Goal: Transaction & Acquisition: Purchase product/service

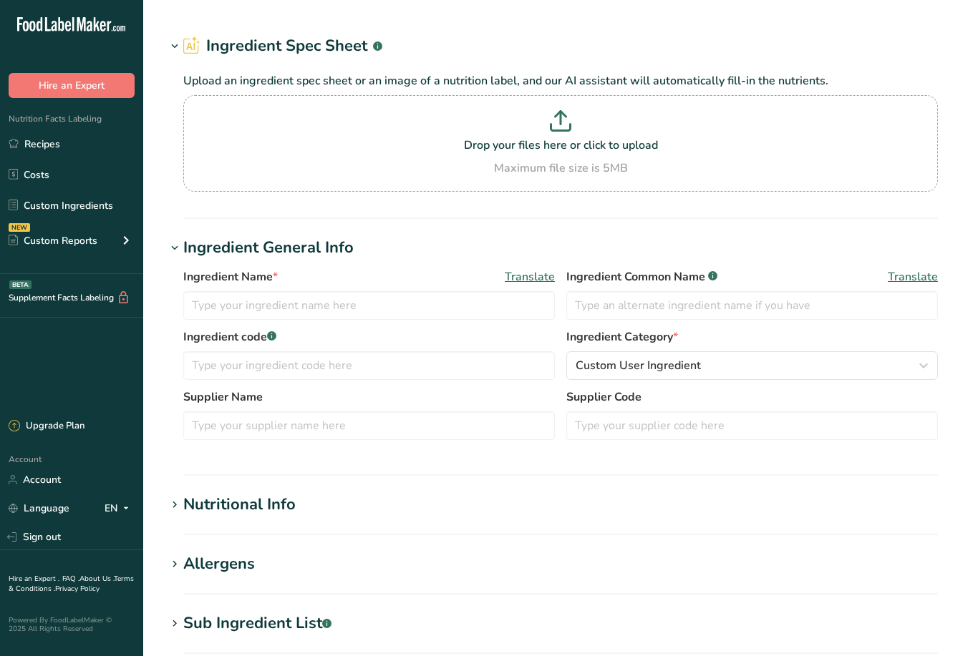
type input "Flavoring"
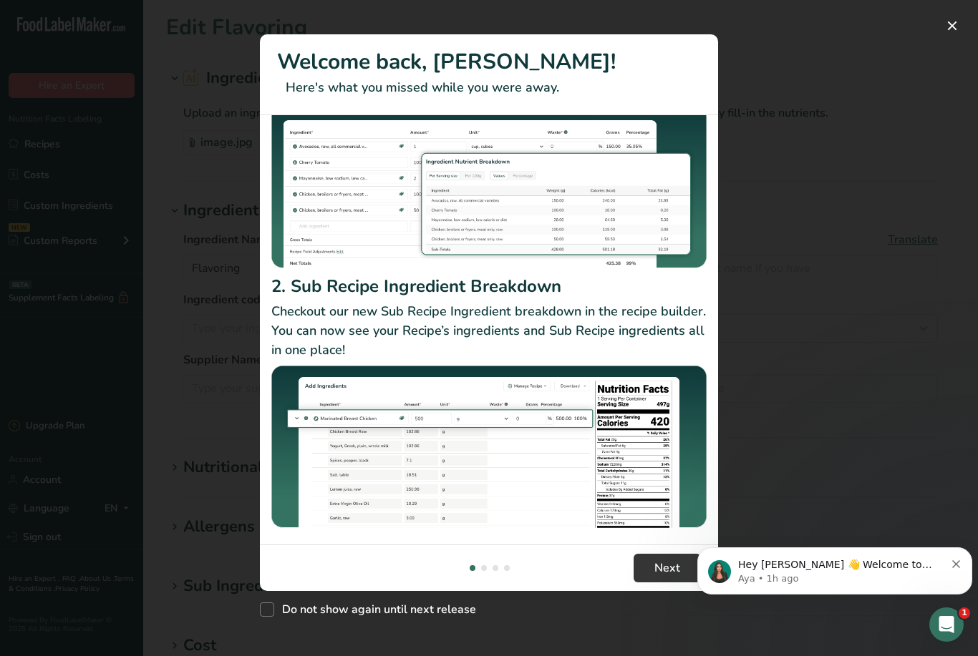
scroll to position [132, 0]
click at [683, 565] on button "Next" at bounding box center [667, 568] width 67 height 29
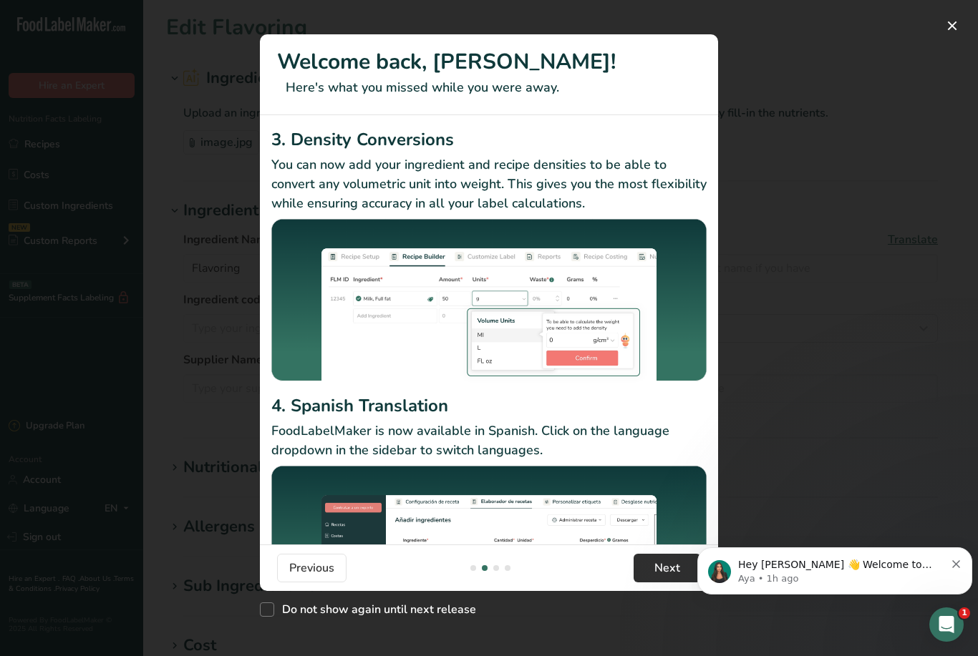
click at [647, 569] on button "Next" at bounding box center [667, 568] width 67 height 29
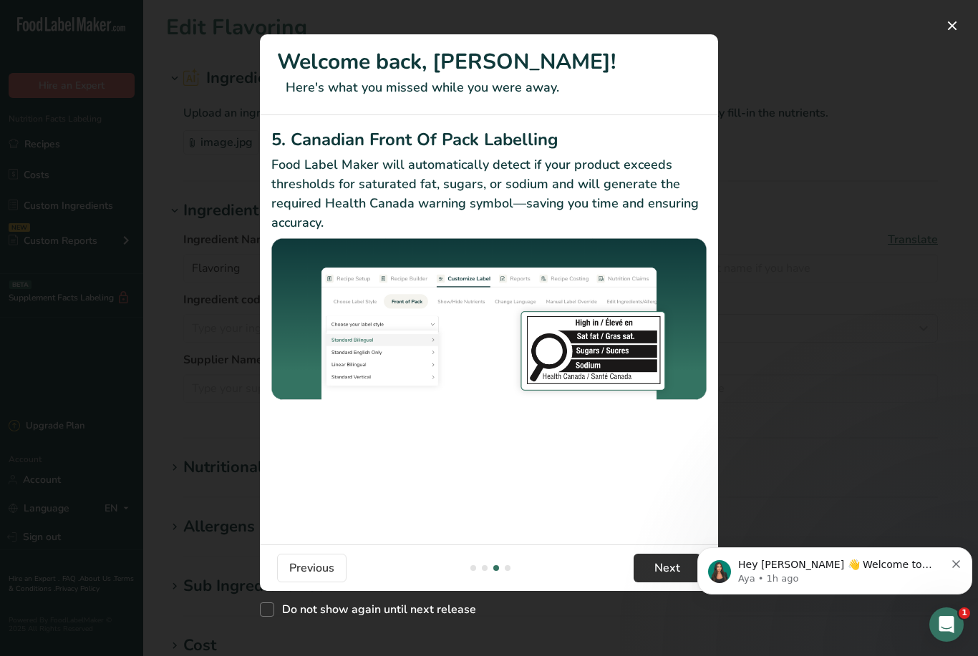
click at [649, 571] on button "Next" at bounding box center [667, 568] width 67 height 29
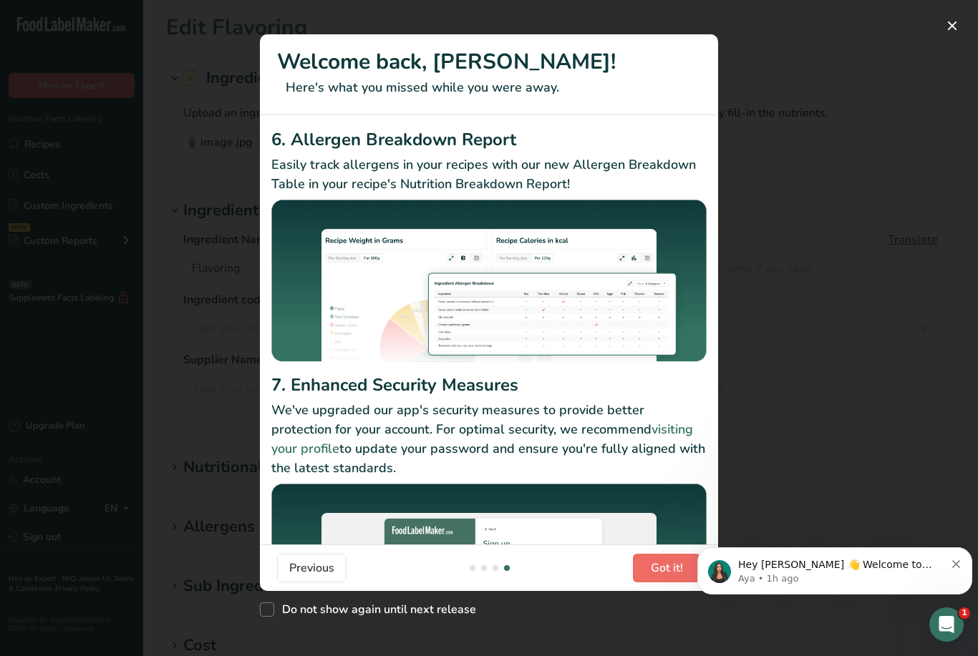
click at [651, 574] on span "Got it!" at bounding box center [667, 568] width 32 height 17
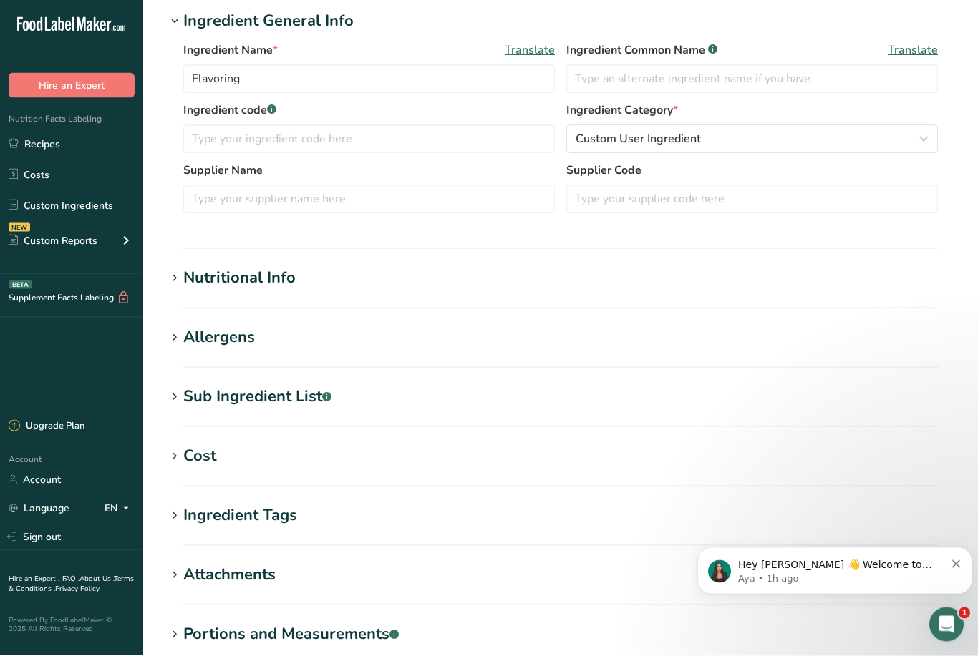
scroll to position [190, 0]
click at [235, 392] on div "Sub Ingredient List .a-a{fill:#347362;}.b-a{fill:#fff;}" at bounding box center [257, 397] width 148 height 24
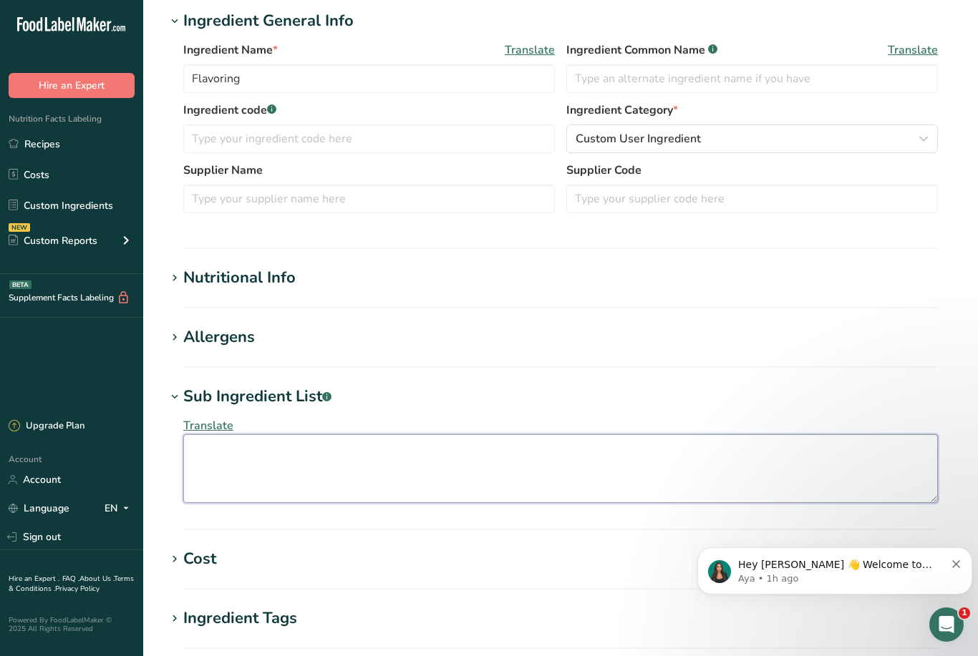
click at [263, 457] on textarea at bounding box center [560, 469] width 755 height 69
type textarea "M"
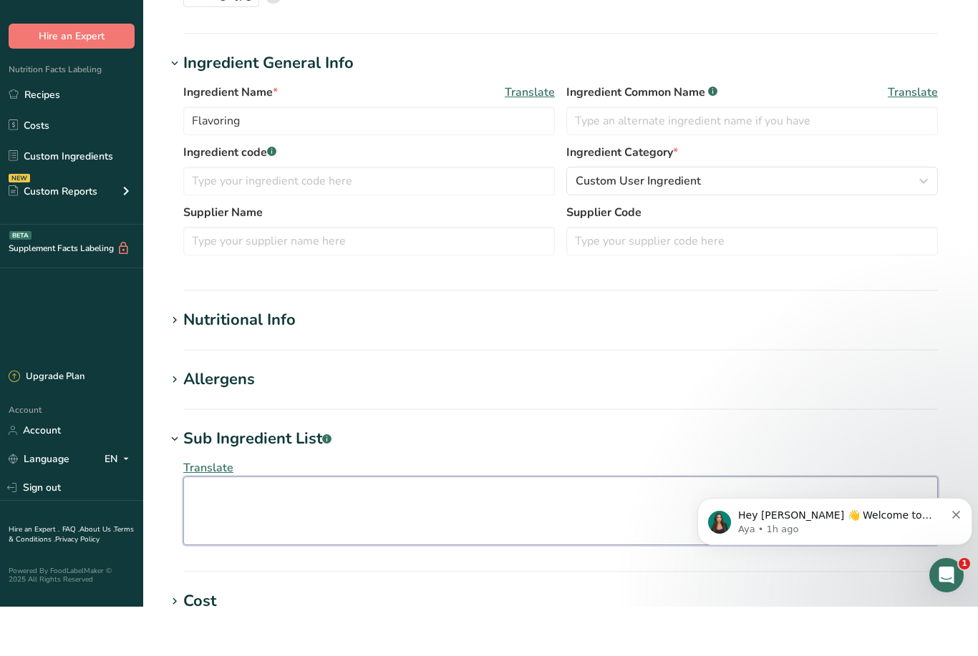
scroll to position [99, 0]
click at [254, 357] on div "Nutritional Info" at bounding box center [239, 369] width 112 height 24
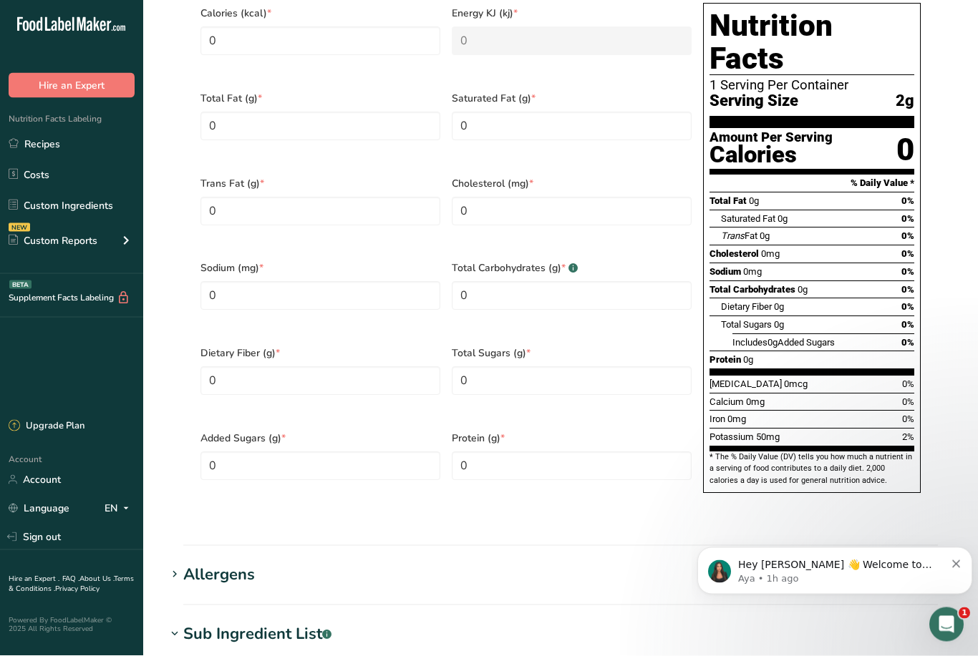
scroll to position [621, 0]
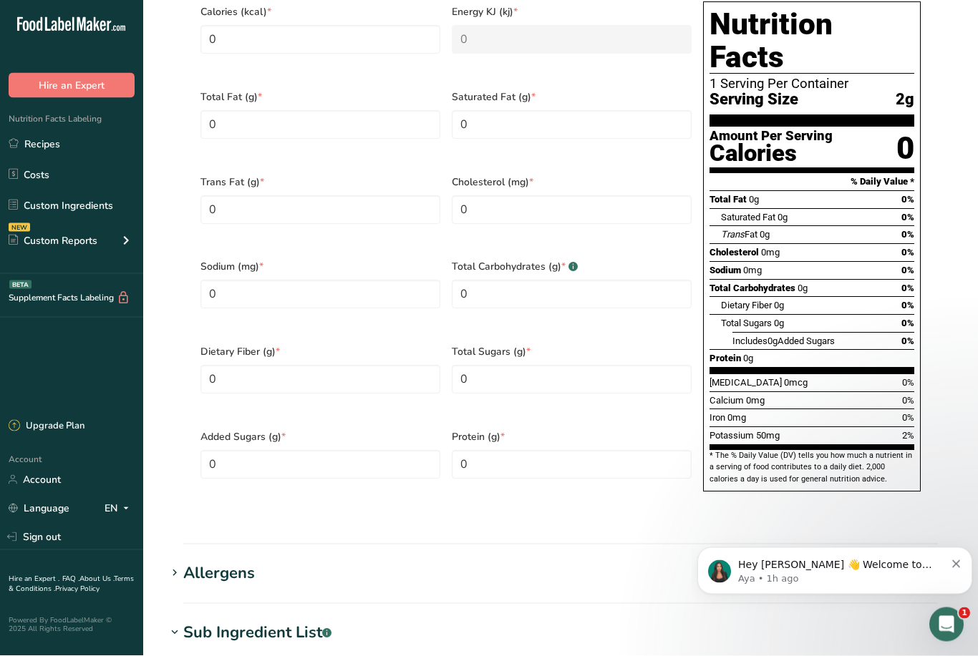
click at [215, 563] on div "Allergens" at bounding box center [219, 575] width 72 height 24
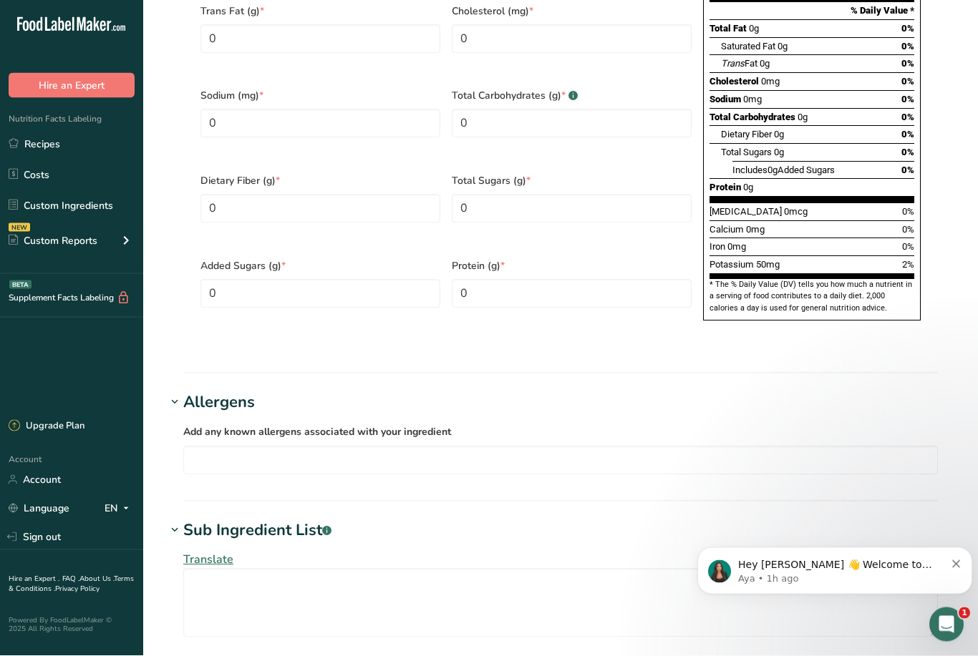
scroll to position [818, 0]
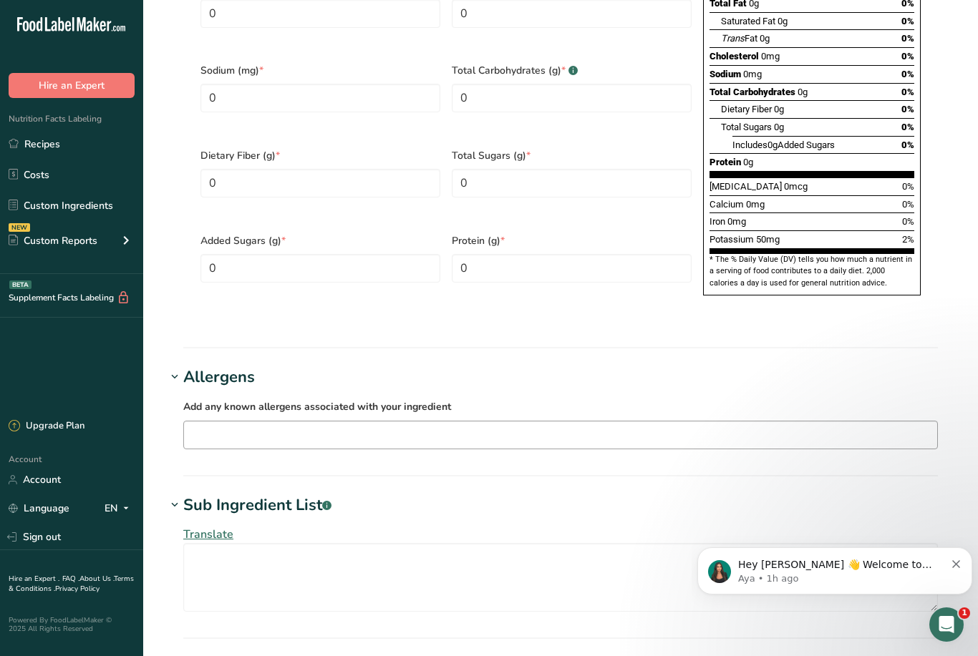
click at [462, 424] on input "text" at bounding box center [560, 435] width 753 height 22
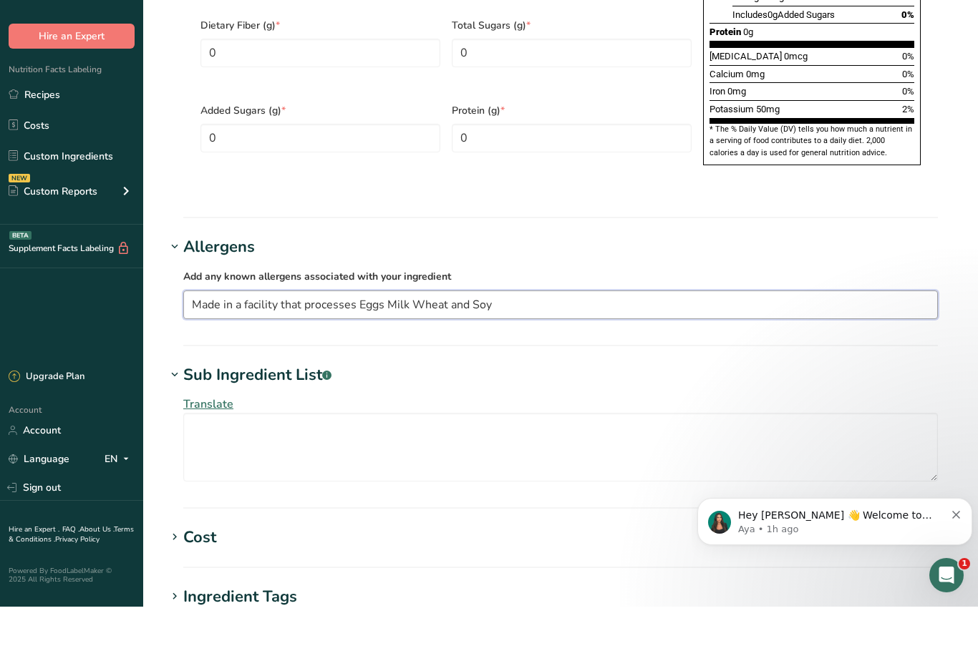
scroll to position [936, 0]
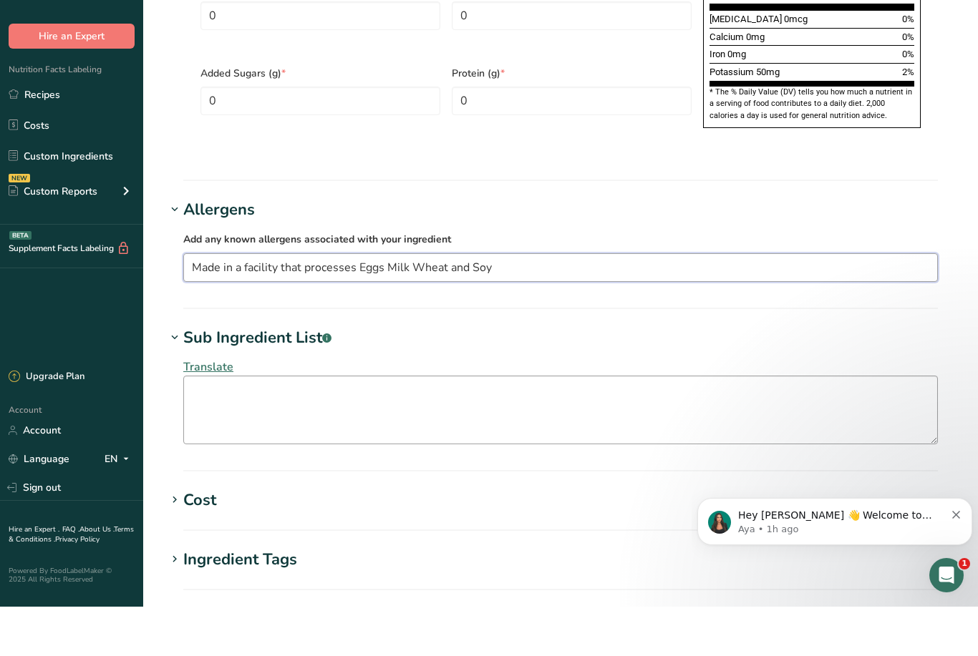
type input "Made in a facility that processes Eggs Milk Wheat and Soy"
click at [537, 425] on textarea at bounding box center [560, 459] width 755 height 69
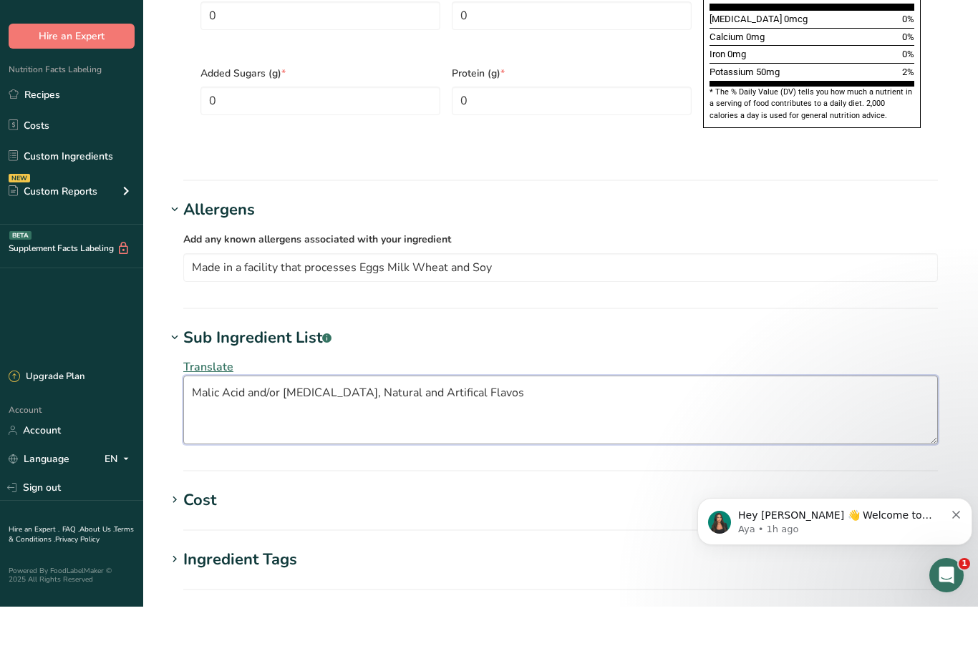
click at [436, 425] on textarea "Malic Acid and/or [MEDICAL_DATA], Natural and Artifical Flavos" at bounding box center [560, 459] width 755 height 69
click at [532, 425] on textarea "Malic Acid and/or [MEDICAL_DATA], Natural and Artificial Flavos" at bounding box center [560, 459] width 755 height 69
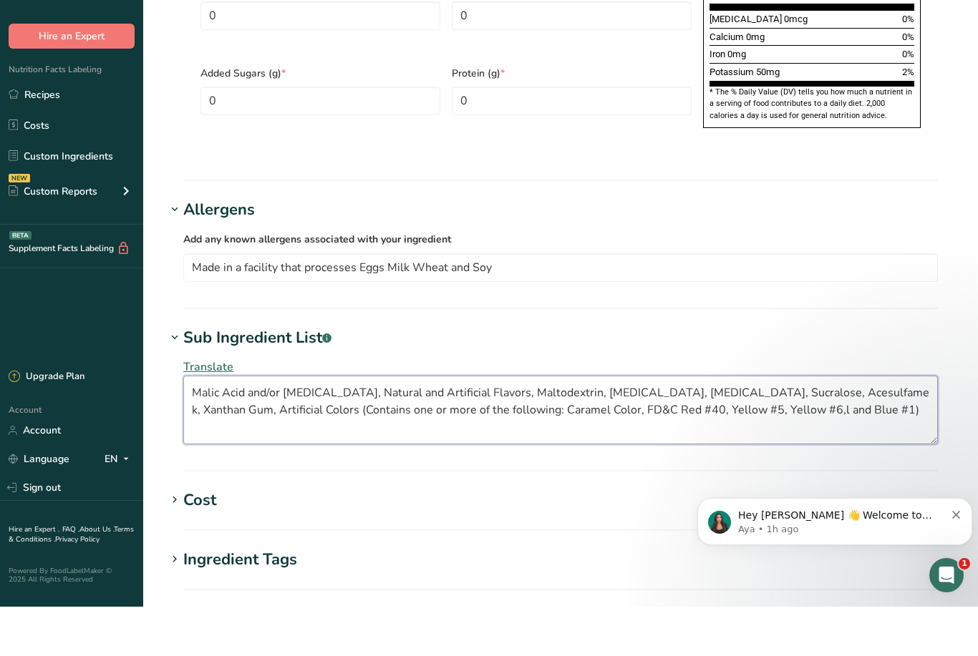
type textarea "Malic Acid and/or [MEDICAL_DATA], Natural and Artificial Flavors, Maltodextrin,…"
click at [185, 538] on div "Cost" at bounding box center [199, 550] width 33 height 24
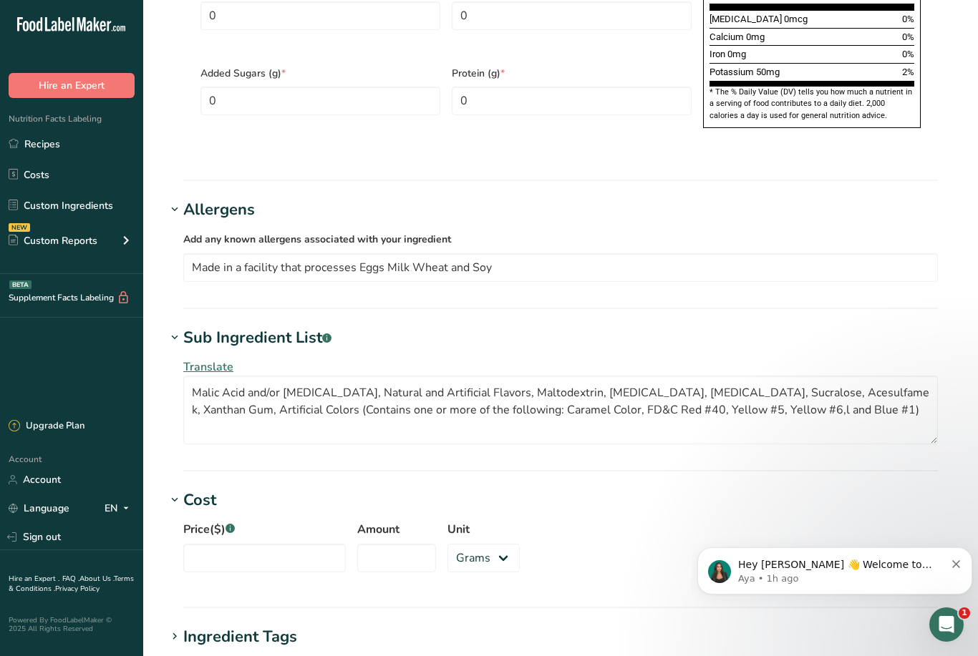
click at [218, 626] on div "Ingredient Tags" at bounding box center [240, 638] width 114 height 24
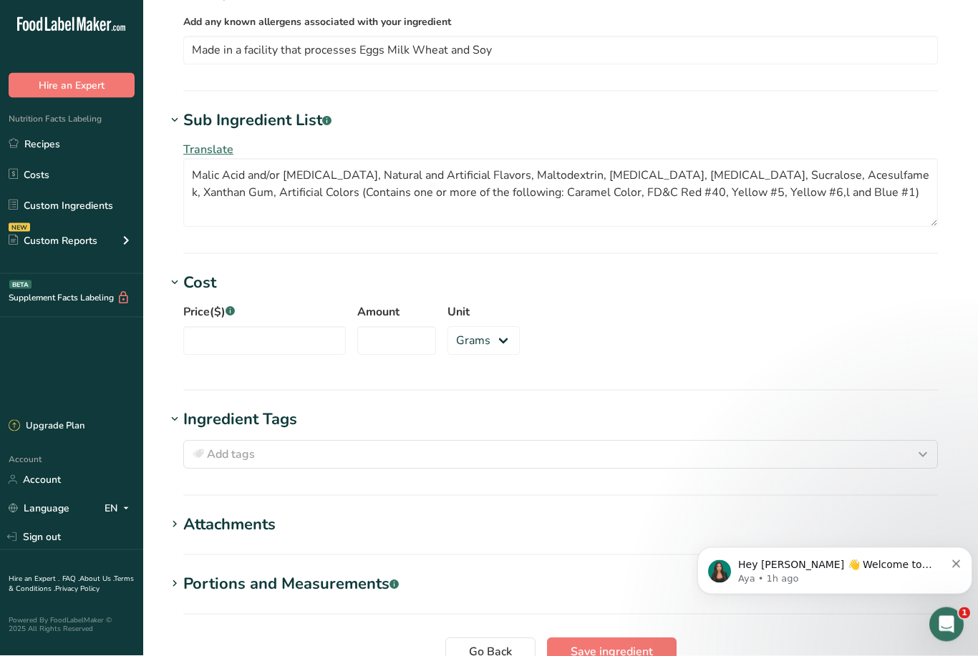
scroll to position [1246, 0]
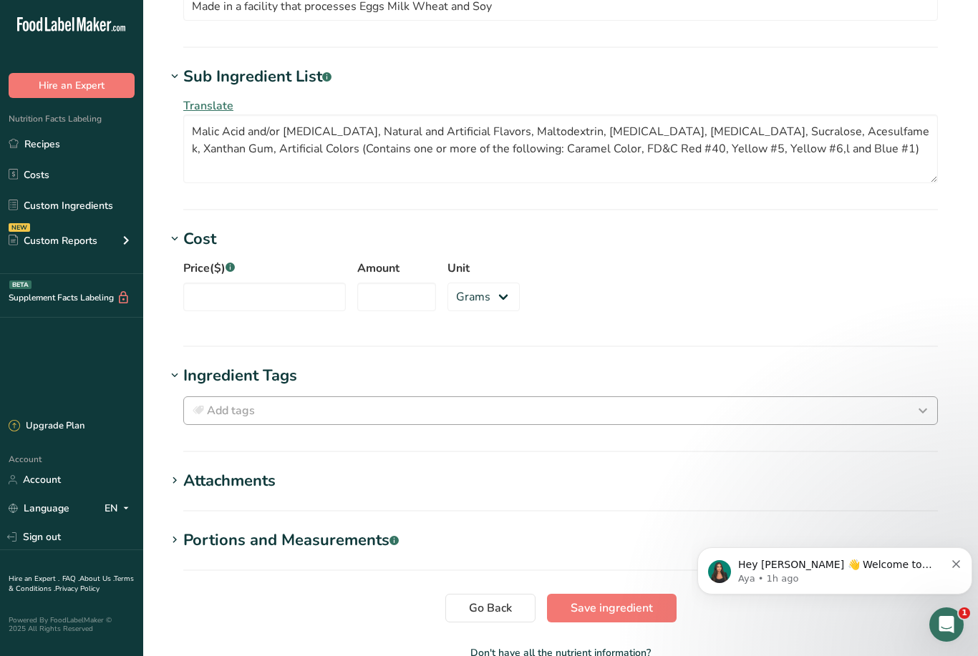
click at [226, 402] on span "Add tags" at bounding box center [231, 410] width 48 height 17
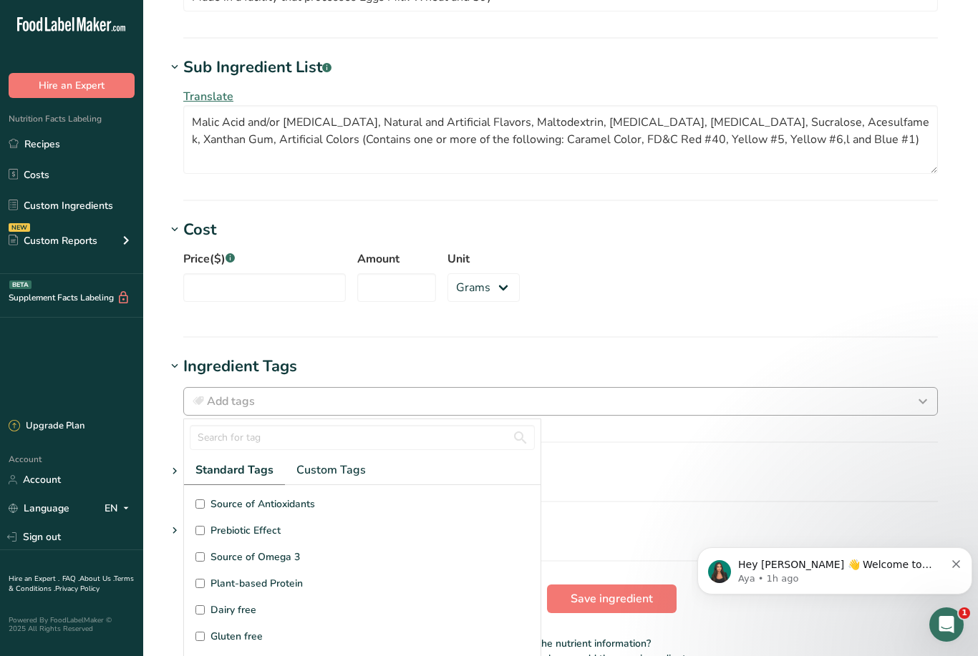
scroll to position [9, 0]
click at [187, 284] on section "Cost Price($) .a-a{fill:#347362;}.b-a{fill:#fff;} Amount Unit Grams kg mg mcg l…" at bounding box center [560, 278] width 789 height 120
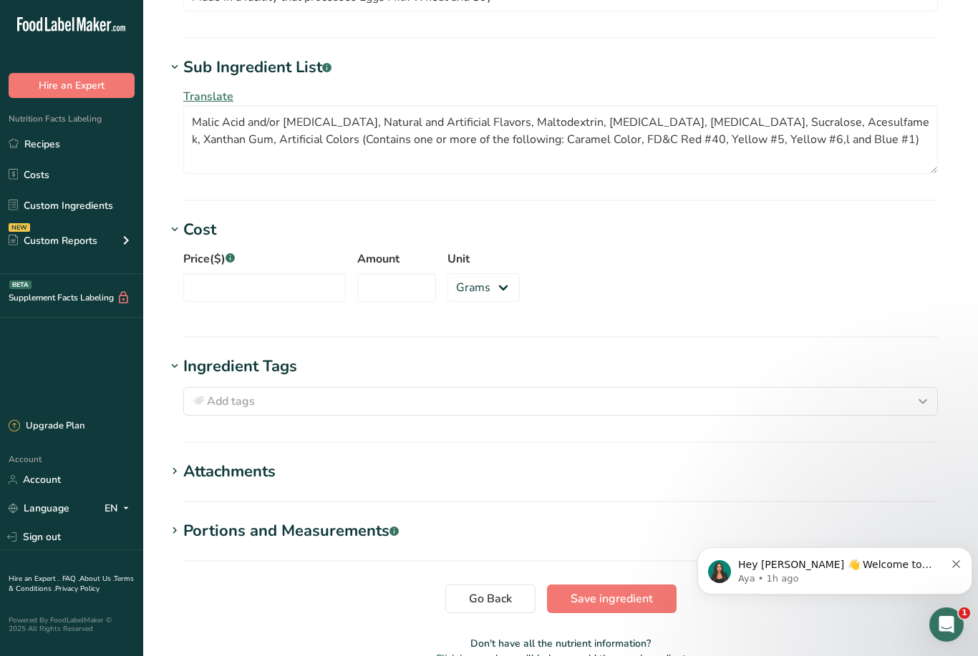
scroll to position [0, 0]
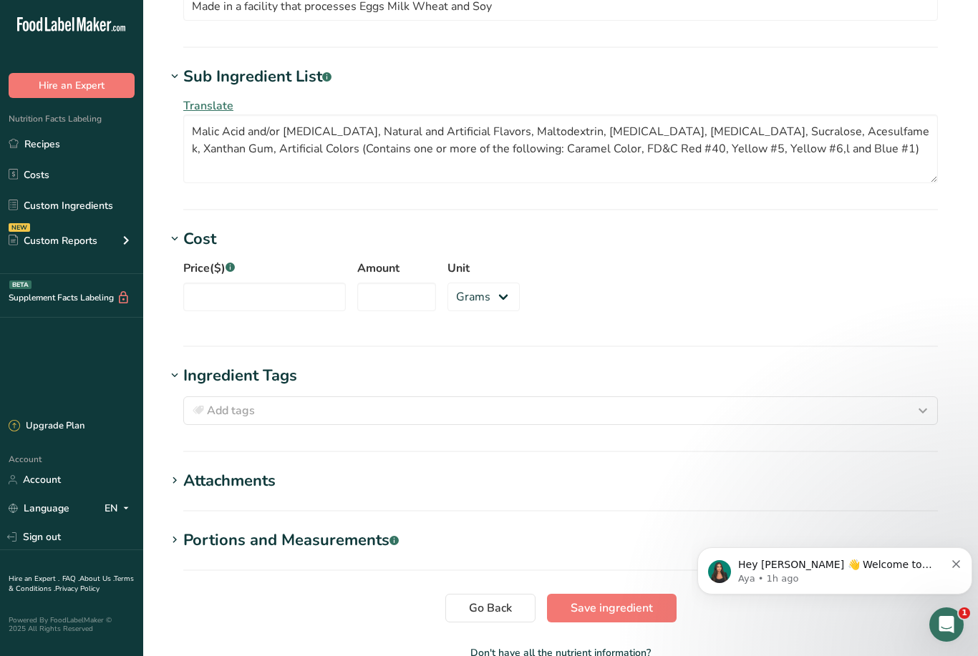
click at [183, 228] on div "Cost" at bounding box center [199, 240] width 33 height 24
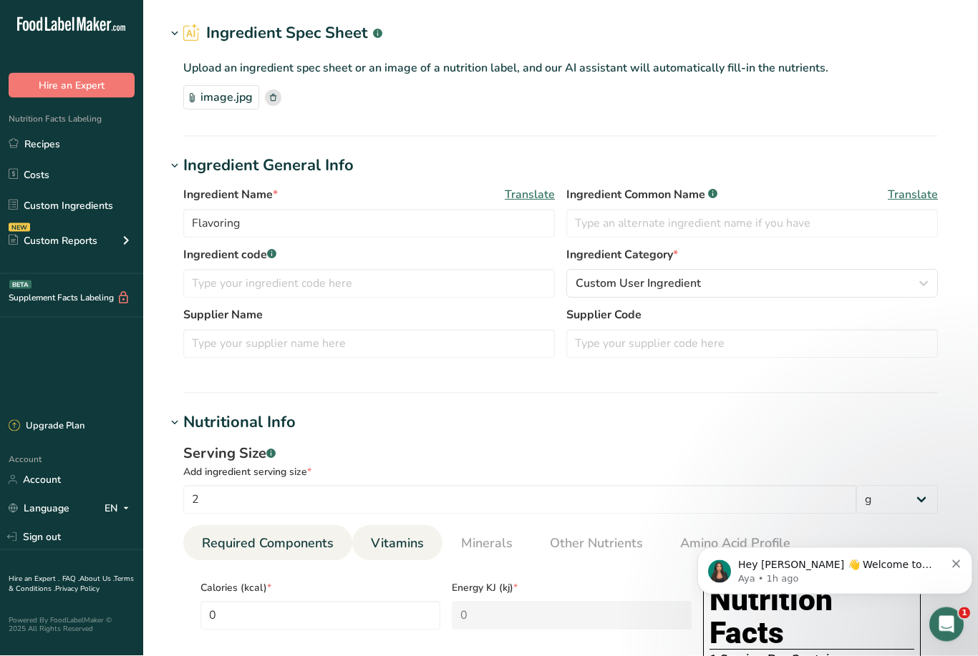
click at [397, 538] on span "Vitamins" at bounding box center [397, 544] width 53 height 19
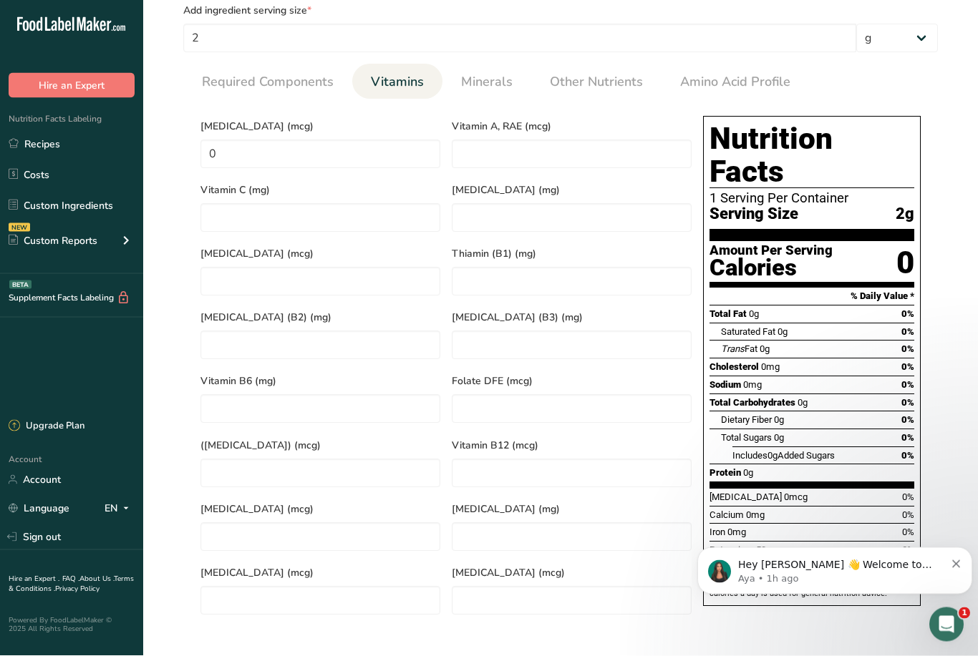
scroll to position [507, 0]
click at [275, 203] on C "number" at bounding box center [320, 217] width 240 height 29
type C "500"
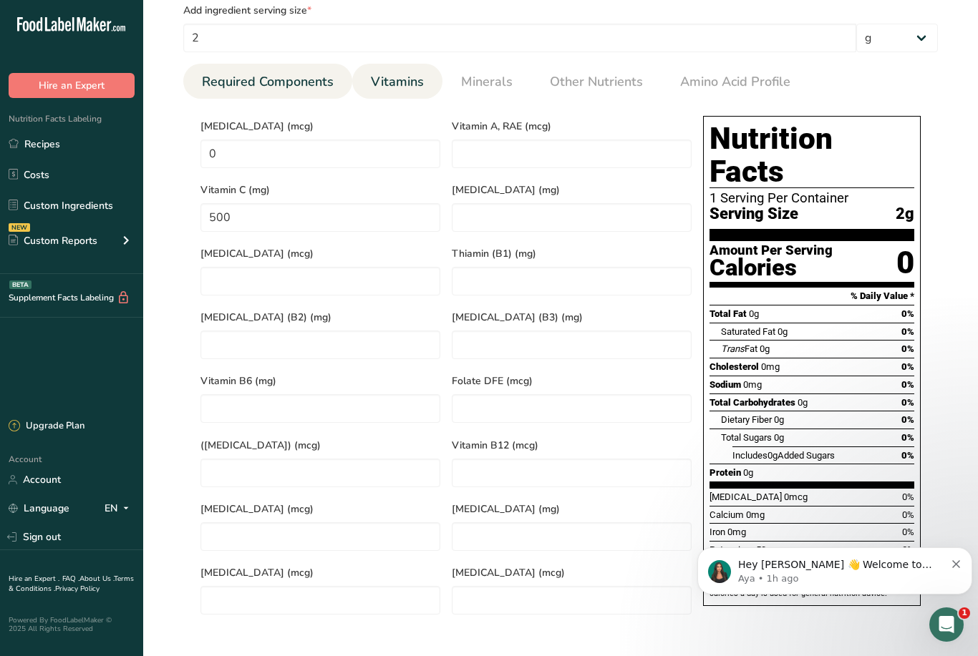
click at [296, 86] on span "Required Components" at bounding box center [268, 81] width 132 height 19
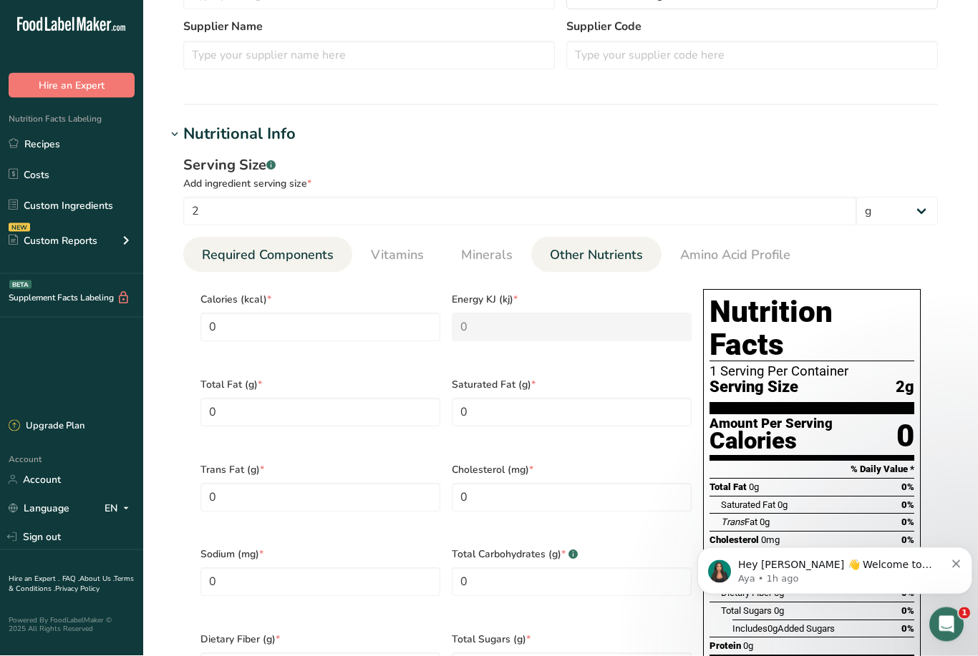
click at [619, 240] on link "Other Nutrients" at bounding box center [596, 256] width 105 height 37
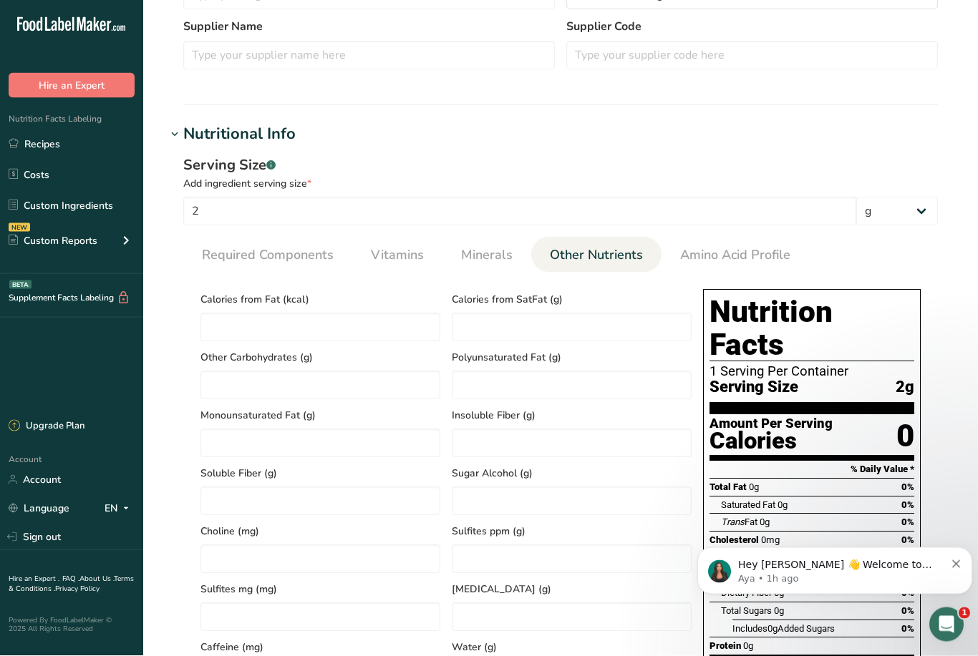
scroll to position [334, 0]
click at [761, 254] on span "Amino Acid Profile" at bounding box center [735, 255] width 110 height 19
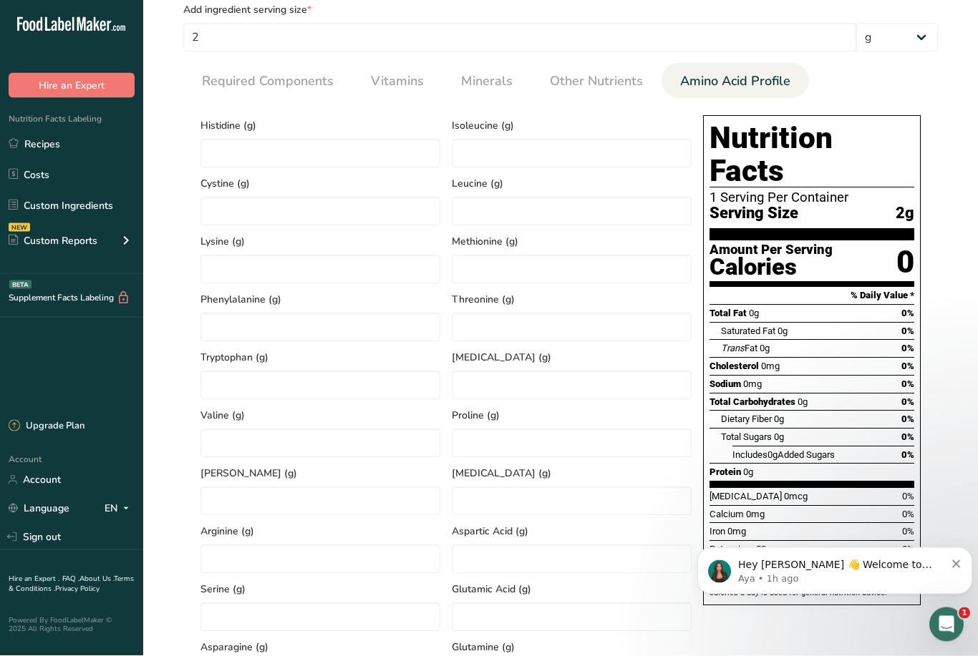
scroll to position [508, 0]
click at [552, 389] on input "number" at bounding box center [572, 385] width 240 height 29
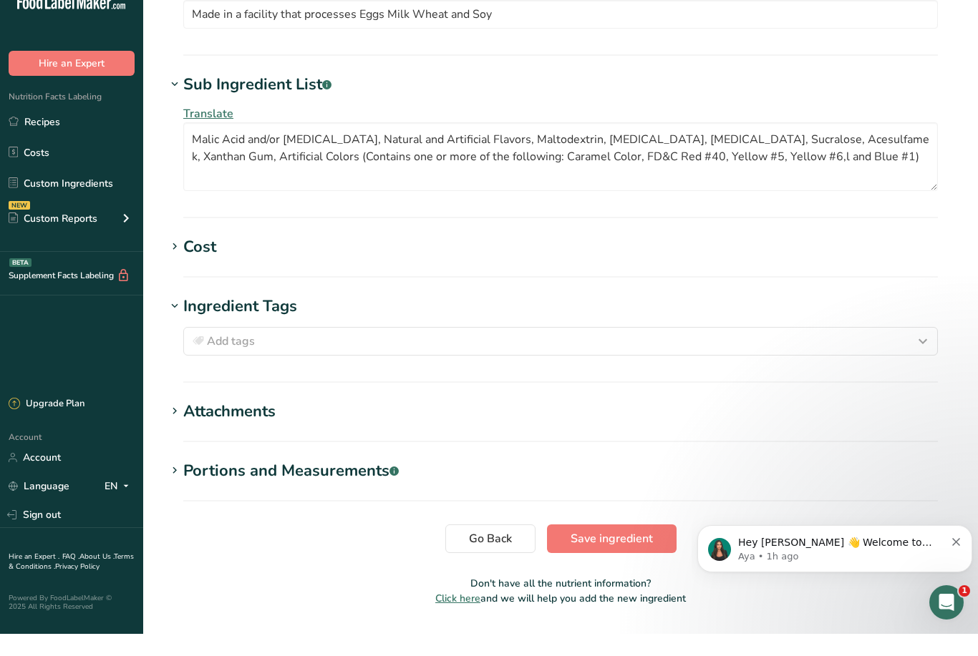
scroll to position [1326, 0]
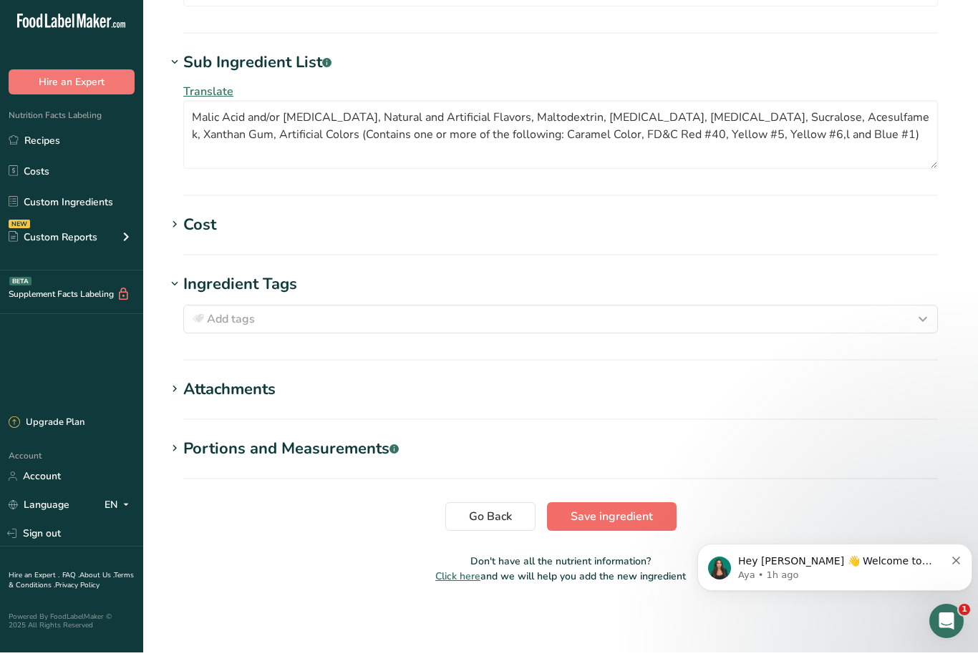
click at [633, 515] on span "Save ingredient" at bounding box center [612, 520] width 82 height 17
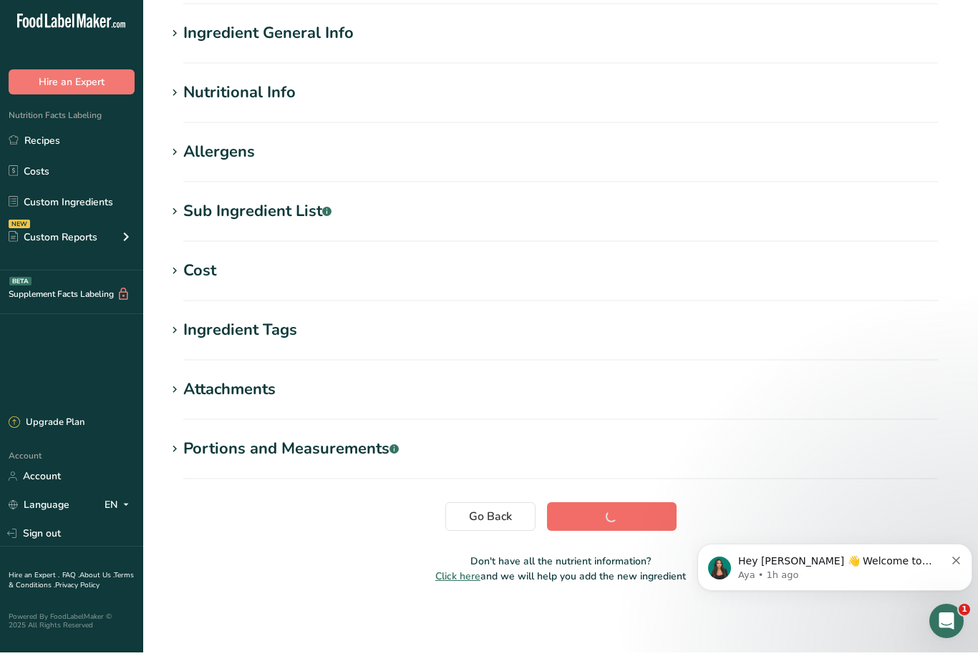
scroll to position [55, 0]
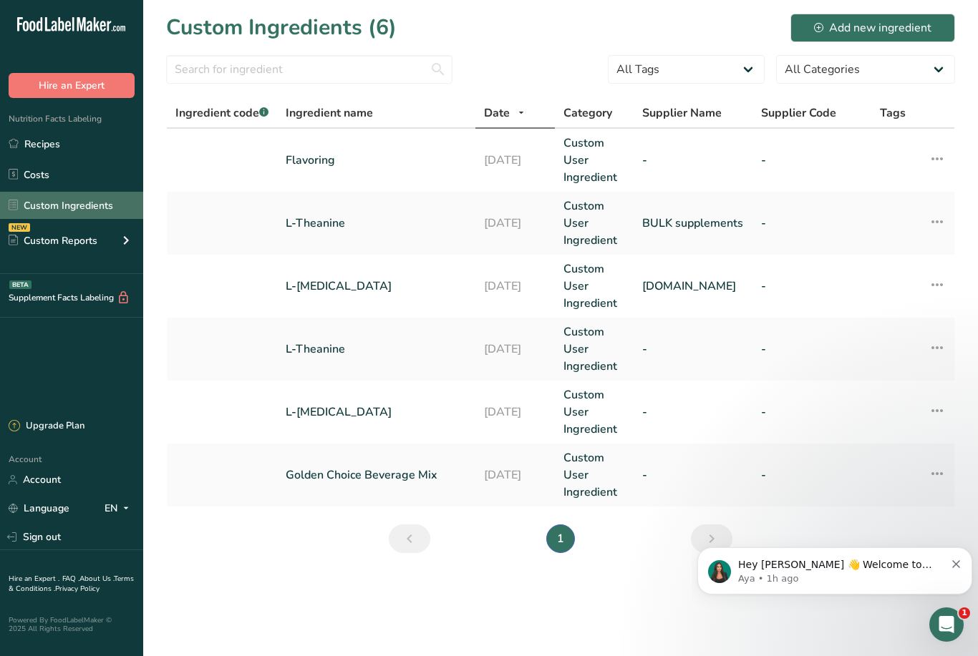
click at [102, 208] on link "Custom Ingredients" at bounding box center [71, 205] width 143 height 27
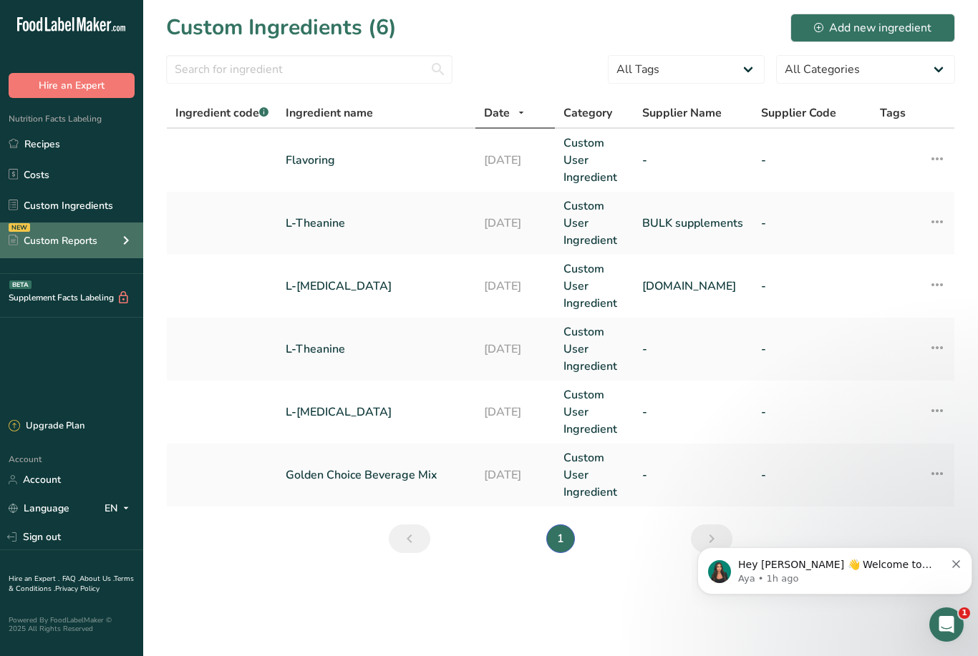
click at [115, 232] on div "NEW Custom Reports" at bounding box center [71, 241] width 143 height 36
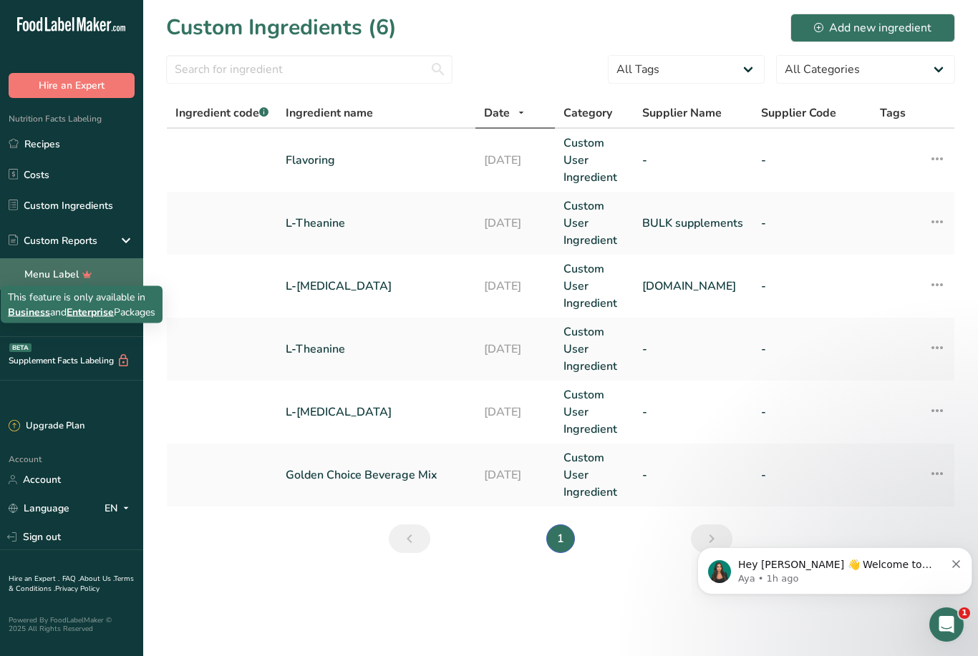
click at [82, 271] on icon at bounding box center [87, 274] width 21 height 15
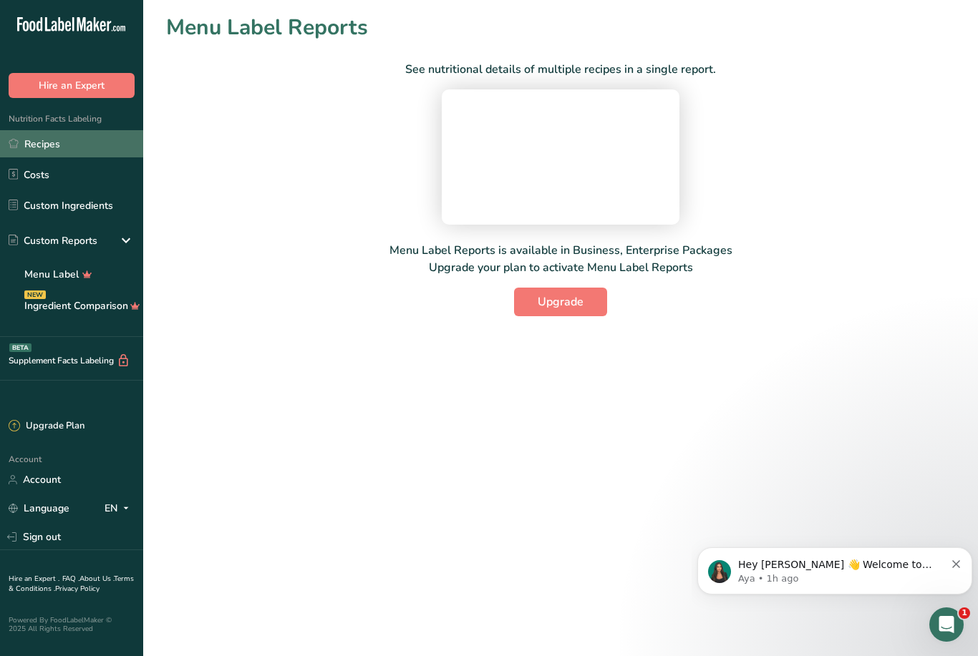
click at [94, 146] on link "Recipes" at bounding box center [71, 143] width 143 height 27
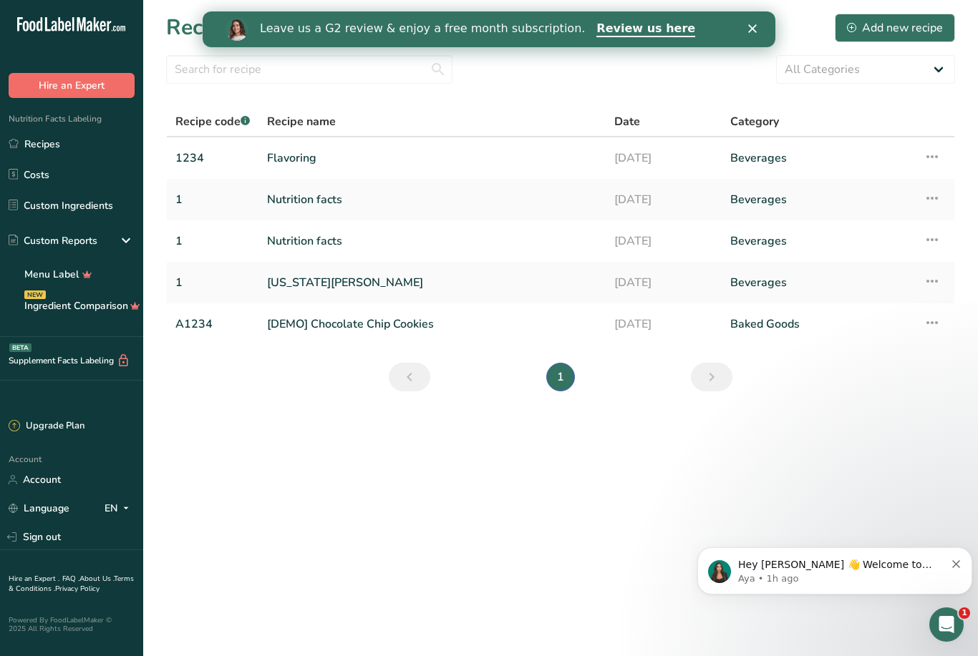
click at [94, 89] on button "Hire an Expert" at bounding box center [72, 85] width 126 height 25
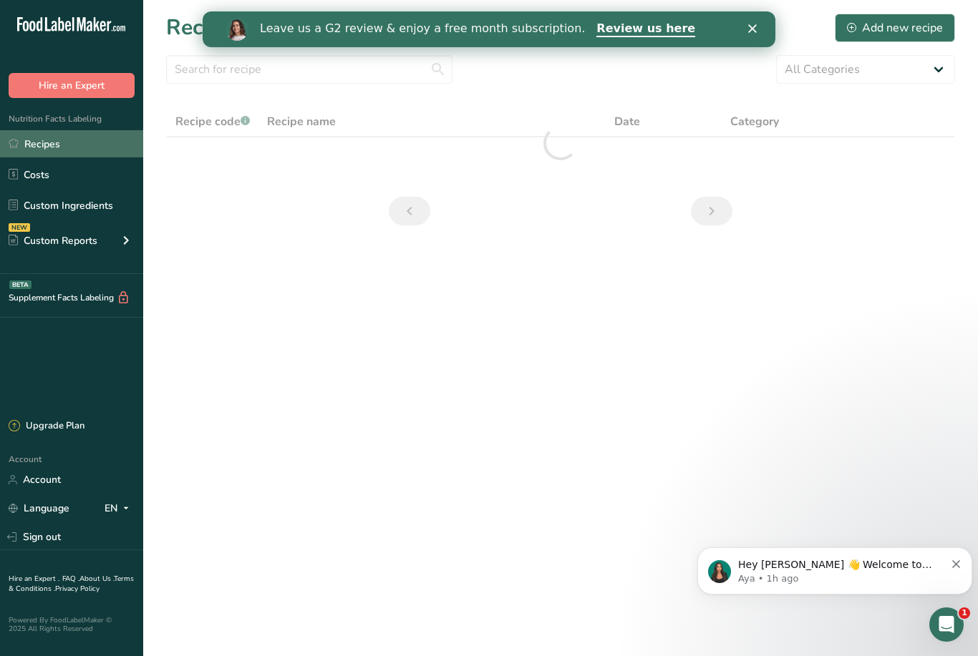
click at [95, 145] on link "Recipes" at bounding box center [71, 143] width 143 height 27
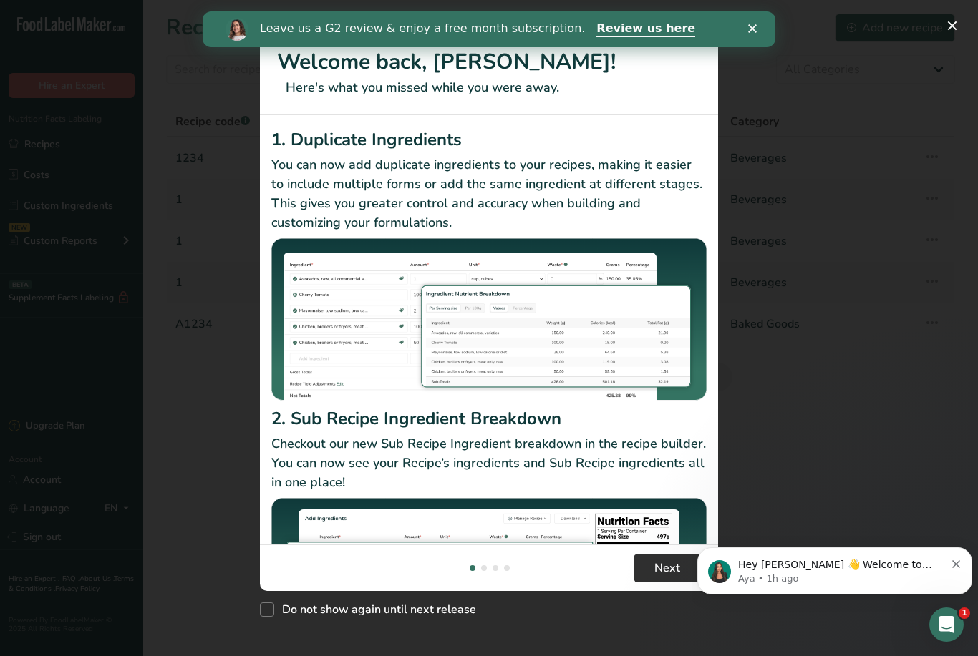
click at [672, 560] on span "Next" at bounding box center [667, 568] width 26 height 17
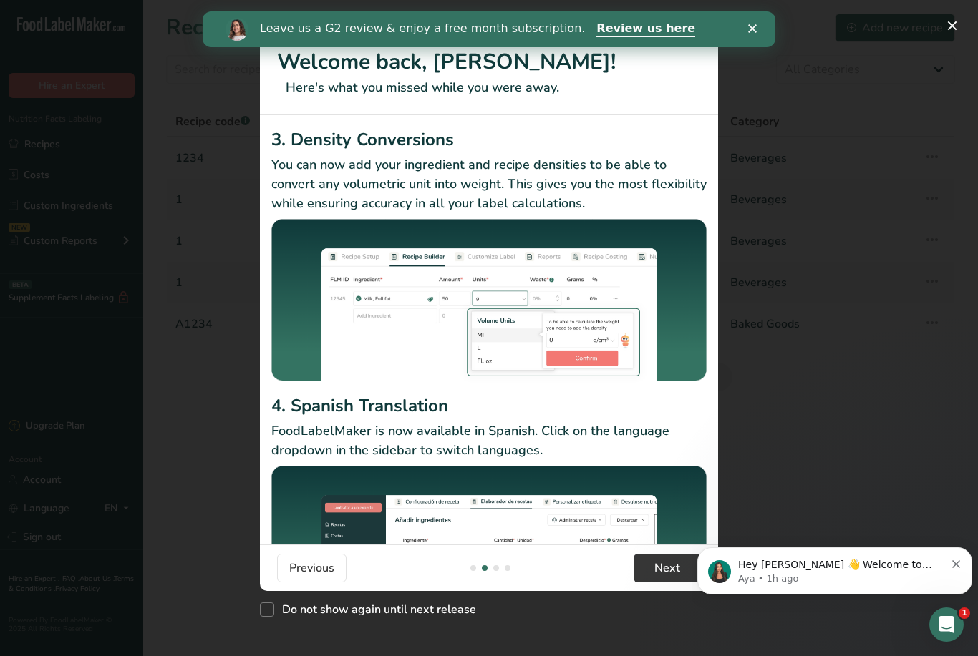
click at [657, 548] on footer "Previous Next" at bounding box center [489, 568] width 458 height 47
click at [668, 563] on span "Next" at bounding box center [667, 568] width 26 height 17
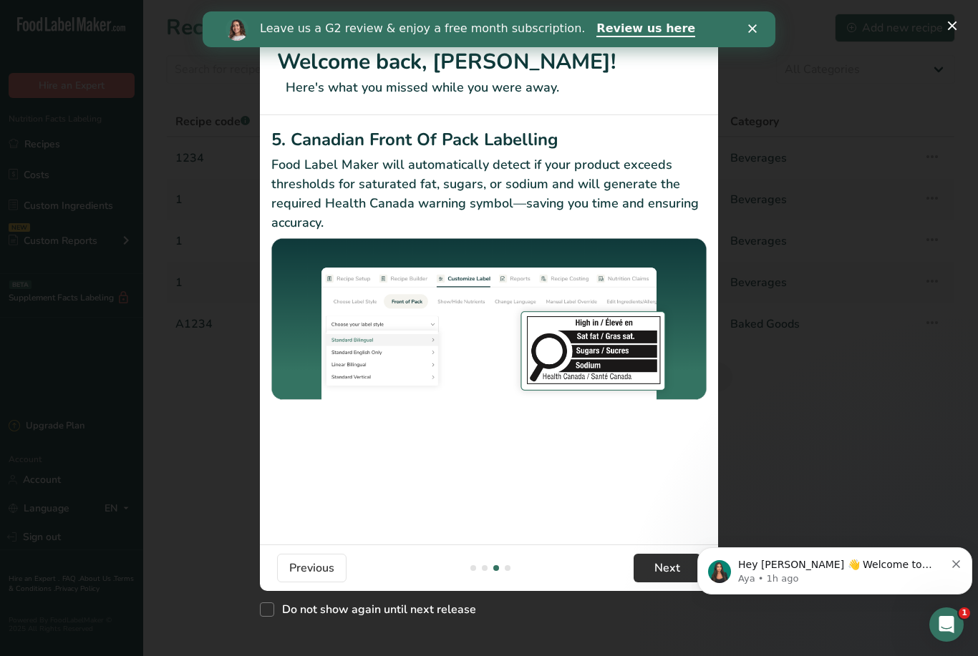
click at [667, 563] on span "Next" at bounding box center [667, 568] width 26 height 17
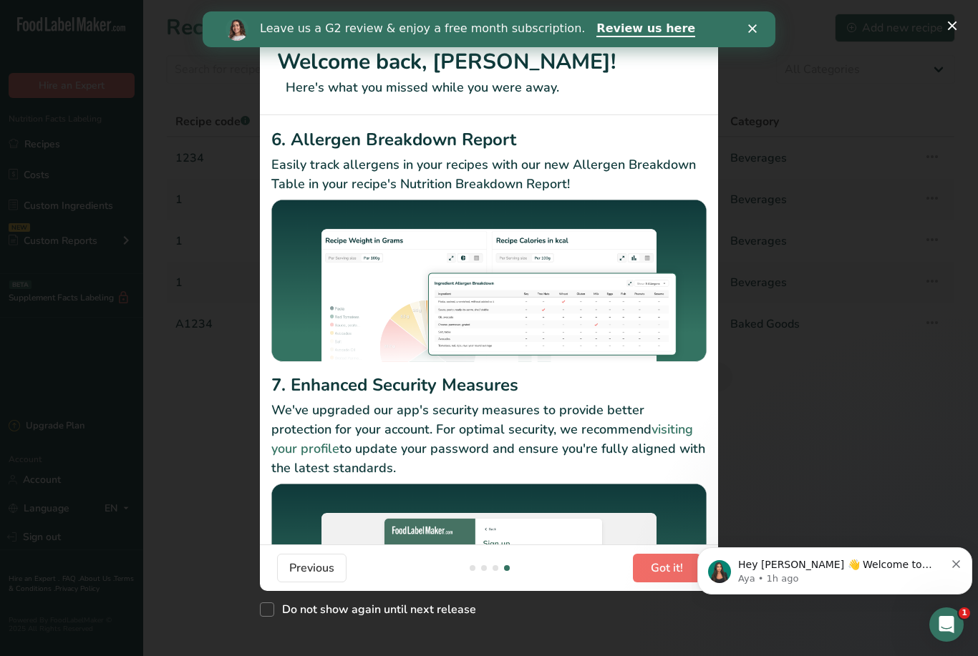
click at [658, 575] on span "Got it!" at bounding box center [667, 568] width 32 height 17
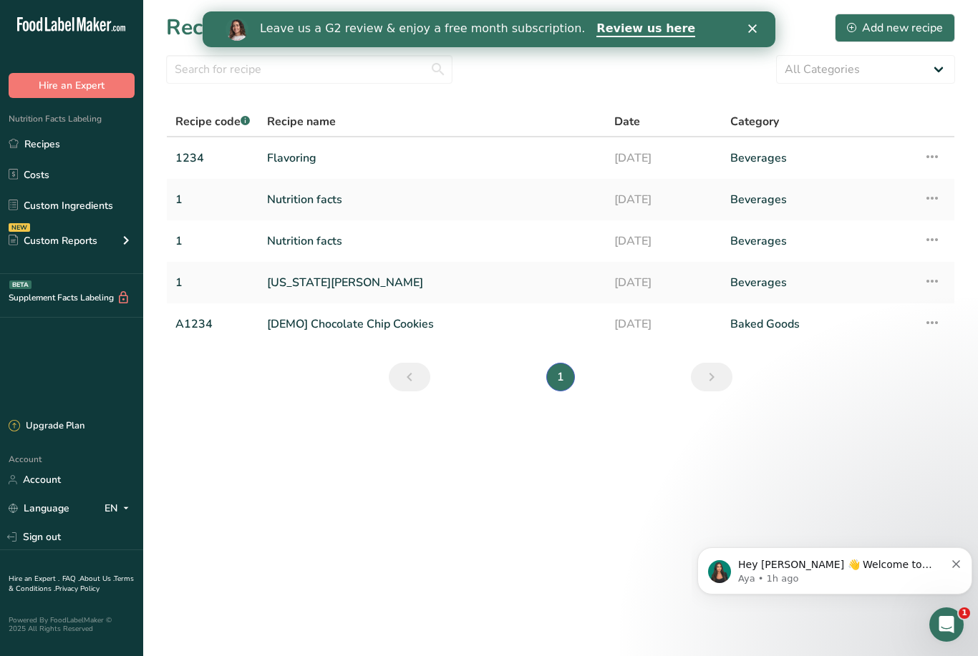
click at [89, 127] on div "Nutrition Facts Labeling Recipes Costs Custom Ingredients NEW Custom Reports Me…" at bounding box center [71, 186] width 143 height 176
click at [92, 148] on link "Recipes" at bounding box center [71, 143] width 143 height 27
click at [931, 146] on icon at bounding box center [931, 157] width 17 height 26
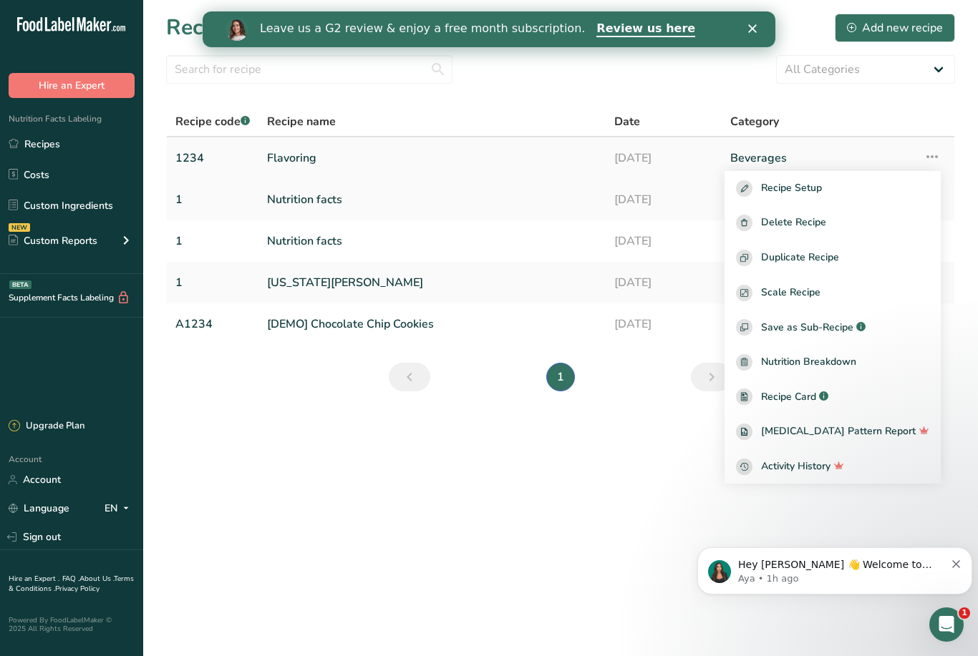
click at [932, 154] on icon at bounding box center [931, 157] width 17 height 26
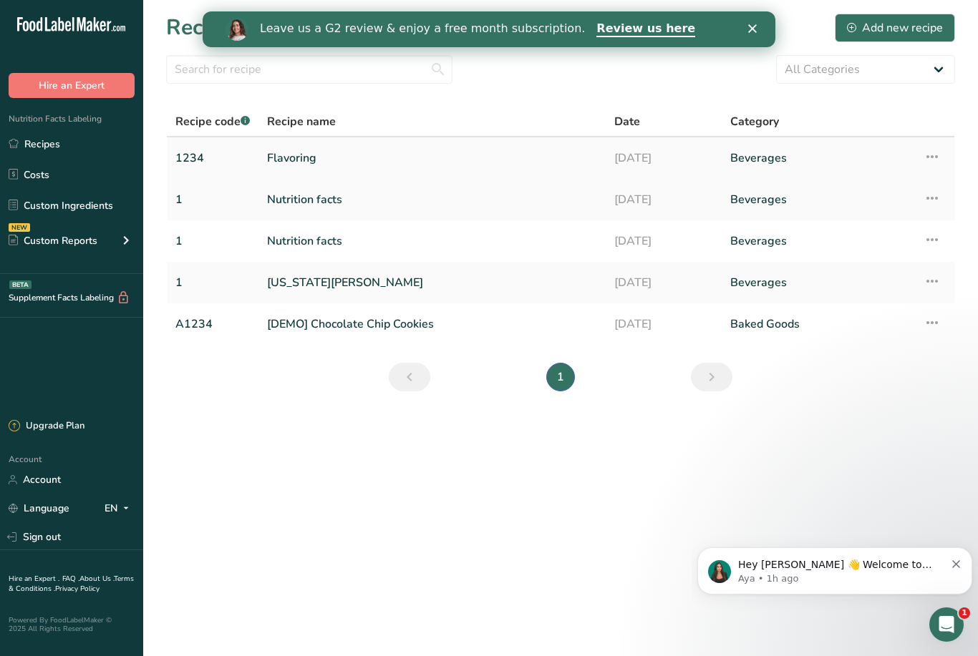
click at [928, 147] on icon at bounding box center [931, 157] width 17 height 26
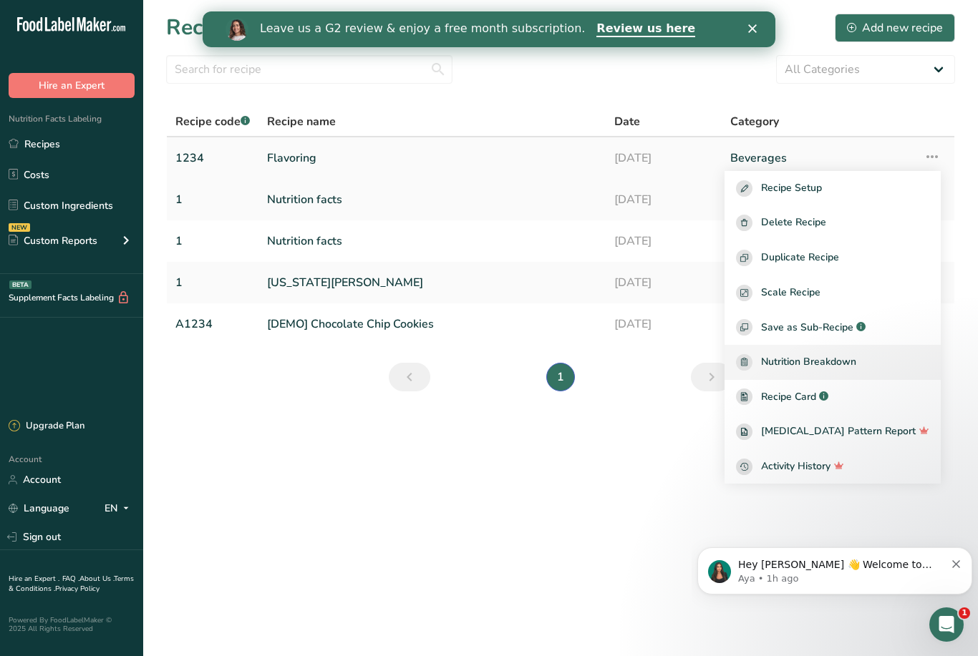
click at [856, 363] on span "Nutrition Breakdown" at bounding box center [808, 362] width 95 height 16
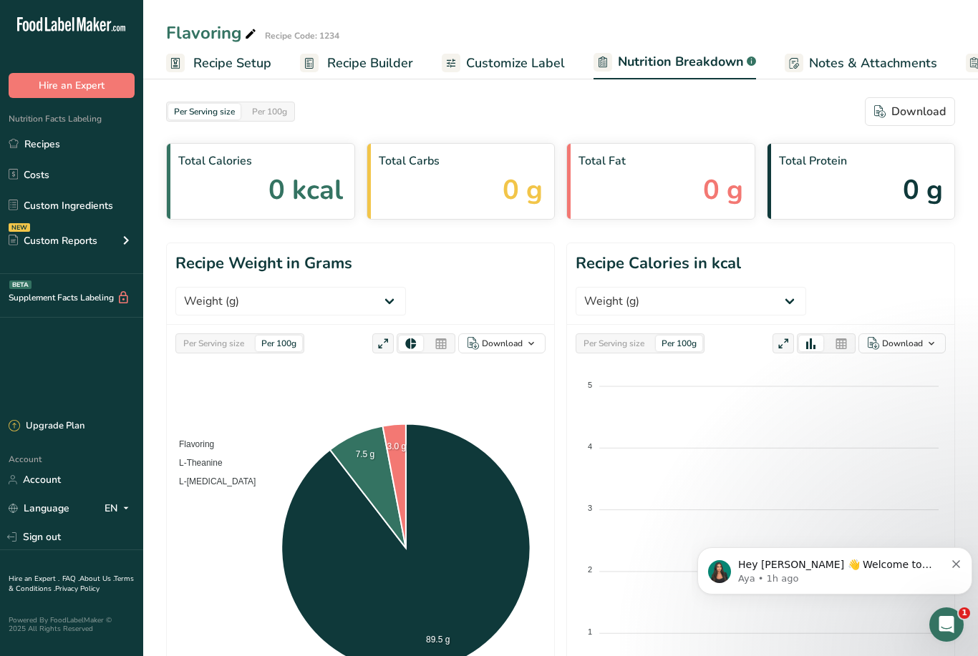
select select "Calories"
click at [521, 66] on span "Customize Label" at bounding box center [515, 63] width 99 height 19
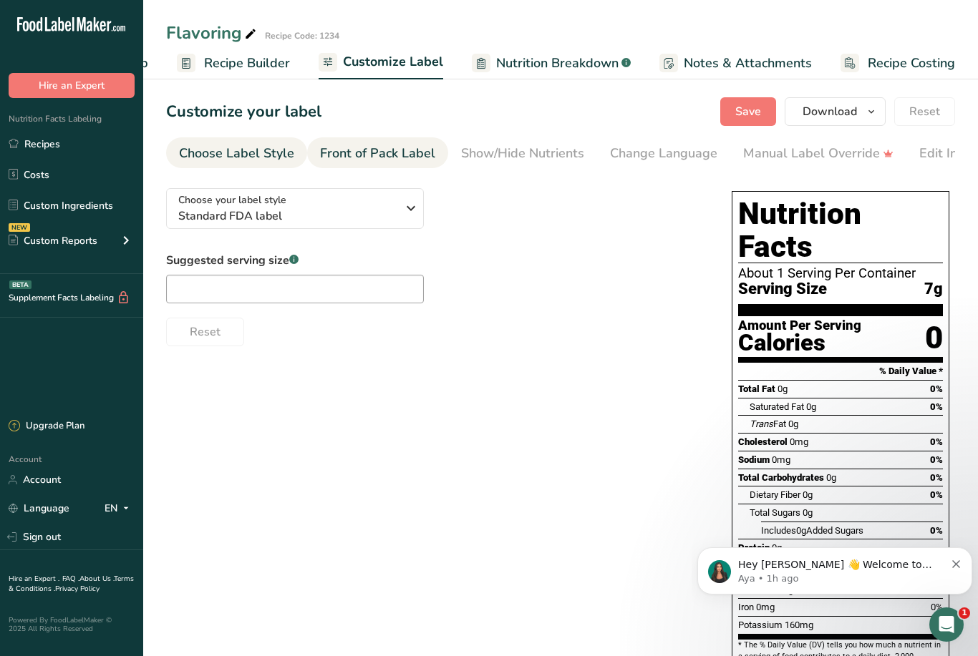
click at [374, 162] on div "Front of Pack Label" at bounding box center [377, 153] width 115 height 19
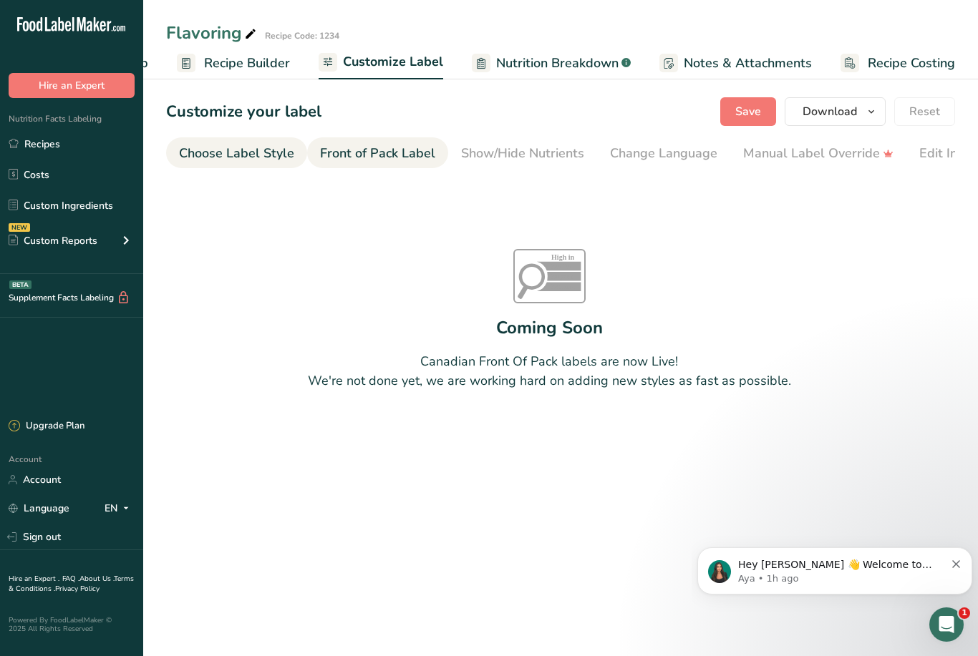
click at [276, 144] on div "Choose Label Style" at bounding box center [236, 153] width 115 height 19
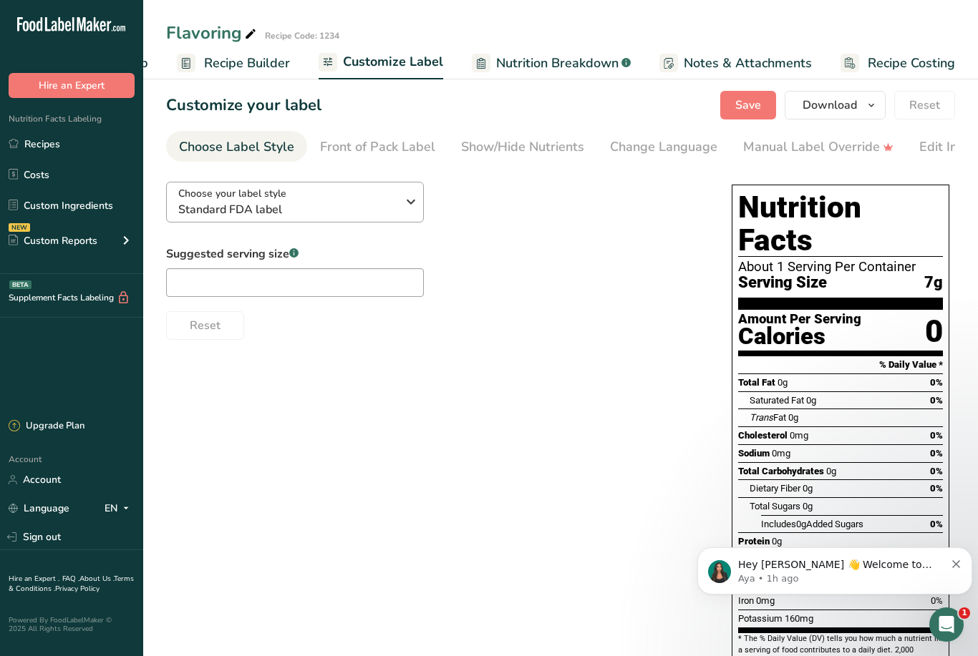
click at [414, 197] on icon "button" at bounding box center [410, 202] width 17 height 26
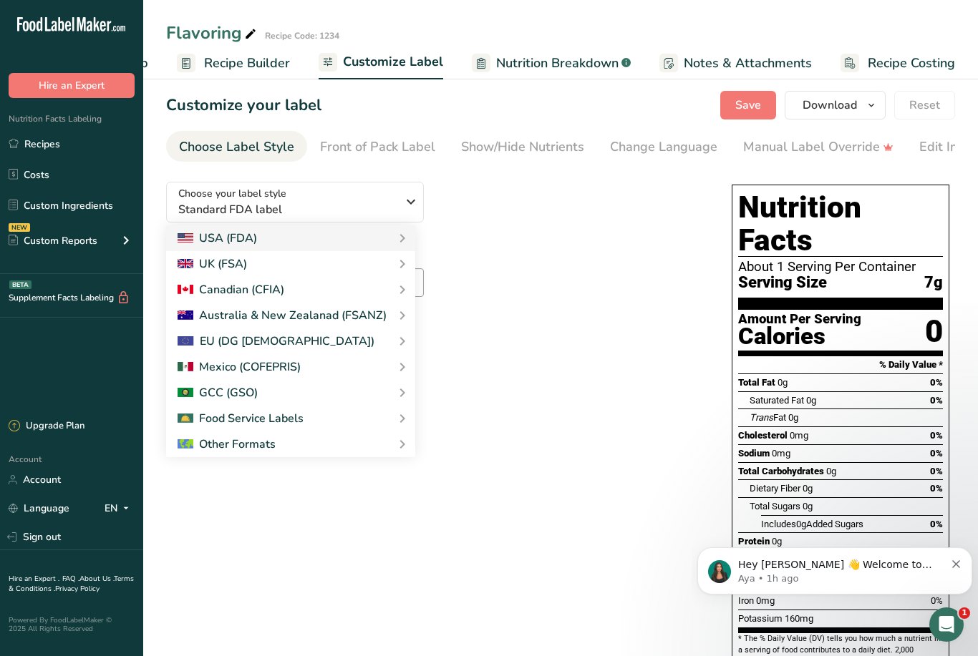
click at [566, 282] on div "Suggested serving size .a-a{fill:#347362;}.b-a{fill:#fff;} Reset" at bounding box center [434, 293] width 537 height 94
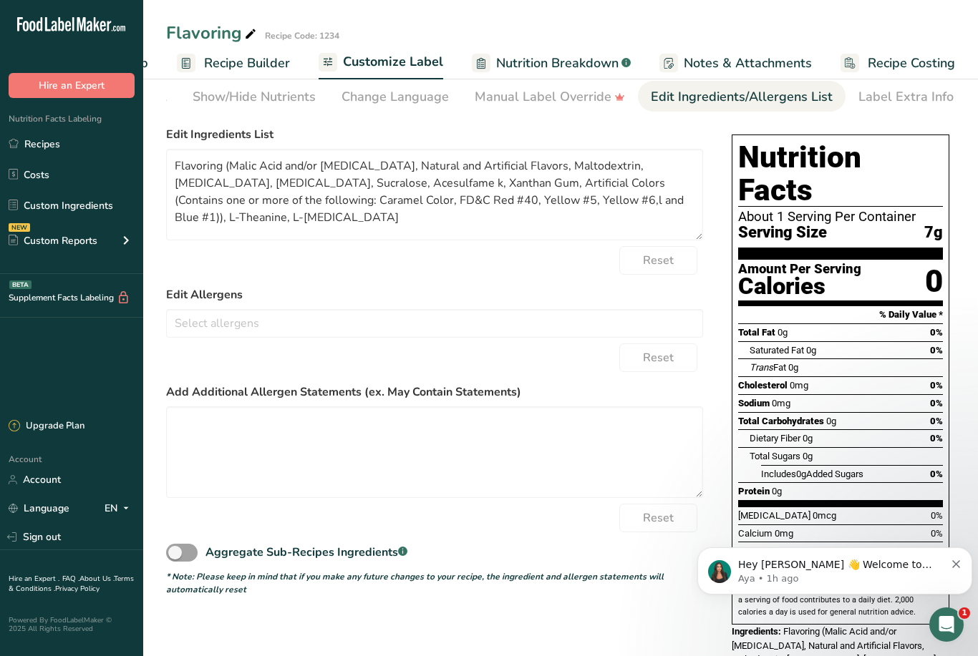
scroll to position [69, 0]
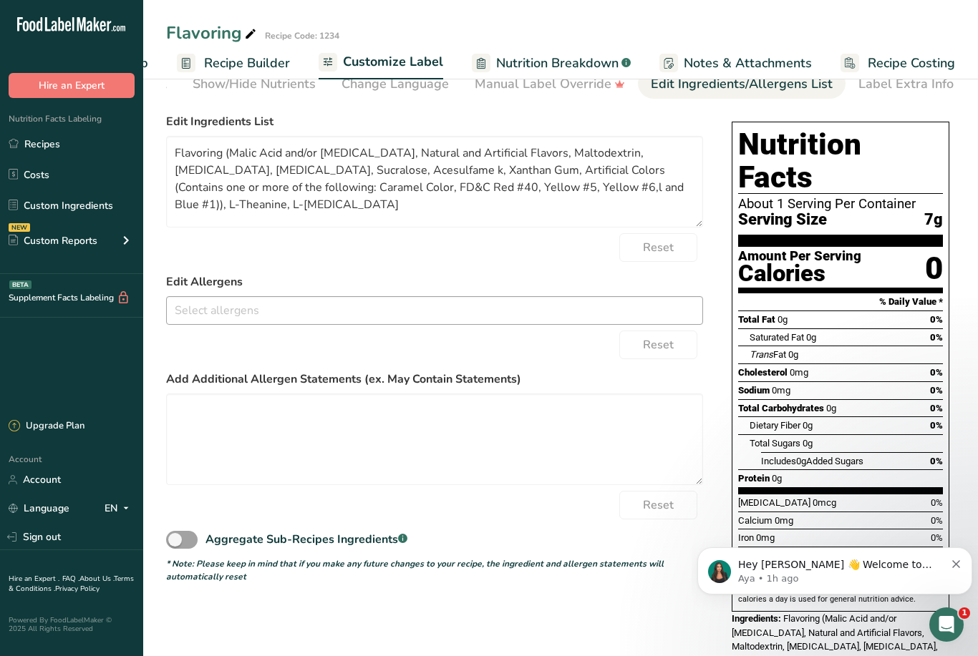
click at [495, 321] on input "text" at bounding box center [434, 310] width 535 height 22
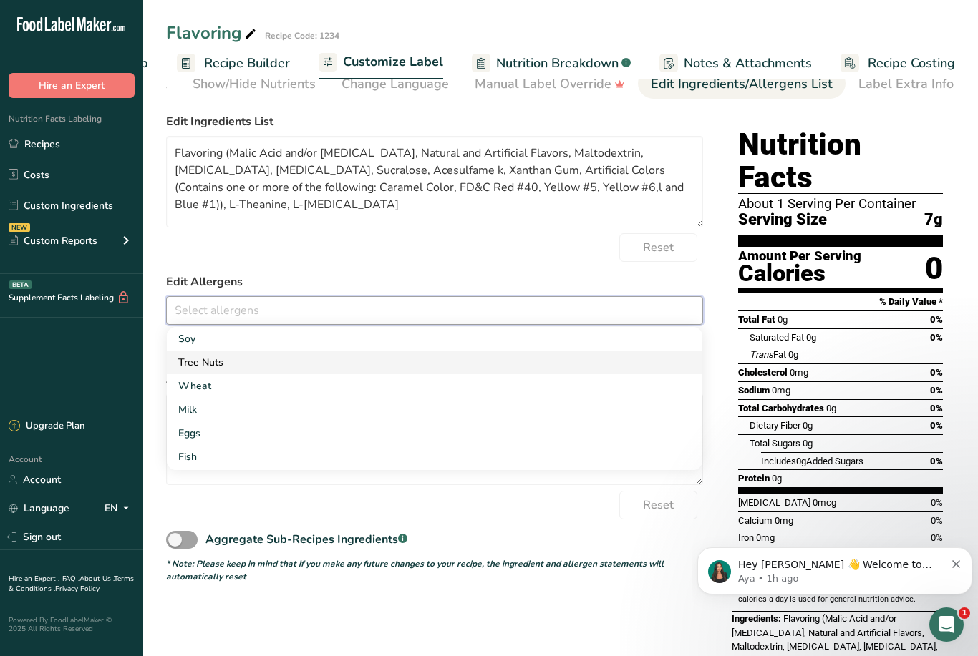
click at [644, 364] on link "Tree Nuts" at bounding box center [434, 363] width 535 height 24
click at [236, 306] on span "Tree Nuts" at bounding box center [206, 311] width 72 height 20
click at [231, 314] on link at bounding box center [231, 310] width 11 height 11
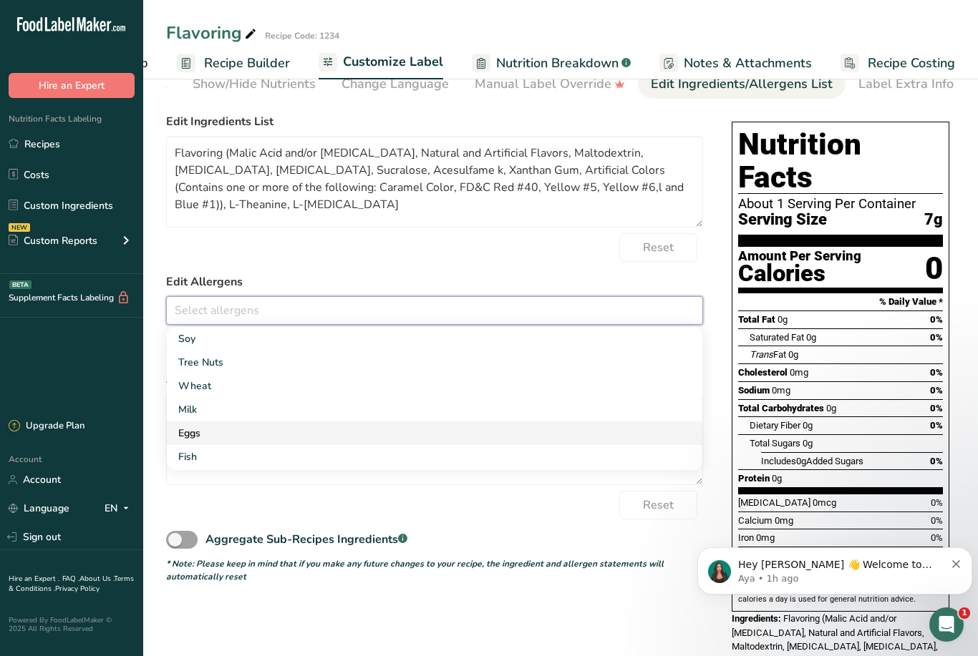
click at [204, 431] on link "Eggs" at bounding box center [434, 434] width 535 height 24
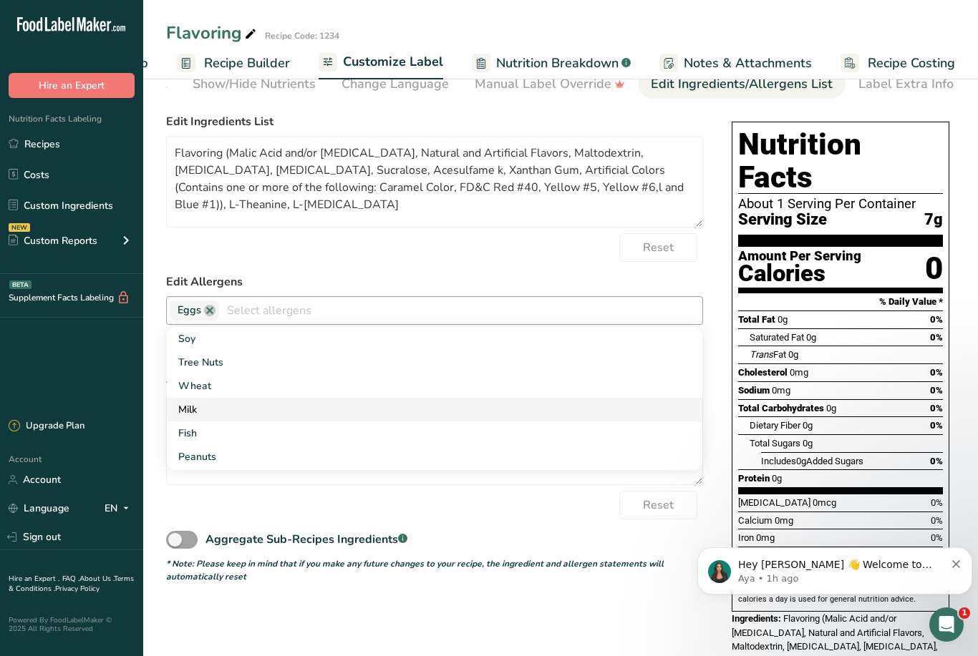
click at [205, 409] on link "Milk" at bounding box center [434, 410] width 535 height 24
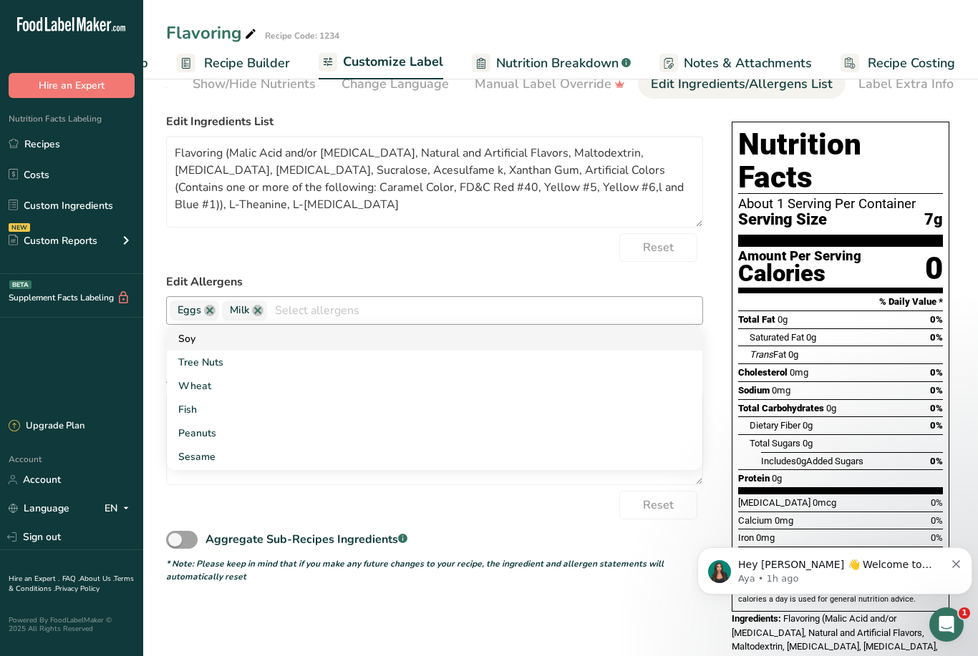
click at [191, 344] on link "Soy" at bounding box center [434, 339] width 535 height 24
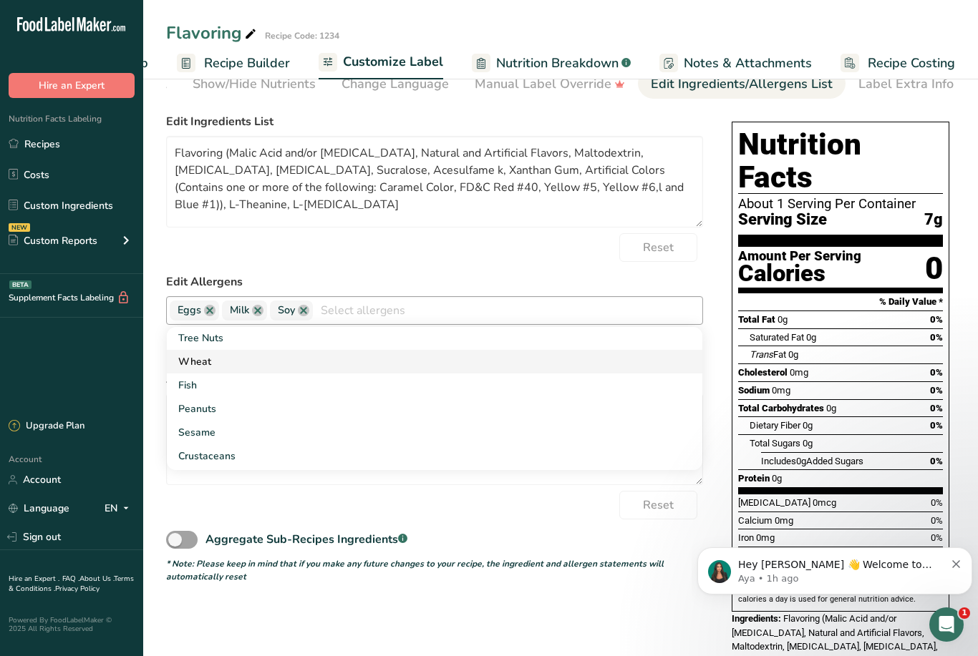
click at [221, 365] on link "Wheat" at bounding box center [434, 362] width 535 height 24
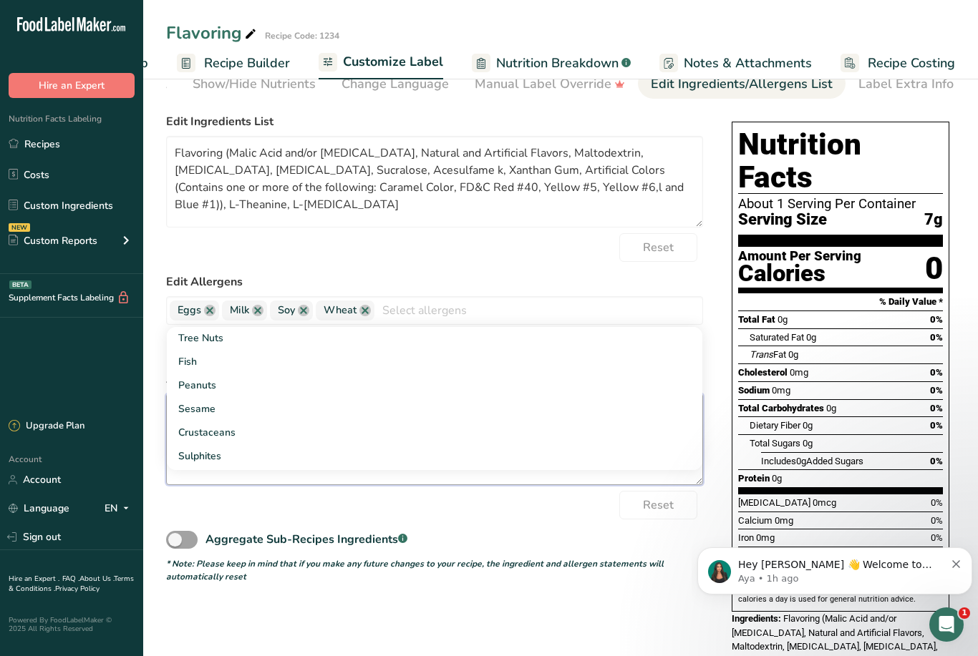
click at [401, 476] on textarea at bounding box center [434, 440] width 537 height 92
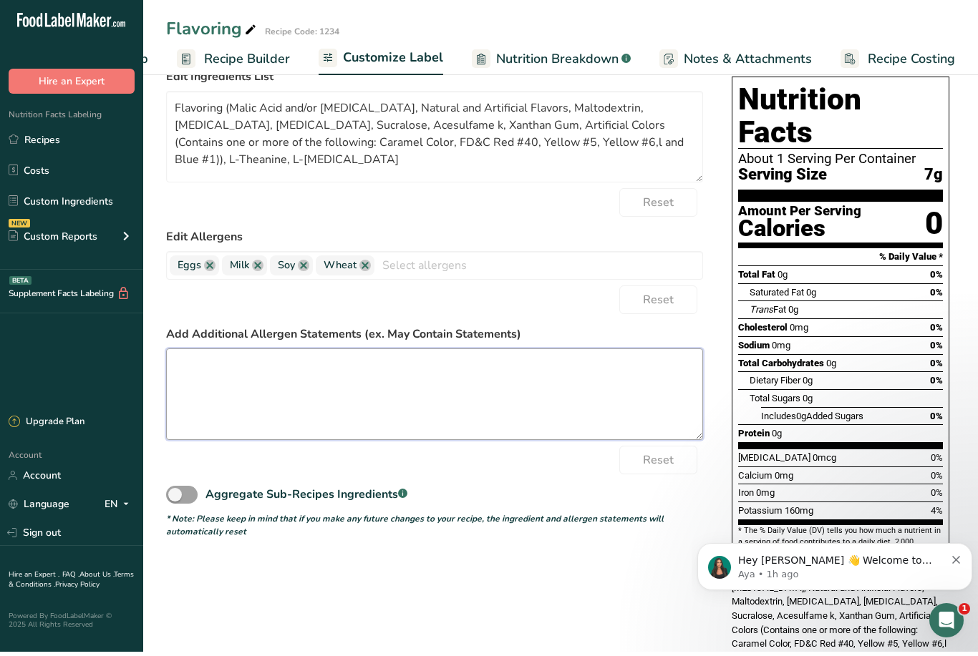
scroll to position [115, 0]
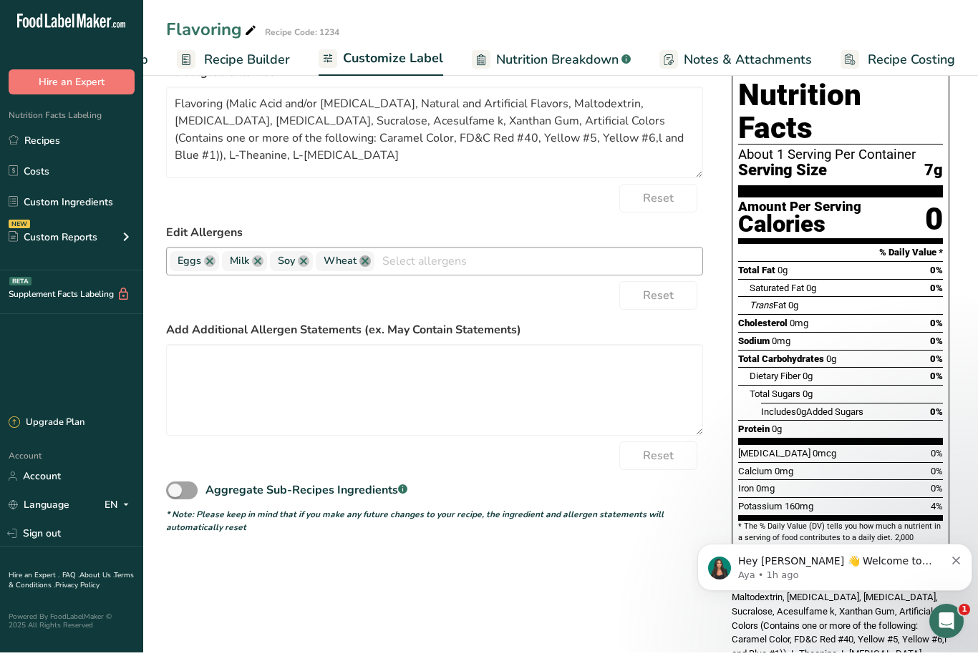
click at [365, 263] on link at bounding box center [364, 264] width 11 height 11
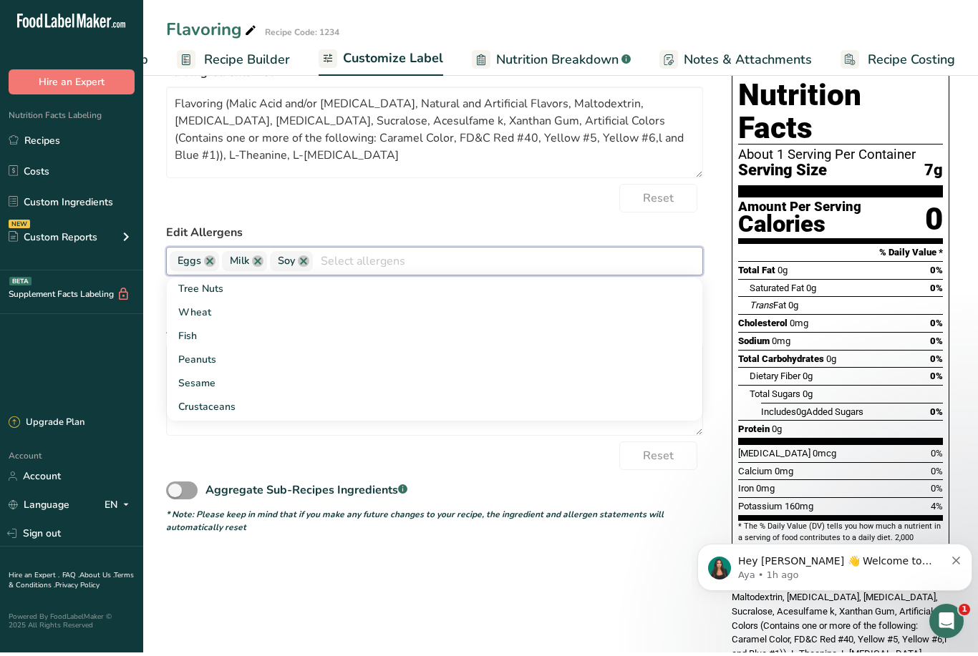
click at [294, 263] on span "Soy" at bounding box center [286, 265] width 17 height 16
click at [306, 259] on link at bounding box center [303, 264] width 11 height 11
click at [248, 257] on span "Milk" at bounding box center [239, 265] width 19 height 16
click at [252, 251] on div "Eggs Milk Soy Tree Nuts Wheat Fish Peanuts Sesame Crustaceans Sulphites Celery …" at bounding box center [434, 265] width 537 height 29
click at [253, 255] on span "Milk" at bounding box center [244, 265] width 45 height 20
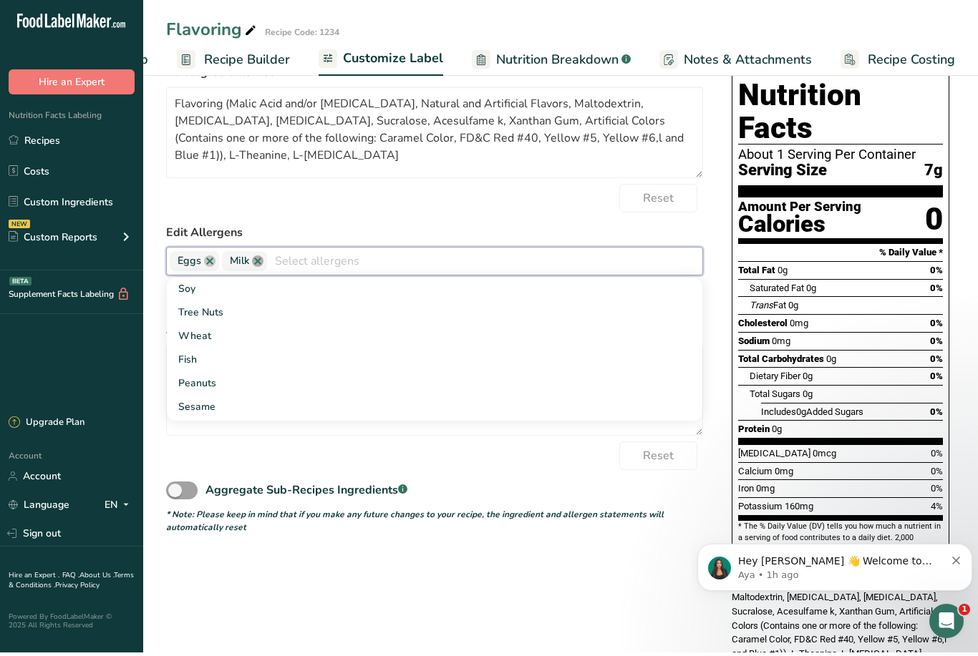
click at [261, 259] on link at bounding box center [257, 264] width 11 height 11
click at [208, 251] on div "Eggs Soy Tree Nuts Wheat Milk Fish Peanuts Sesame Crustaceans Sulphites Celery …" at bounding box center [434, 265] width 537 height 29
click at [200, 257] on span "Eggs" at bounding box center [190, 265] width 24 height 16
click at [205, 260] on link at bounding box center [209, 264] width 11 height 11
click at [208, 452] on div "Reset" at bounding box center [434, 459] width 537 height 29
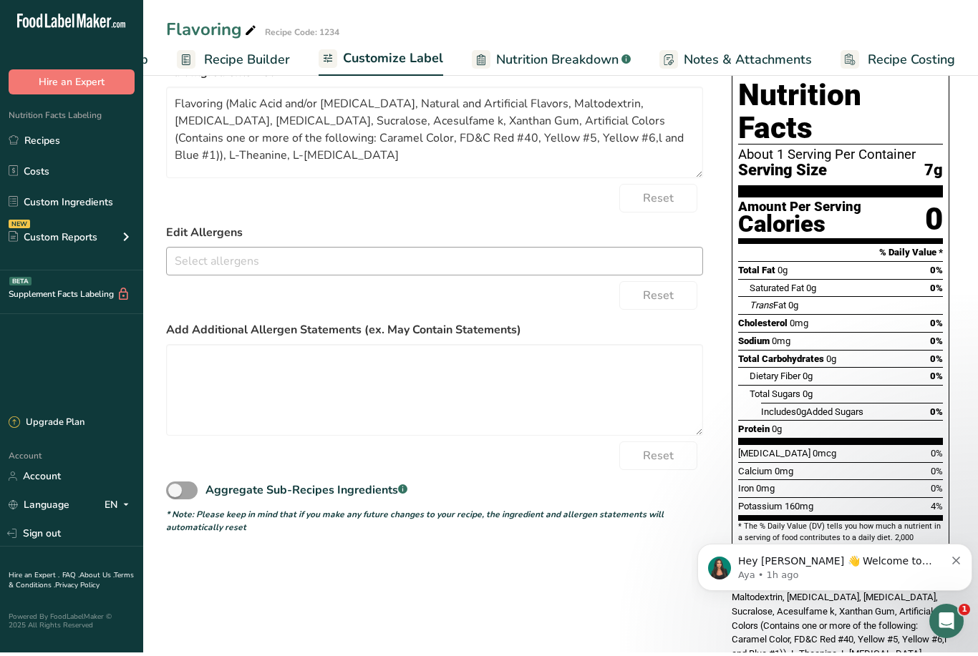
scroll to position [69, 0]
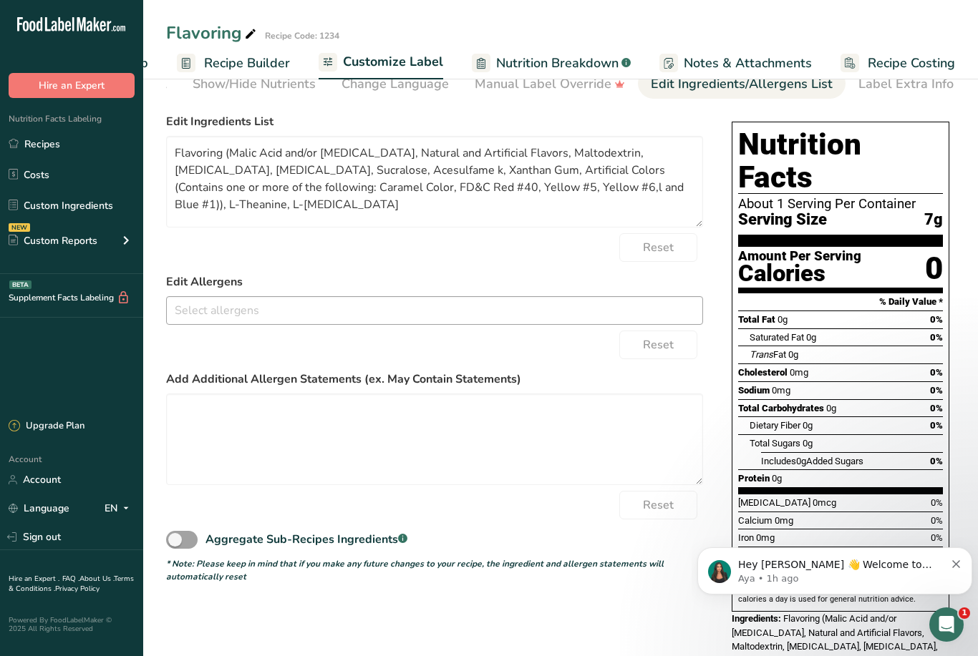
click at [306, 357] on div "Reset" at bounding box center [434, 345] width 537 height 29
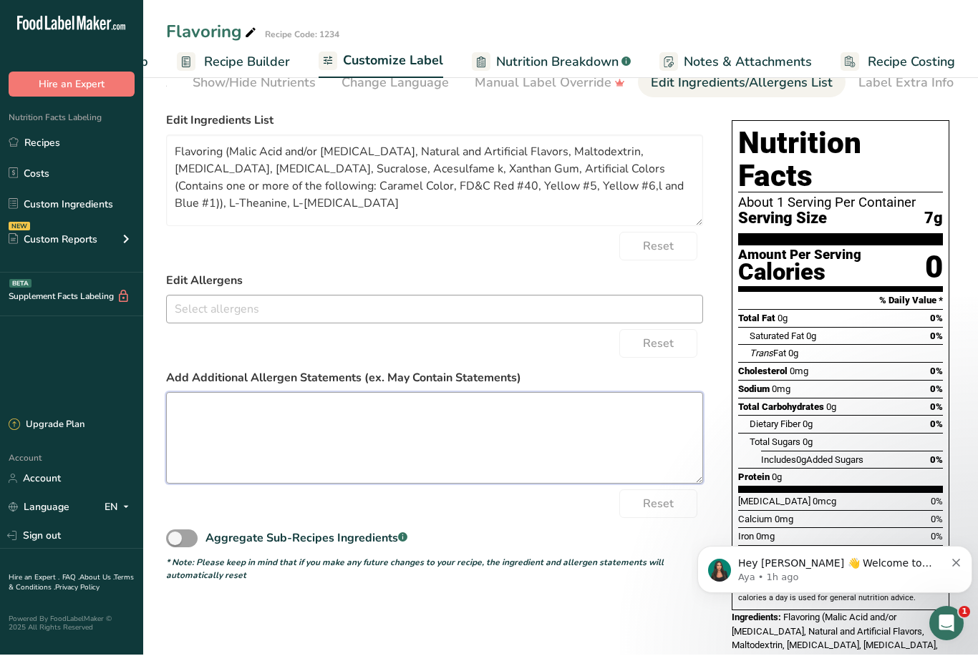
click at [490, 415] on textarea at bounding box center [434, 440] width 537 height 92
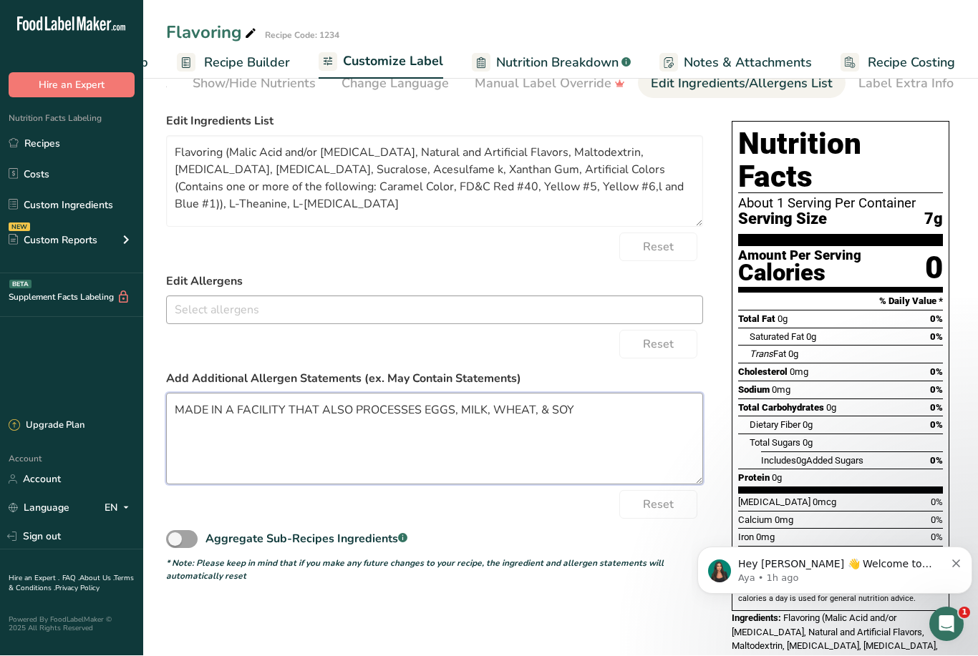
type textarea "MADE IN A FACILITY THAT ALSO PROCESSES EGGS, MILK, WHEAT, & SOY"
click at [555, 521] on div "Aggregate Sub-Recipes Ingredients .a-a{fill:#347362;}.b-a{fill:#fff;}" at bounding box center [434, 536] width 537 height 32
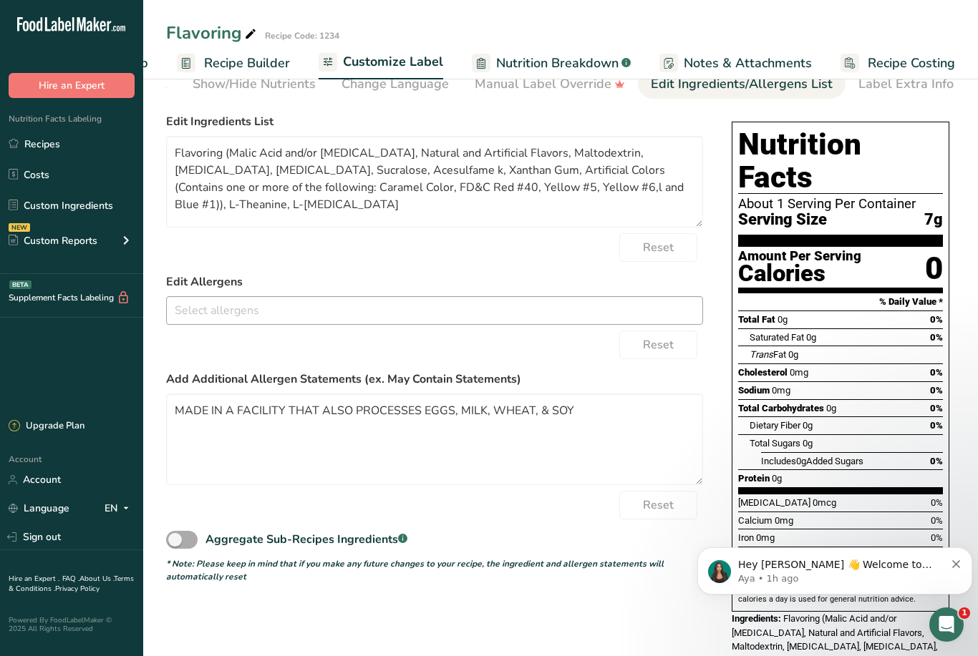
click at [407, 532] on div ".a-a{fill:#347362;}.b-a{fill:#fff;}" at bounding box center [402, 539] width 9 height 17
click at [175, 535] on input "Aggregate Sub-Recipes Ingredients .a-a{fill:#347362;}.b-a{fill:#fff;}" at bounding box center [170, 539] width 9 height 9
checkbox input "true"
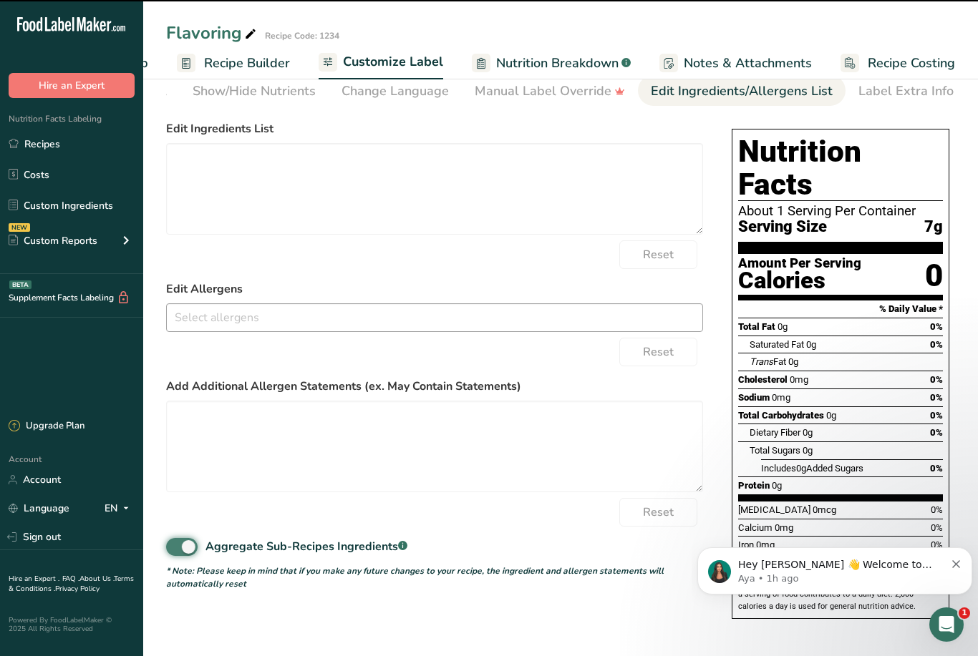
scroll to position [0, 0]
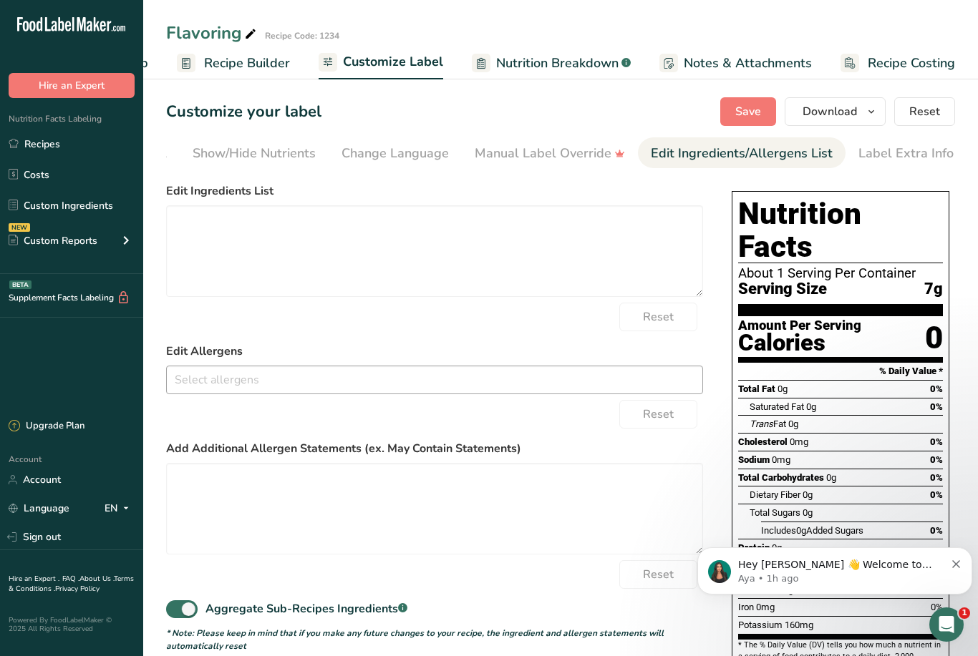
click at [956, 565] on icon "Dismiss notification" at bounding box center [956, 565] width 8 height 8
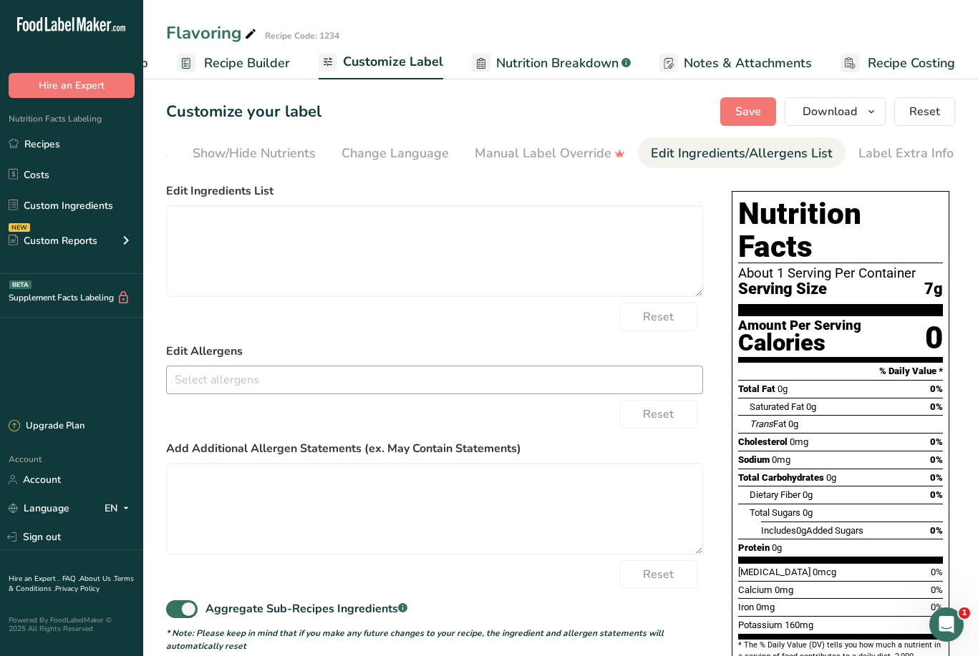
click at [760, 148] on div "Edit Ingredients/Allergens List" at bounding box center [742, 153] width 182 height 19
click at [768, 156] on div "Edit Ingredients/Allergens List" at bounding box center [742, 153] width 182 height 19
click at [335, 281] on textarea at bounding box center [434, 251] width 537 height 92
click at [277, 145] on div "Show/Hide Nutrients" at bounding box center [254, 153] width 123 height 19
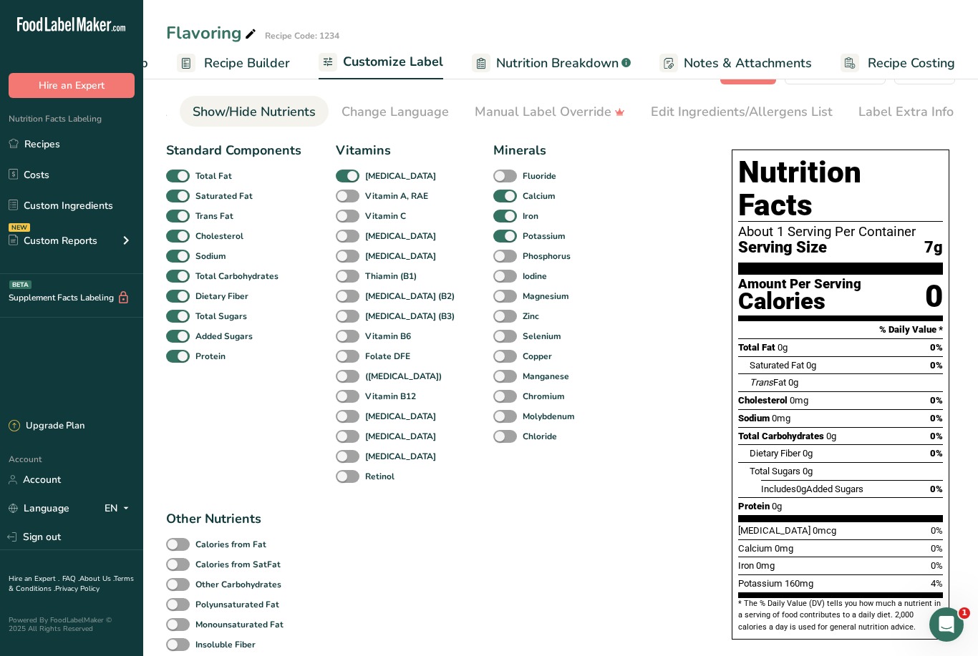
scroll to position [41, 0]
click at [352, 219] on span at bounding box center [348, 217] width 24 height 14
click at [345, 219] on input "Vitamin C" at bounding box center [340, 216] width 9 height 9
checkbox input "true"
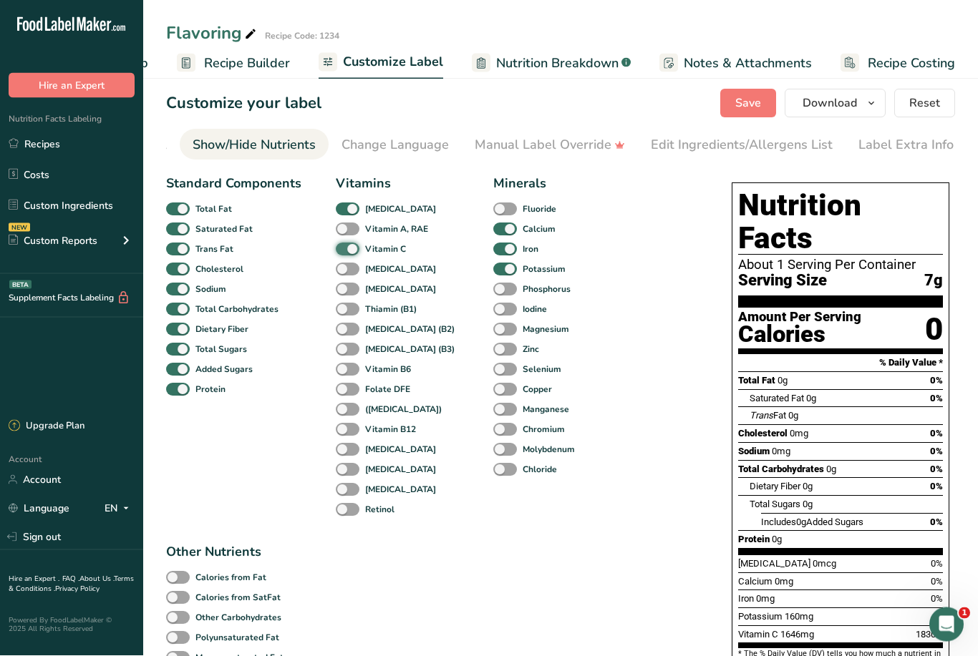
scroll to position [0, 0]
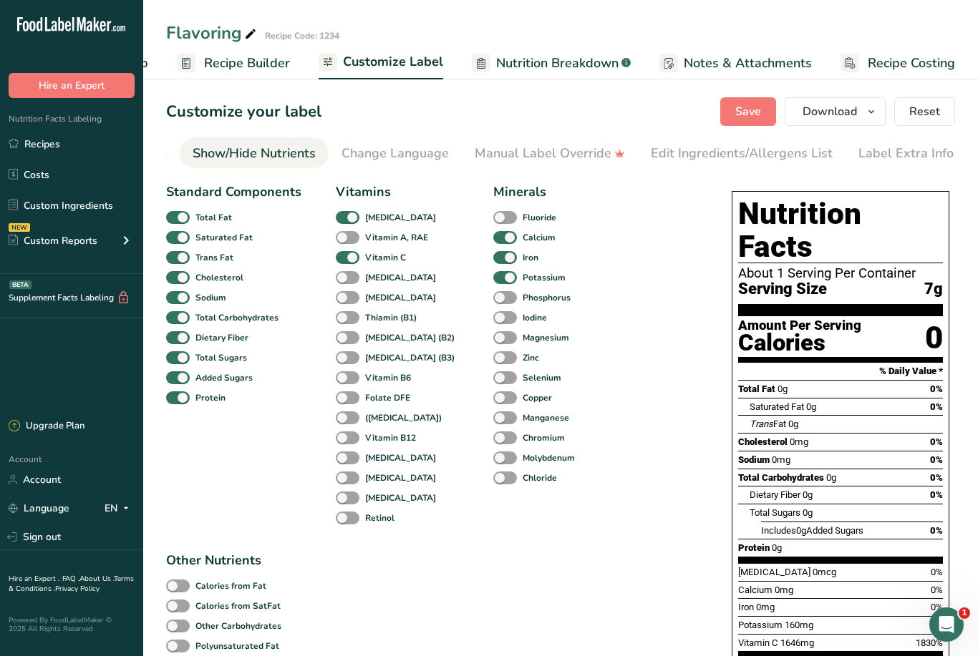
click at [421, 56] on span "Customize Label" at bounding box center [393, 61] width 100 height 19
click at [723, 148] on div "Edit Ingredients/Allergens List" at bounding box center [742, 153] width 182 height 19
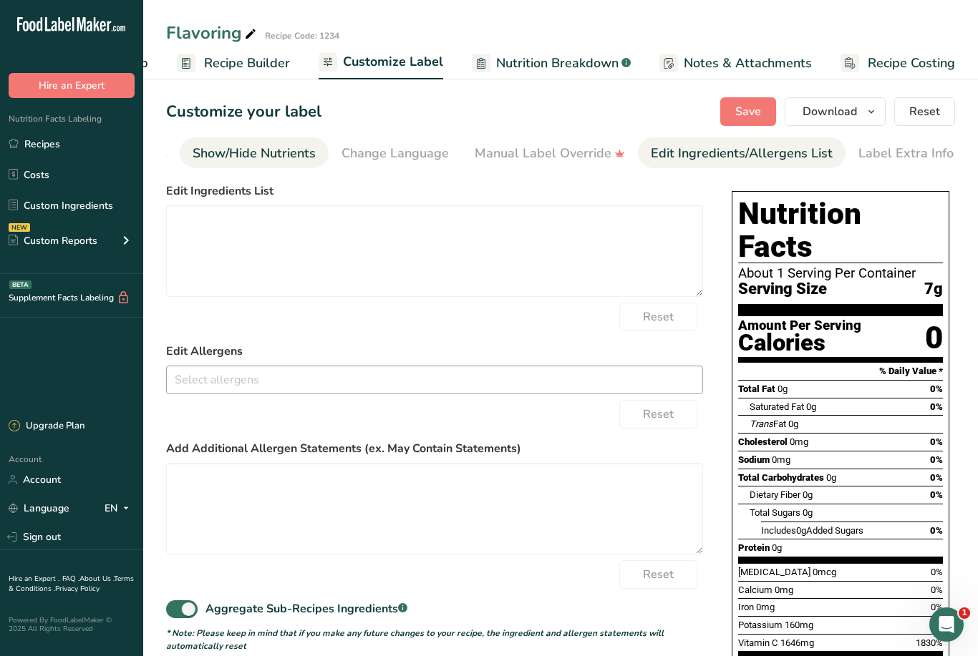
click at [299, 144] on div "Show/Hide Nutrients" at bounding box center [254, 153] width 123 height 19
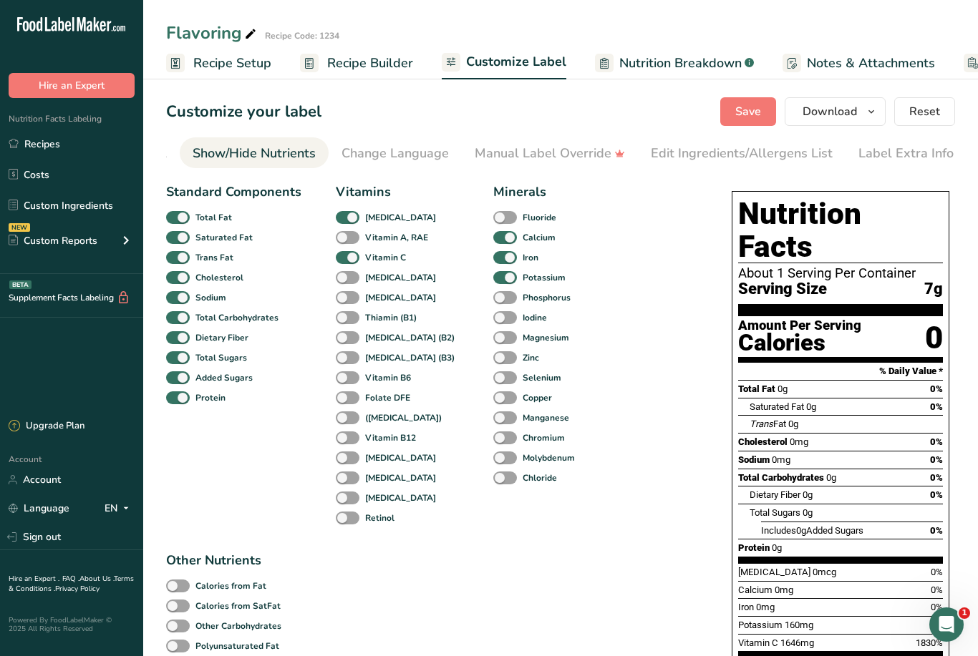
click at [257, 69] on span "Recipe Setup" at bounding box center [232, 63] width 78 height 19
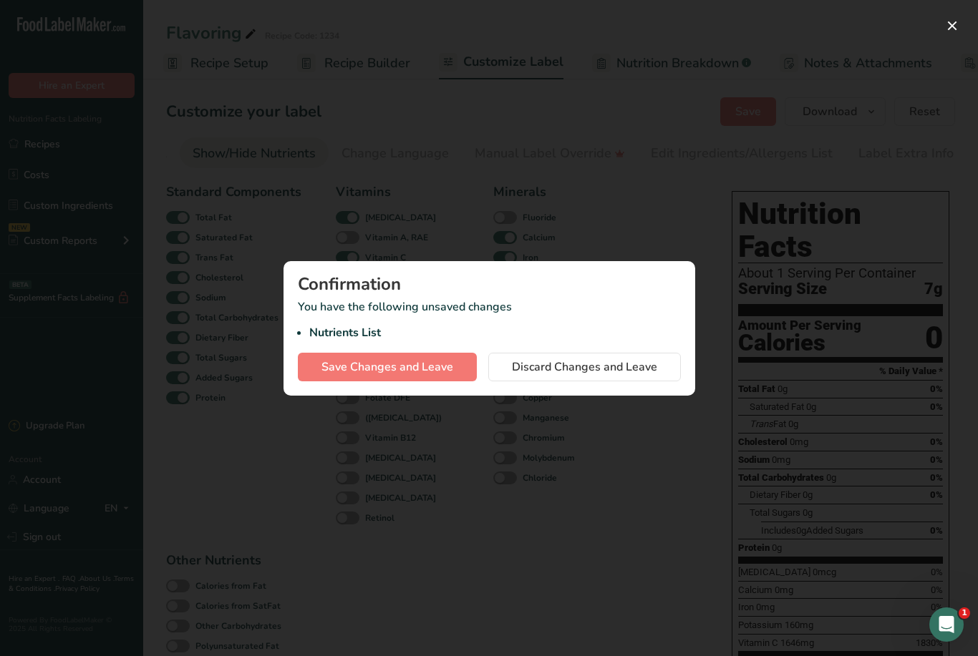
scroll to position [0, 5]
click at [417, 368] on span "Save Changes and Leave" at bounding box center [387, 367] width 132 height 17
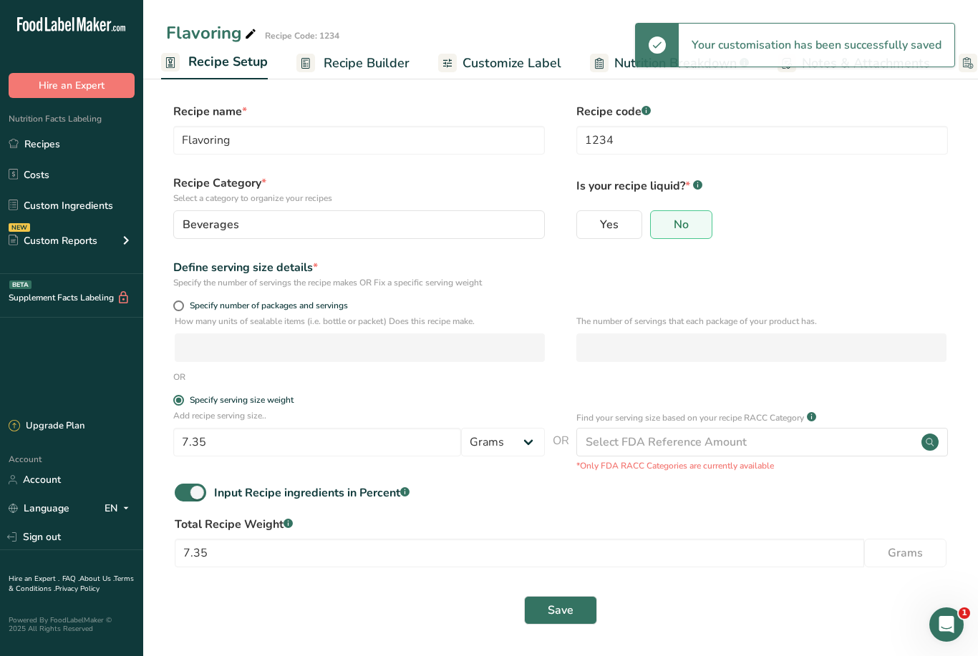
scroll to position [46, 0]
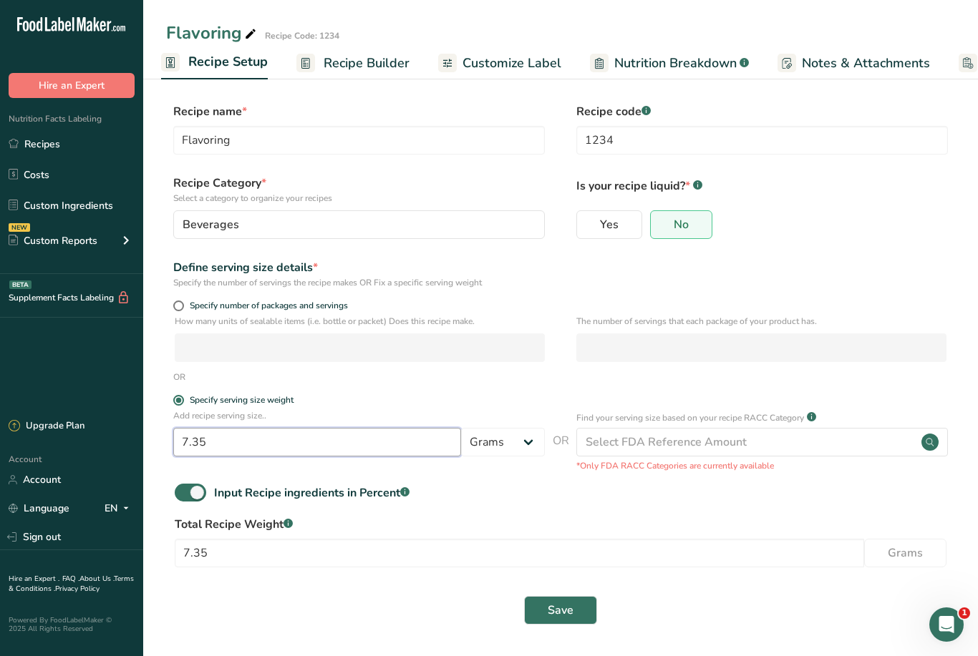
click at [320, 428] on input "7.35" at bounding box center [317, 442] width 288 height 29
click at [326, 428] on input "7.35" at bounding box center [317, 442] width 288 height 29
type input "7"
type input "6"
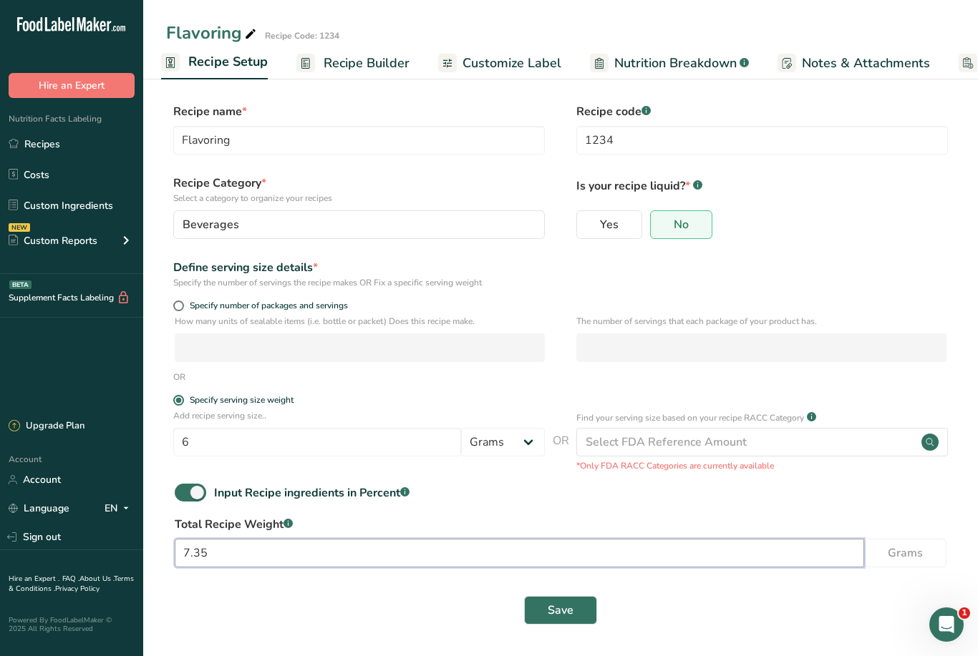
click at [291, 539] on input "7.35" at bounding box center [519, 553] width 689 height 29
type input "7"
type input "6"
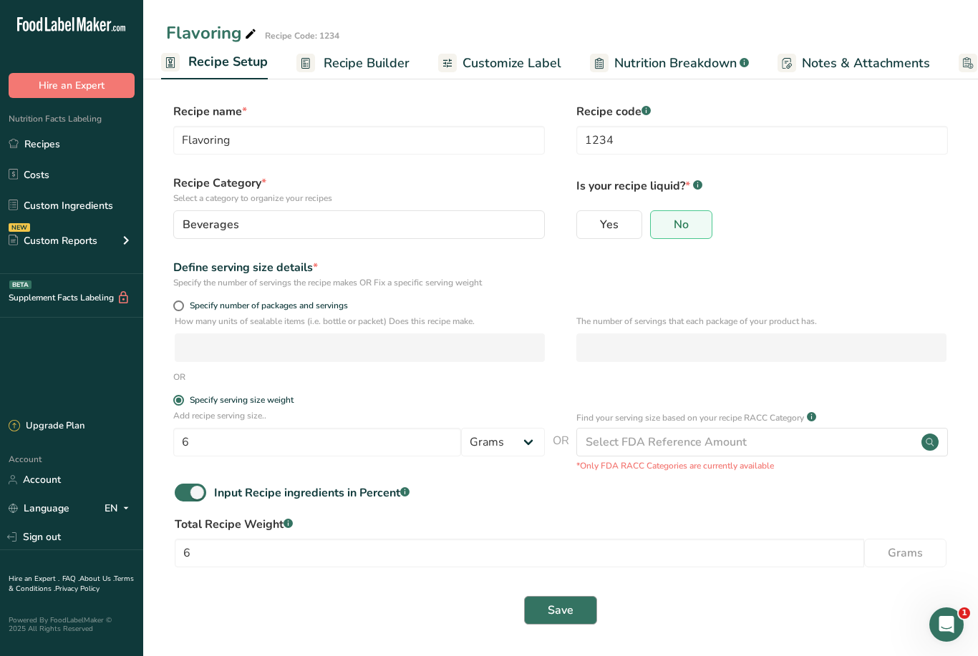
click at [568, 602] on span "Save" at bounding box center [561, 610] width 26 height 17
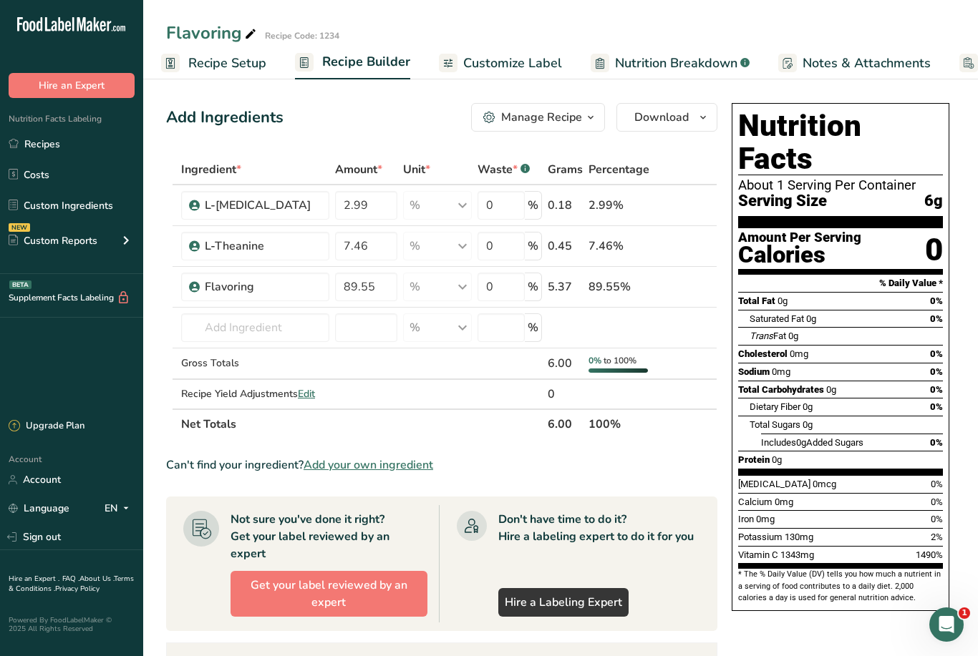
click at [572, 122] on div "Manage Recipe" at bounding box center [541, 117] width 81 height 17
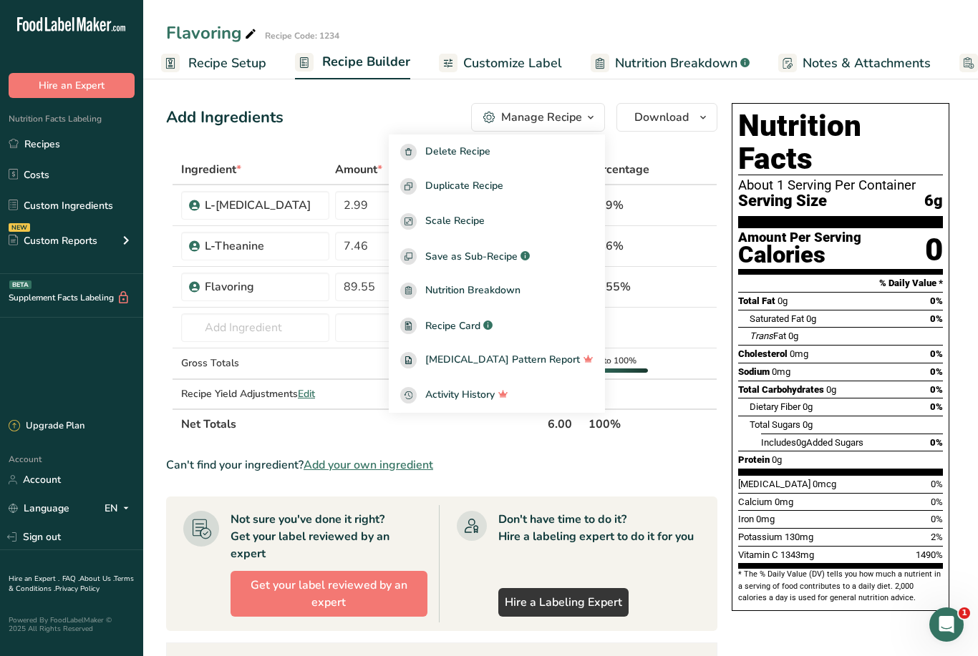
click at [684, 457] on section "Ingredient * Amount * Unit * Waste * .a-a{fill:#347362;}.b-a{fill:#fff;} Grams …" at bounding box center [441, 545] width 551 height 780
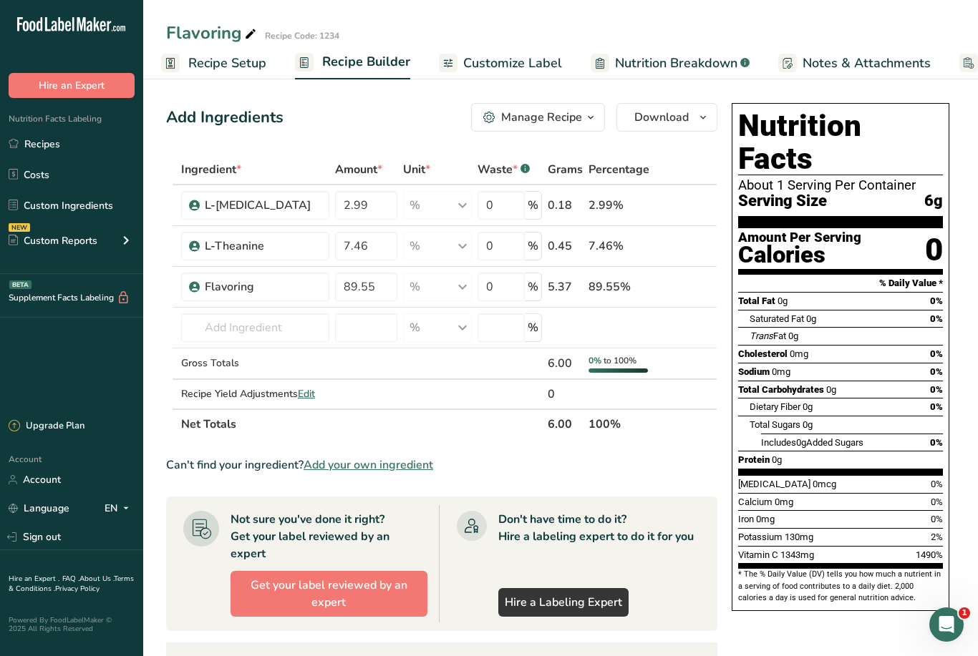
click at [538, 63] on span "Customize Label" at bounding box center [512, 63] width 99 height 19
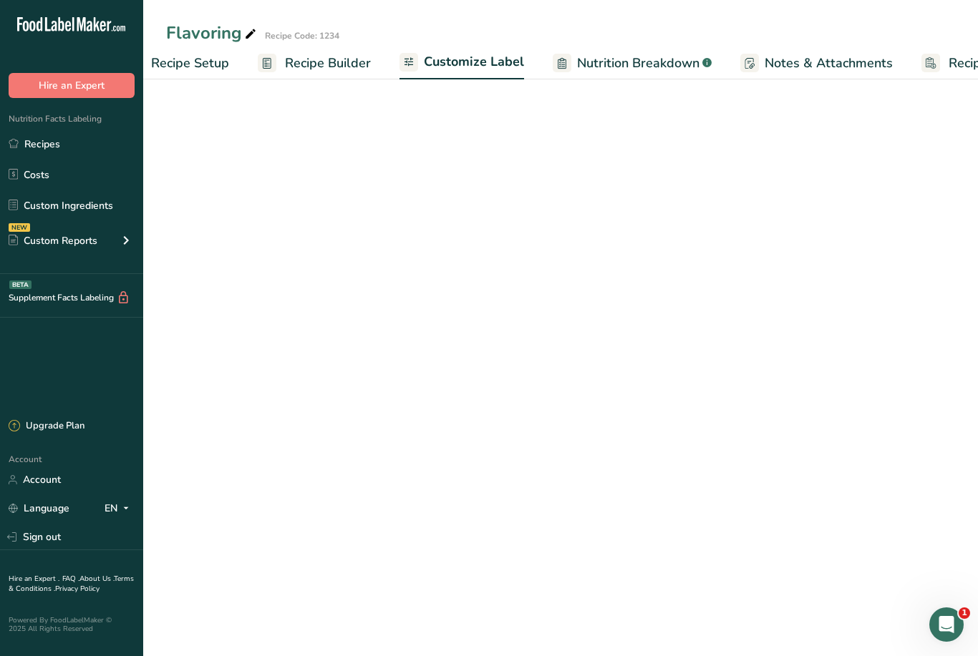
scroll to position [0, 123]
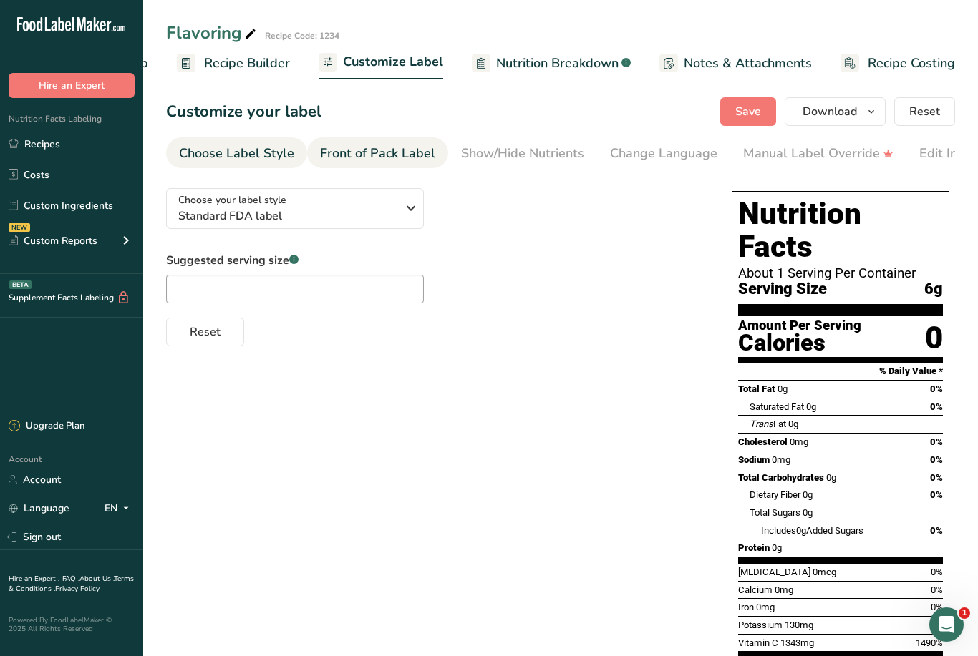
click at [404, 156] on div "Front of Pack Label" at bounding box center [377, 153] width 115 height 19
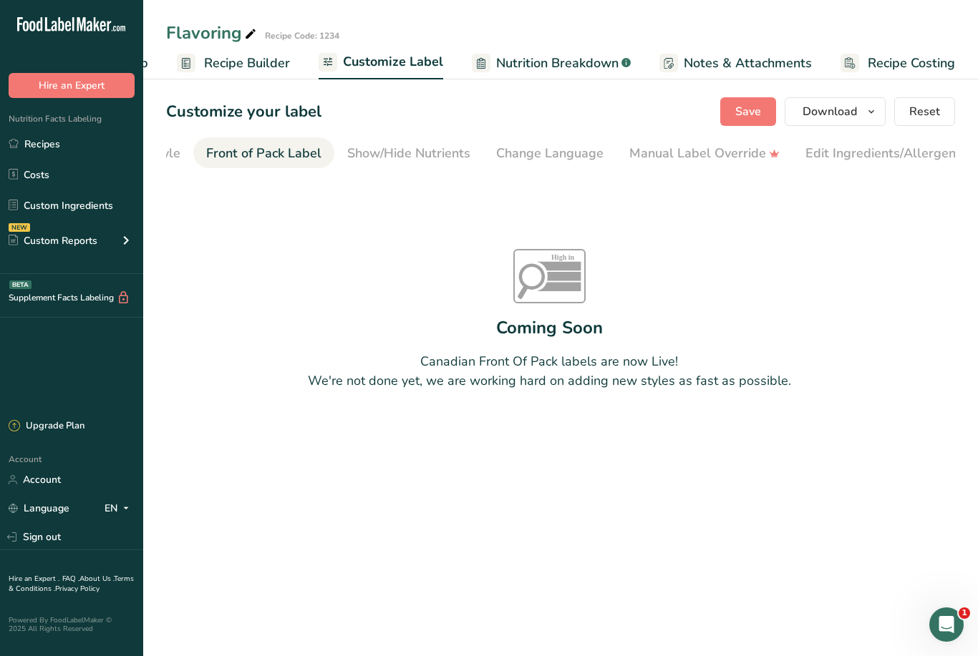
scroll to position [0, 139]
click at [392, 150] on div "Show/Hide Nutrients" at bounding box center [383, 153] width 123 height 19
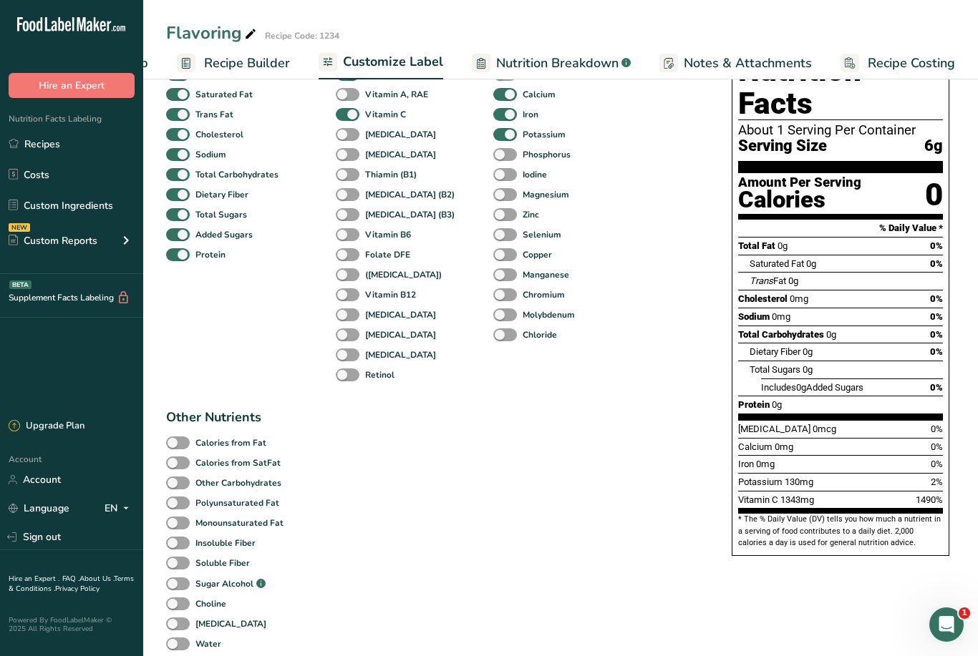
scroll to position [0, 0]
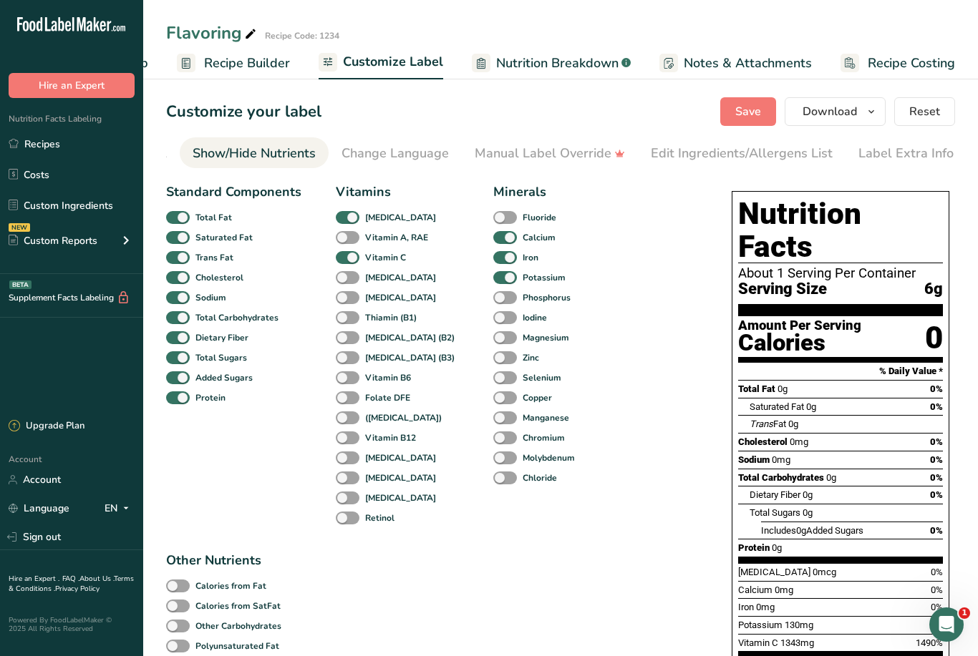
click at [581, 57] on span "Nutrition Breakdown" at bounding box center [557, 63] width 122 height 19
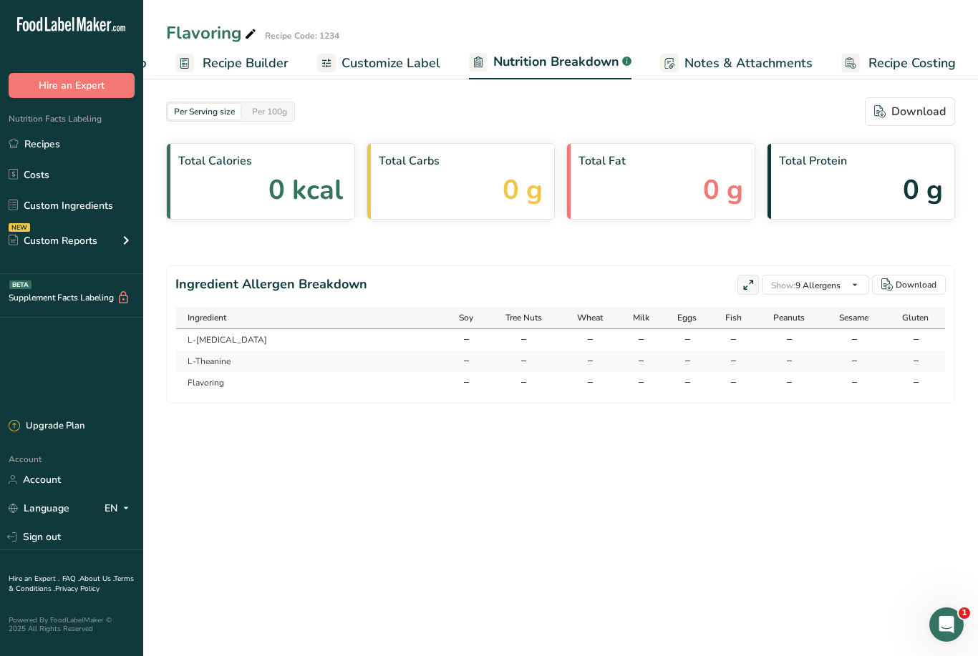
scroll to position [0, 125]
click at [405, 72] on span "Customize Label" at bounding box center [390, 63] width 99 height 19
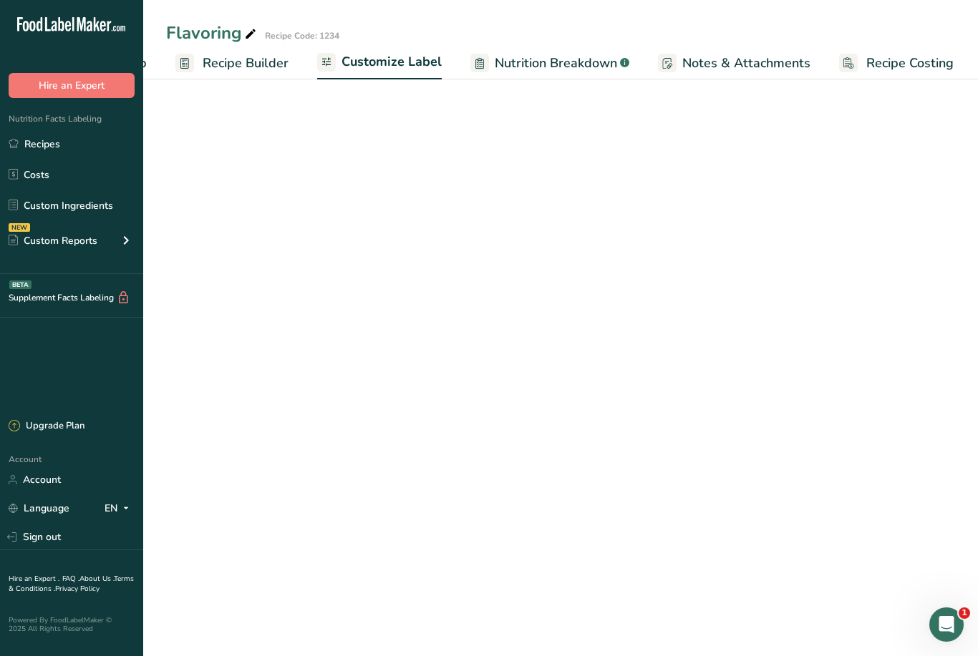
scroll to position [0, 123]
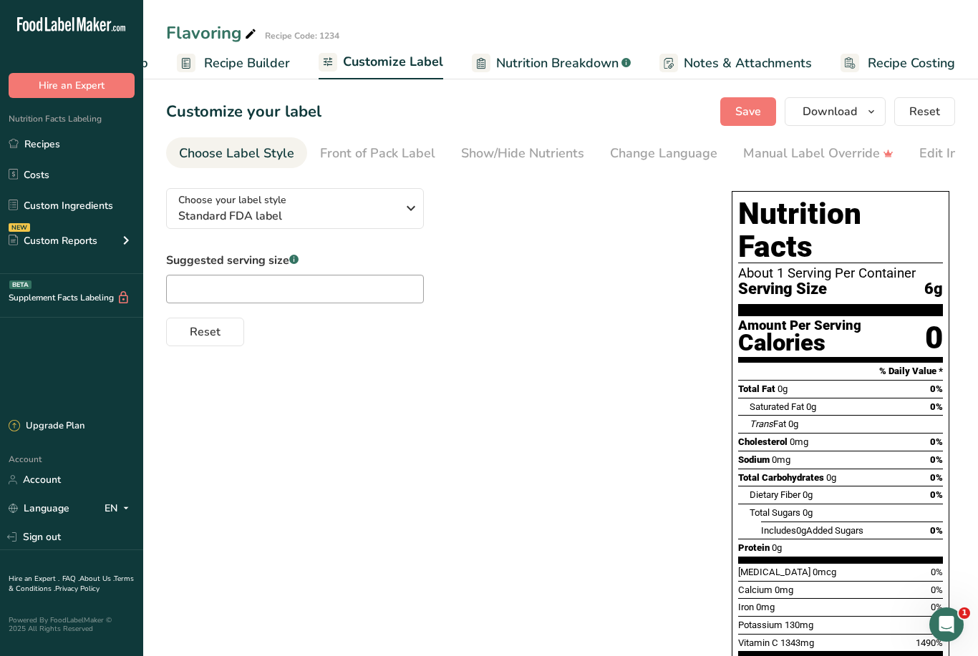
click at [236, 67] on span "Recipe Builder" at bounding box center [247, 63] width 86 height 19
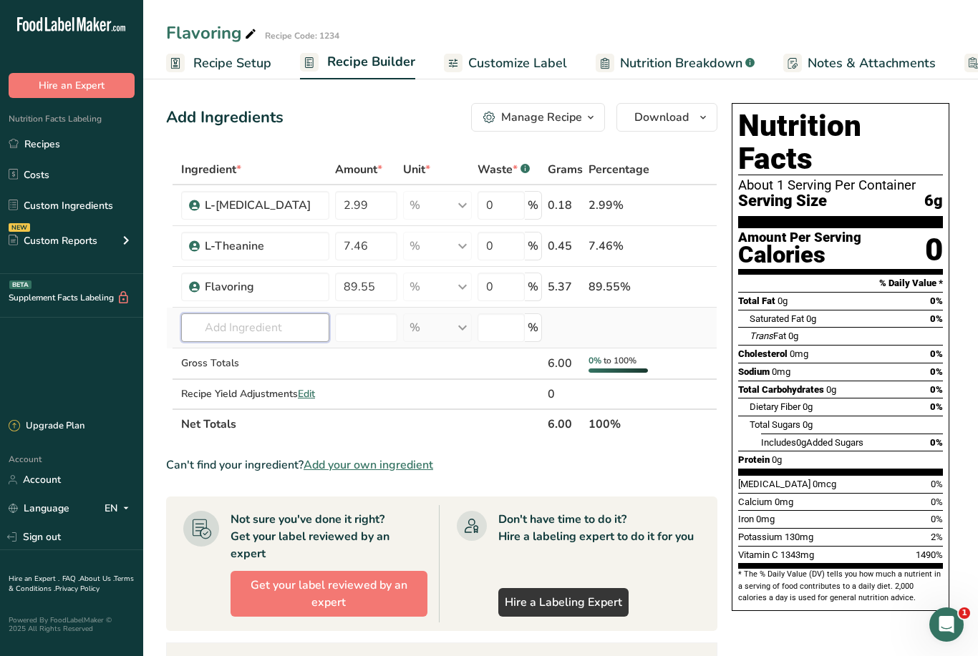
click at [295, 331] on input "text" at bounding box center [255, 328] width 148 height 29
click at [266, 331] on input "text" at bounding box center [255, 328] width 148 height 29
type input "Amatea"
click at [364, 474] on span "Add your own ingredient" at bounding box center [369, 465] width 130 height 17
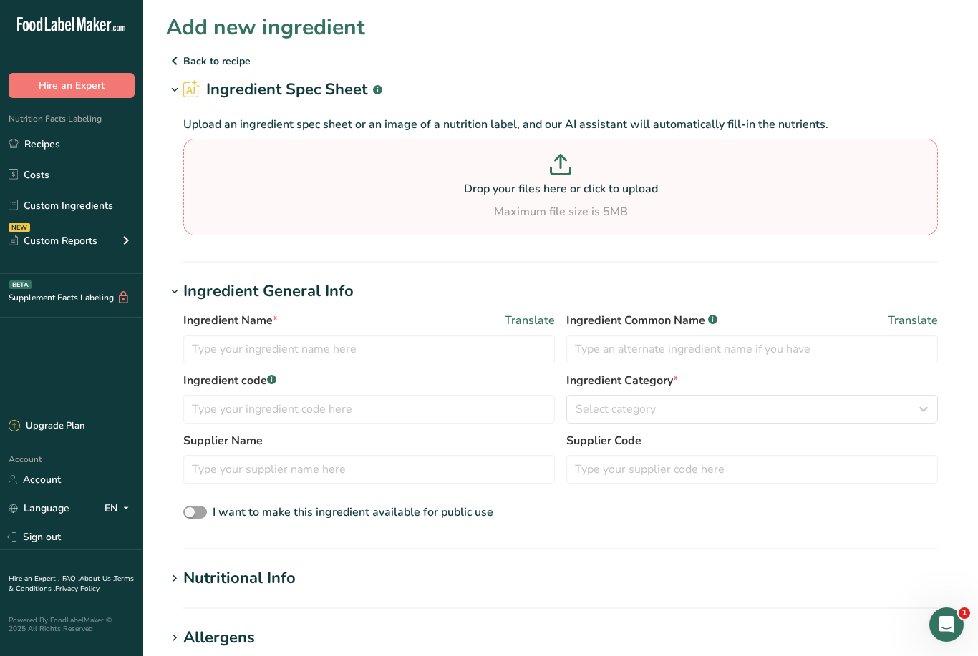
click at [564, 187] on p "Drop your files here or click to upload" at bounding box center [560, 188] width 747 height 17
click at [564, 187] on input "Drop your files here or click to upload Maximum file size is 5MB" at bounding box center [560, 187] width 755 height 97
click at [515, 185] on p "Drop your files here or click to upload" at bounding box center [560, 188] width 747 height 17
click at [515, 185] on input "Drop your files here or click to upload Maximum file size is 5MB" at bounding box center [560, 187] width 755 height 97
type input "C:\fakepath\IMG_2557.png"
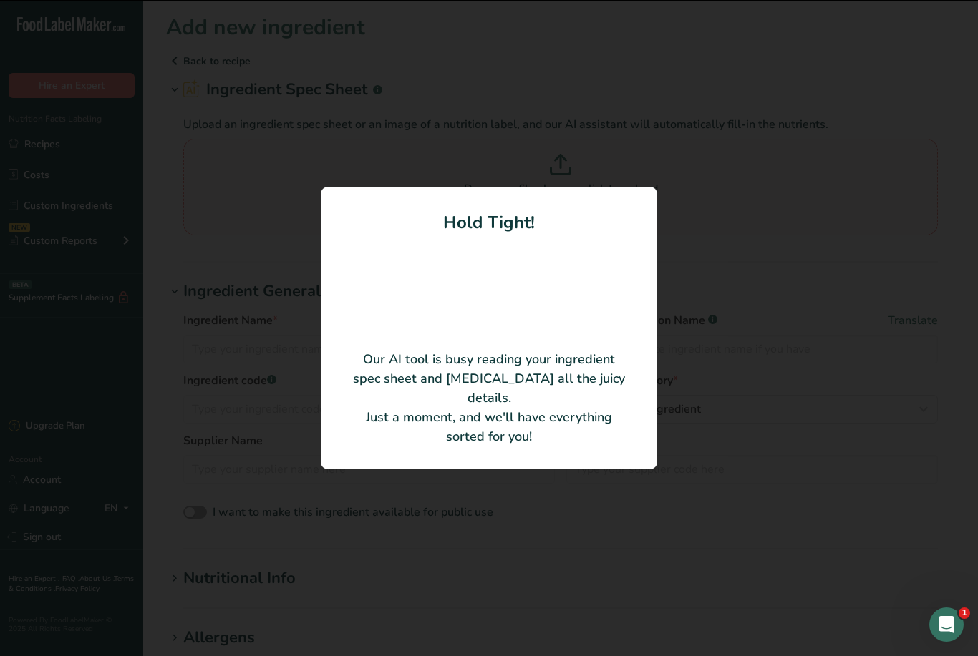
type input "Organic Guayusa Extract"
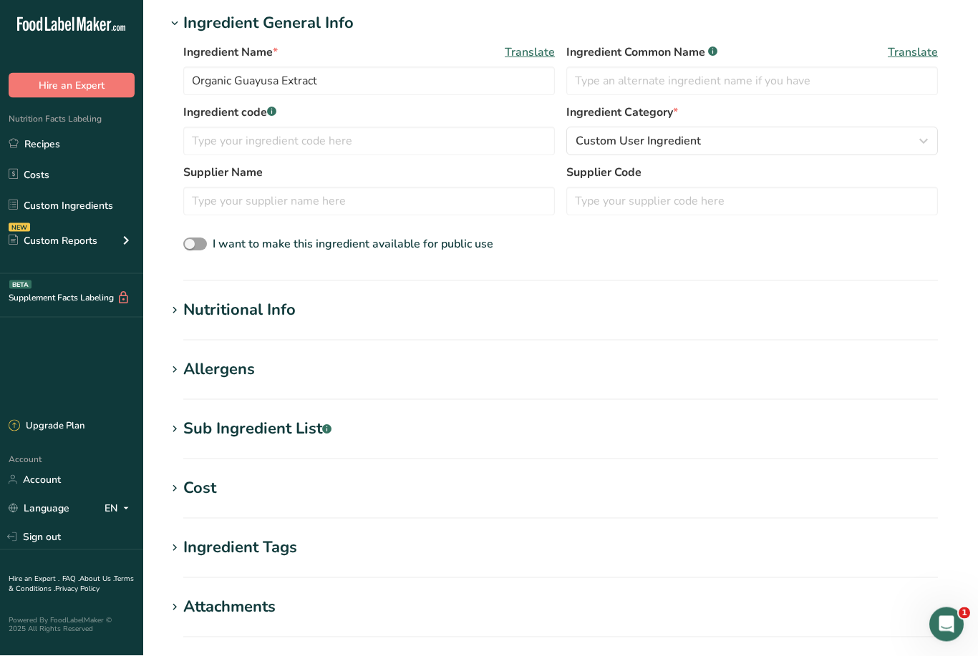
scroll to position [199, 0]
click at [251, 315] on div "Nutritional Info" at bounding box center [239, 311] width 112 height 24
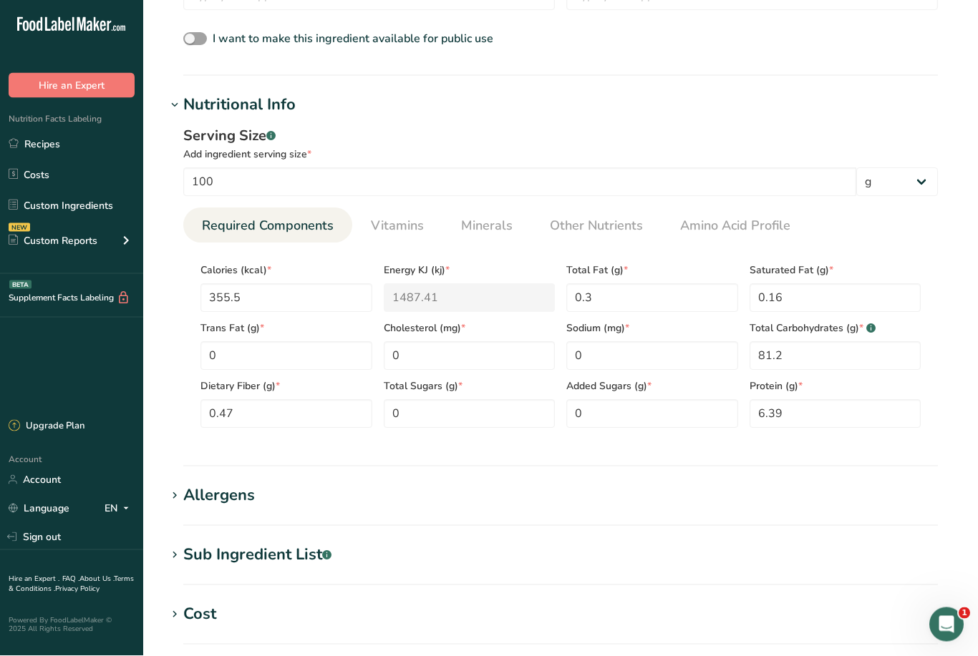
scroll to position [0, 0]
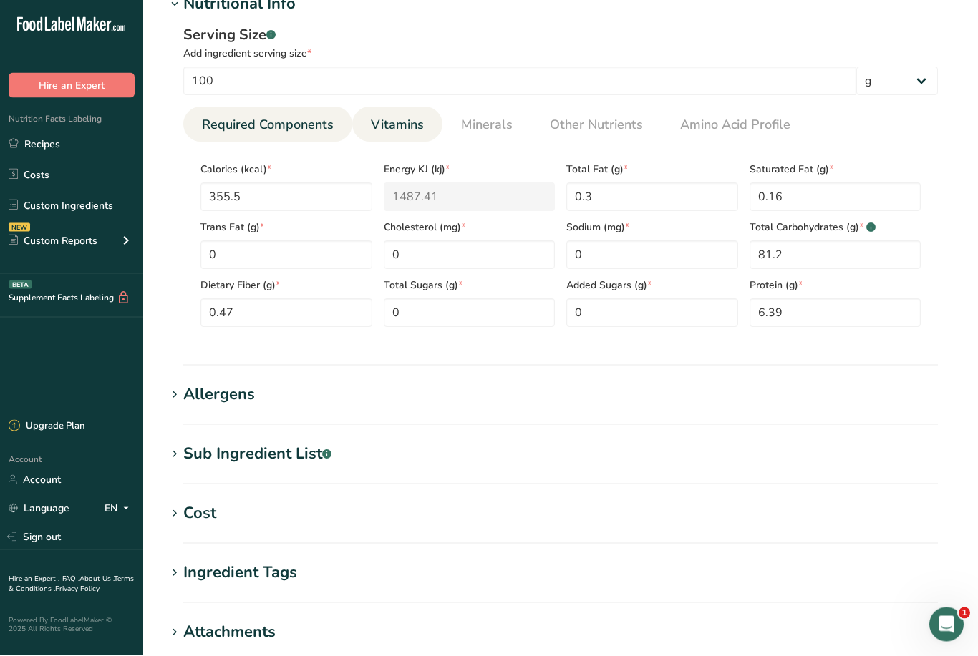
click at [384, 140] on link "Vitamins" at bounding box center [397, 125] width 64 height 37
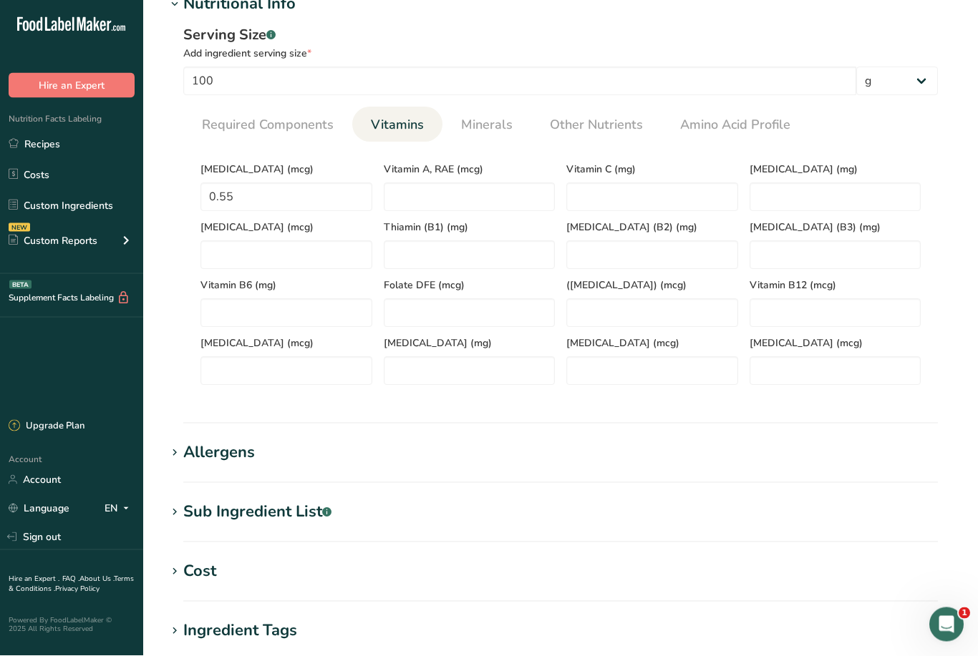
scroll to position [505, 0]
click at [659, 203] on C "number" at bounding box center [652, 197] width 172 height 29
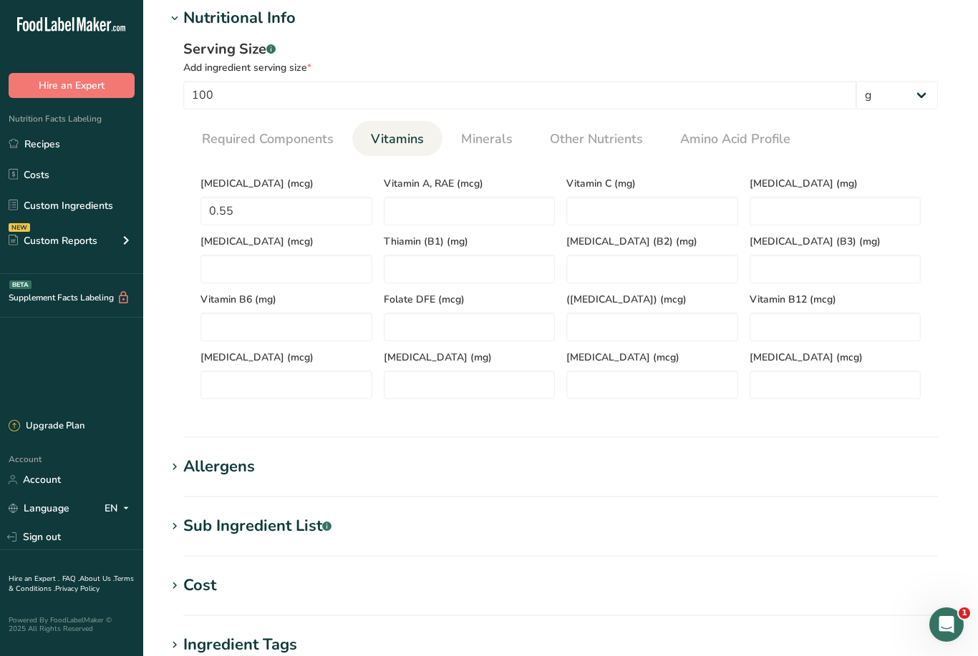
scroll to position [492, 0]
click at [300, 139] on span "Required Components" at bounding box center [268, 138] width 132 height 19
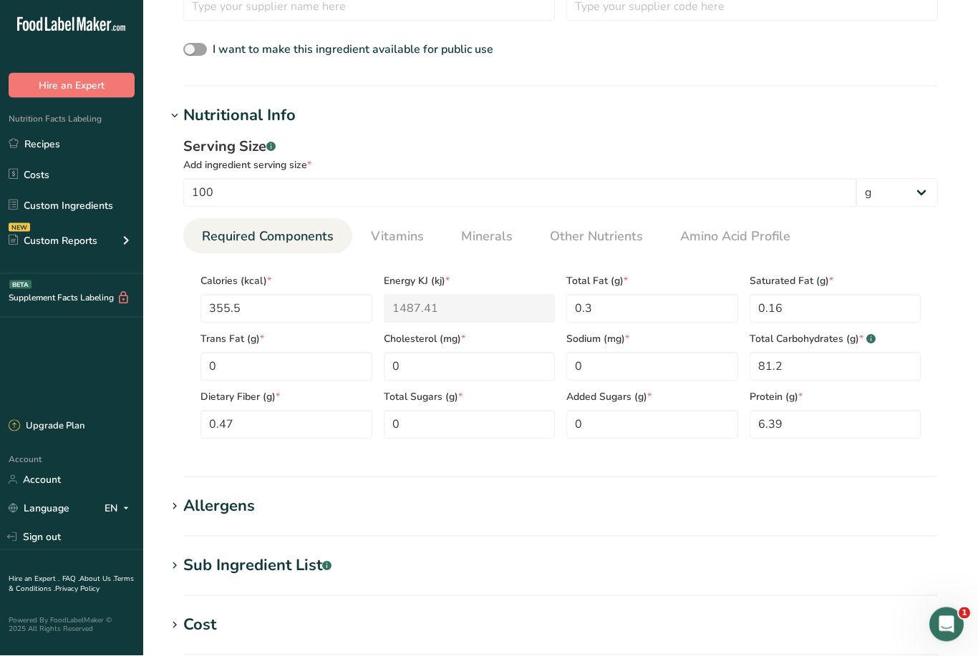
scroll to position [403, 0]
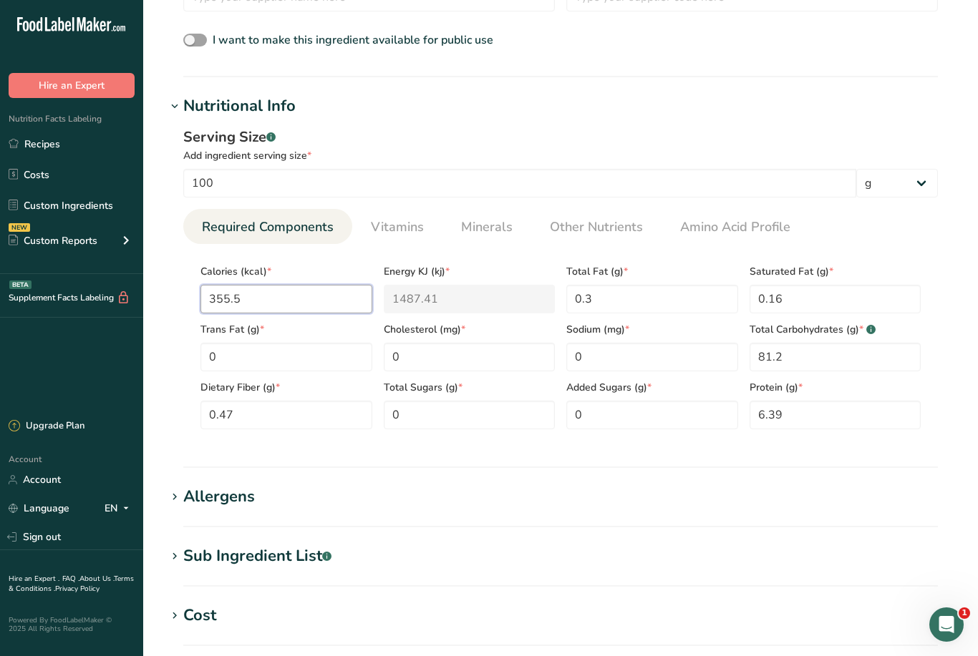
click at [326, 308] on input "355.5" at bounding box center [286, 299] width 172 height 29
type input "355"
type KJ "1485.3"
type input "35"
type KJ "146.4"
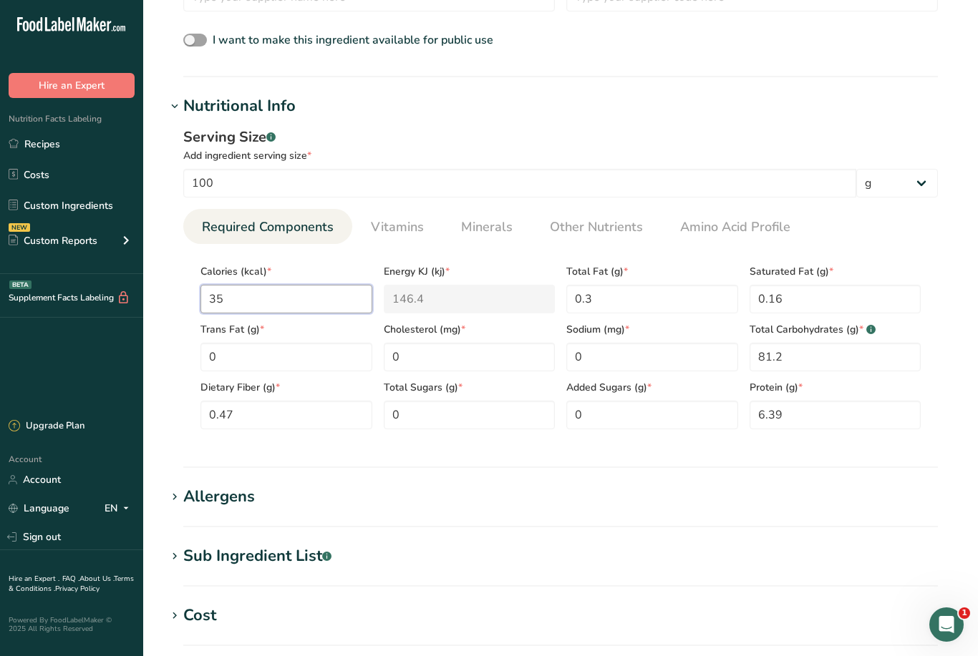
type input "3"
type KJ "12.6"
type input "0"
type KJ "0"
type input "3"
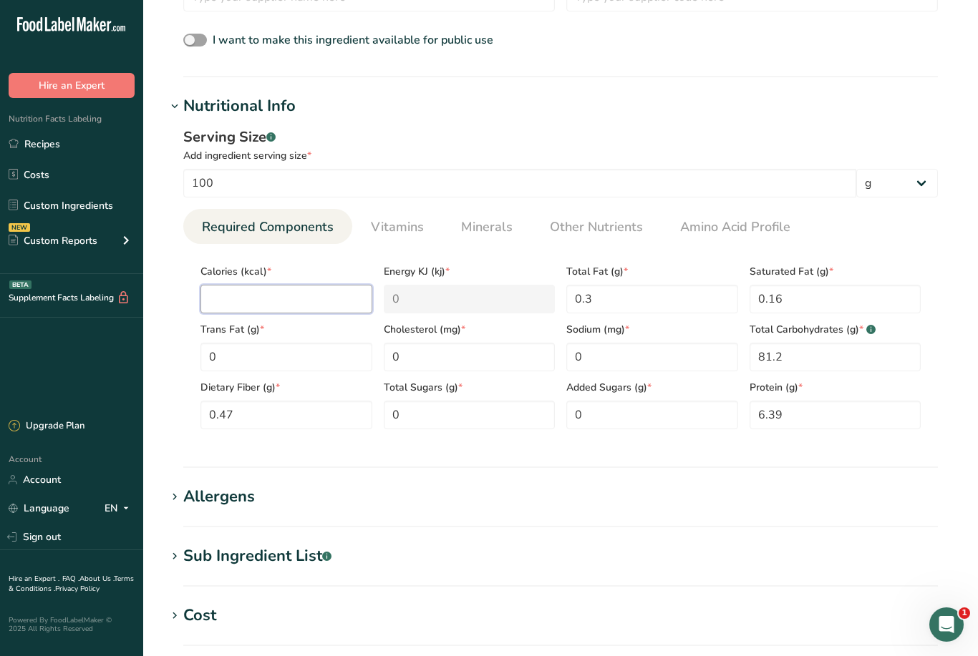
type KJ "12.6"
type input "32"
type KJ "133.9"
type input "32"
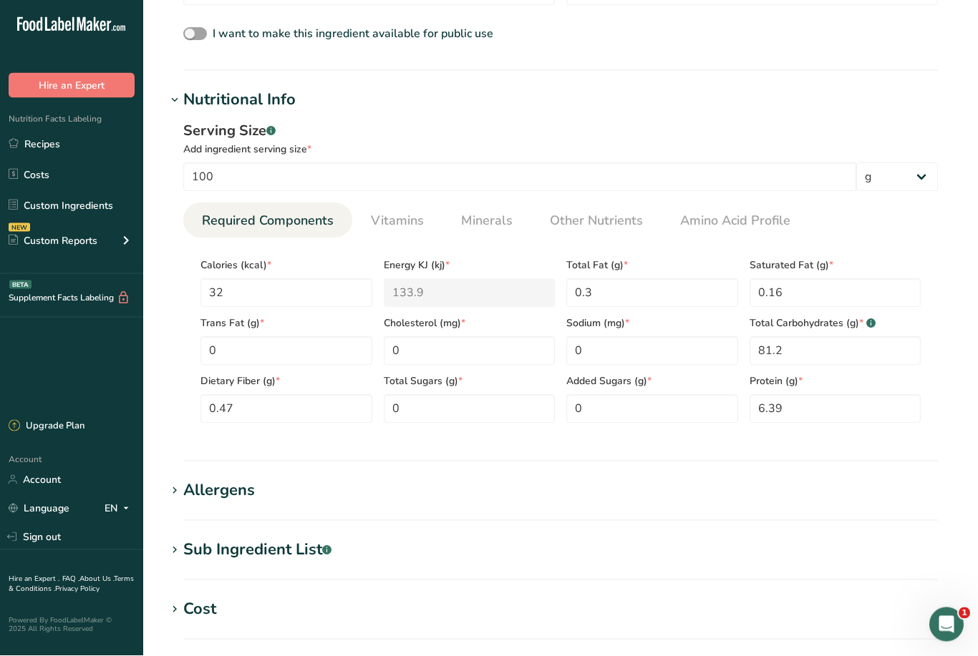
scroll to position [407, 0]
click at [500, 187] on input "100" at bounding box center [519, 178] width 673 height 29
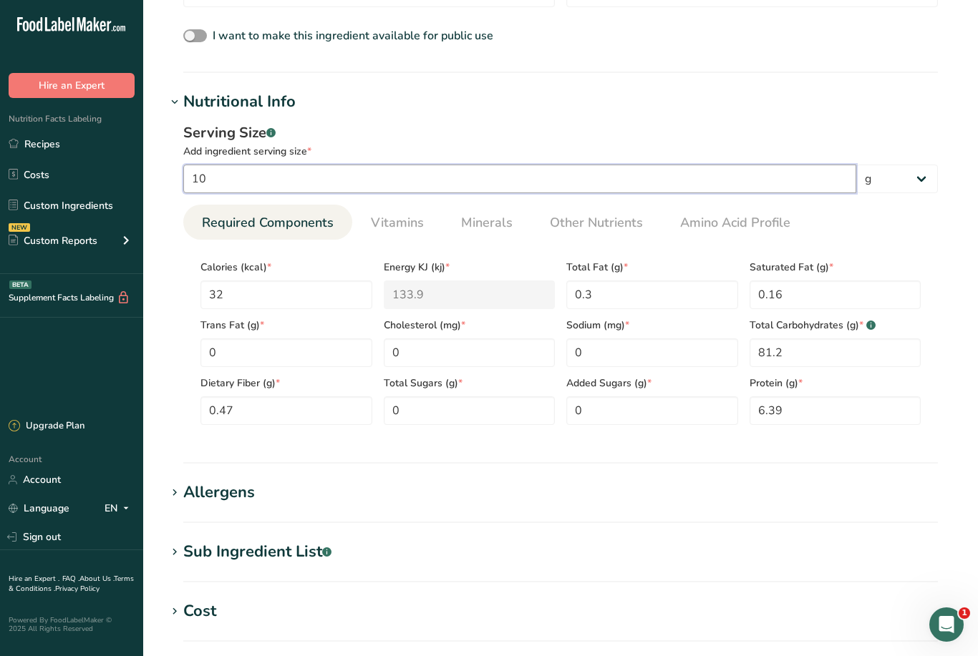
type input "1"
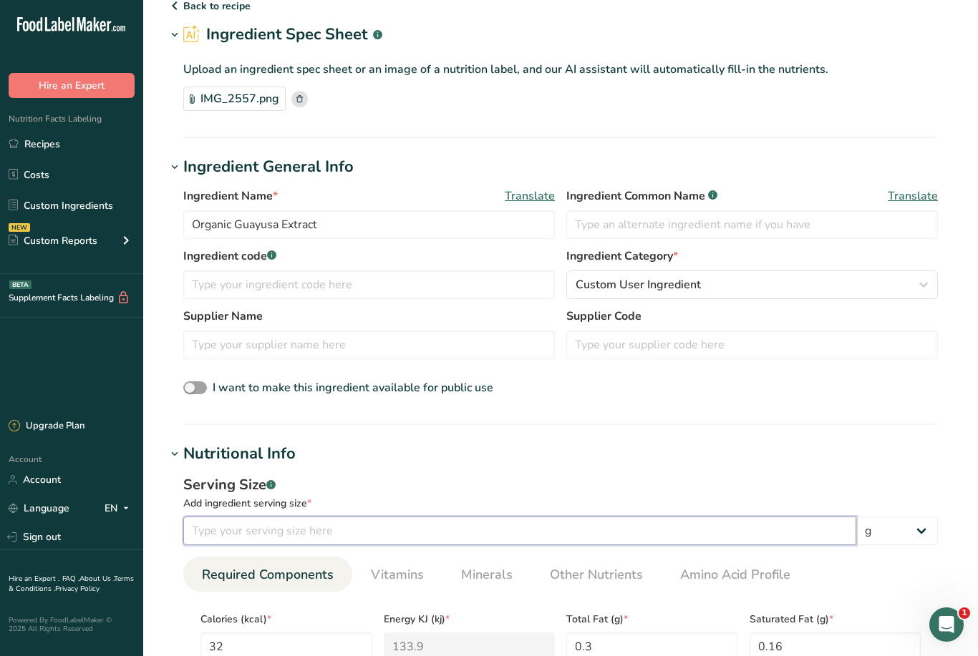
scroll to position [52, 0]
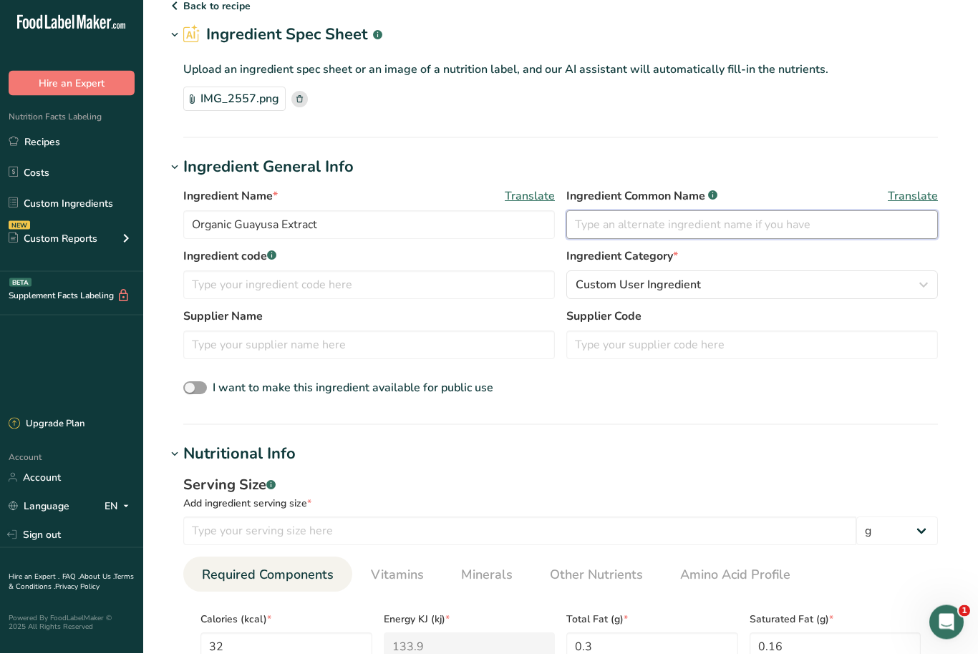
click at [679, 216] on input "text" at bounding box center [752, 227] width 372 height 29
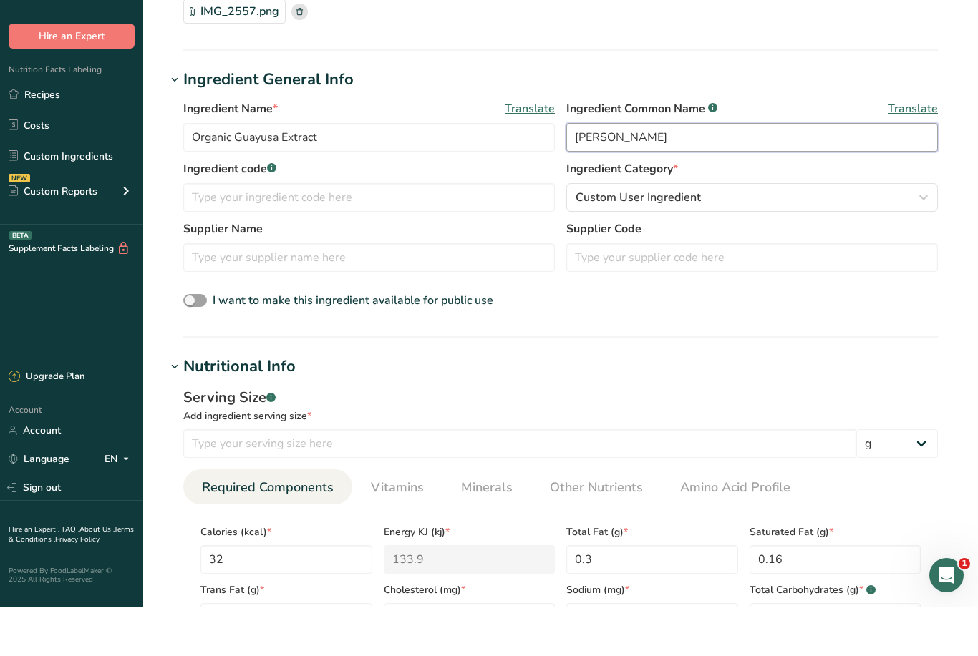
scroll to position [106, 0]
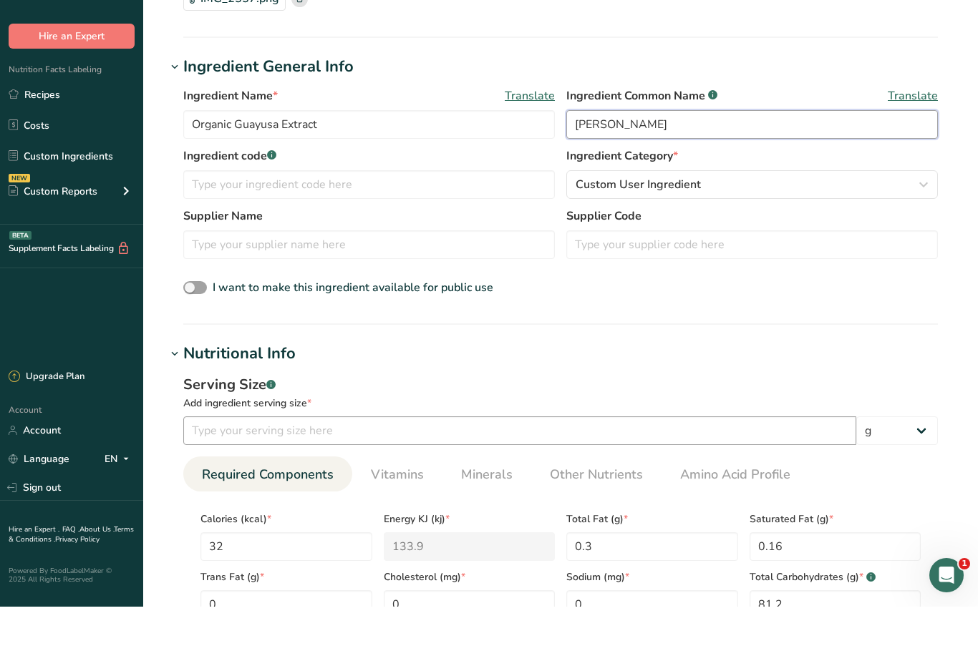
type input "[PERSON_NAME]"
click at [442, 466] on input "number" at bounding box center [519, 480] width 673 height 29
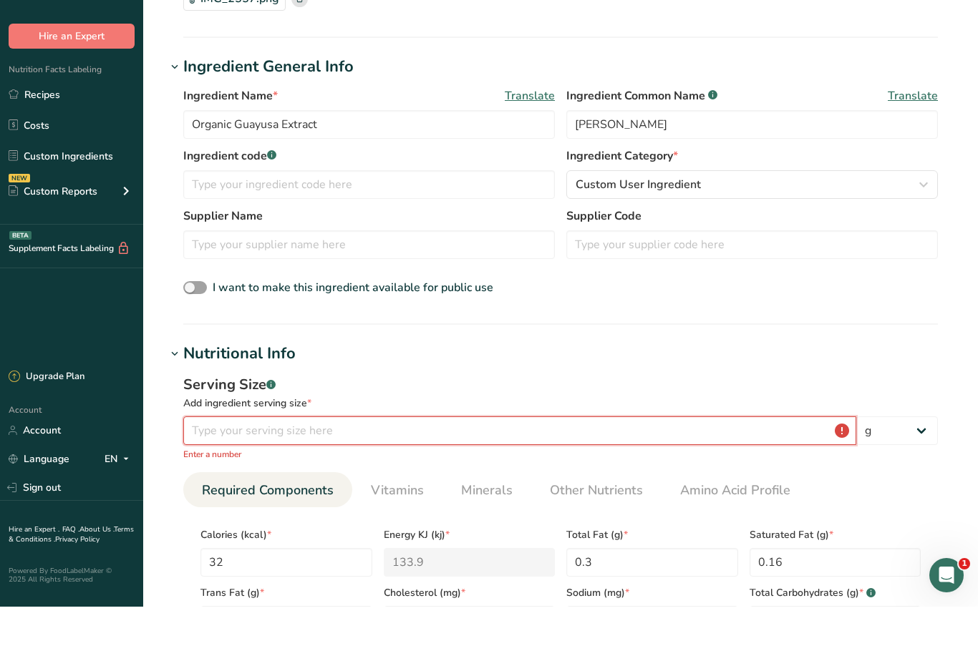
type input "0.5"
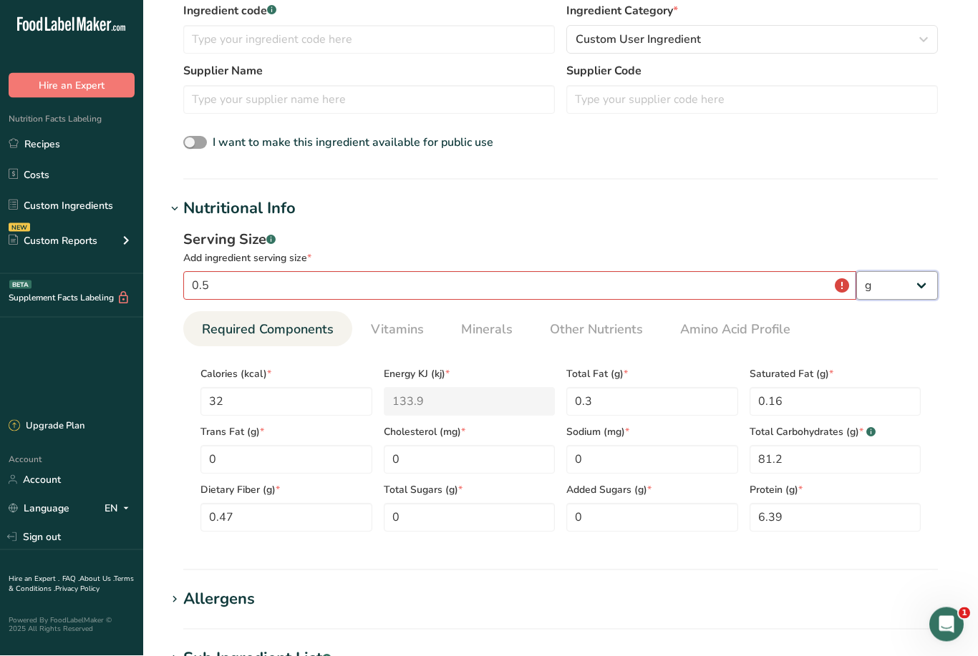
scroll to position [301, 0]
click at [915, 337] on ul "Required Components Vitamins Minerals Other Nutrients Amino Acid Profile" at bounding box center [560, 328] width 755 height 35
click at [921, 288] on select "g kg mg mcg lb oz l mL fl oz tbsp tsp cup qt gallon" at bounding box center [897, 285] width 82 height 29
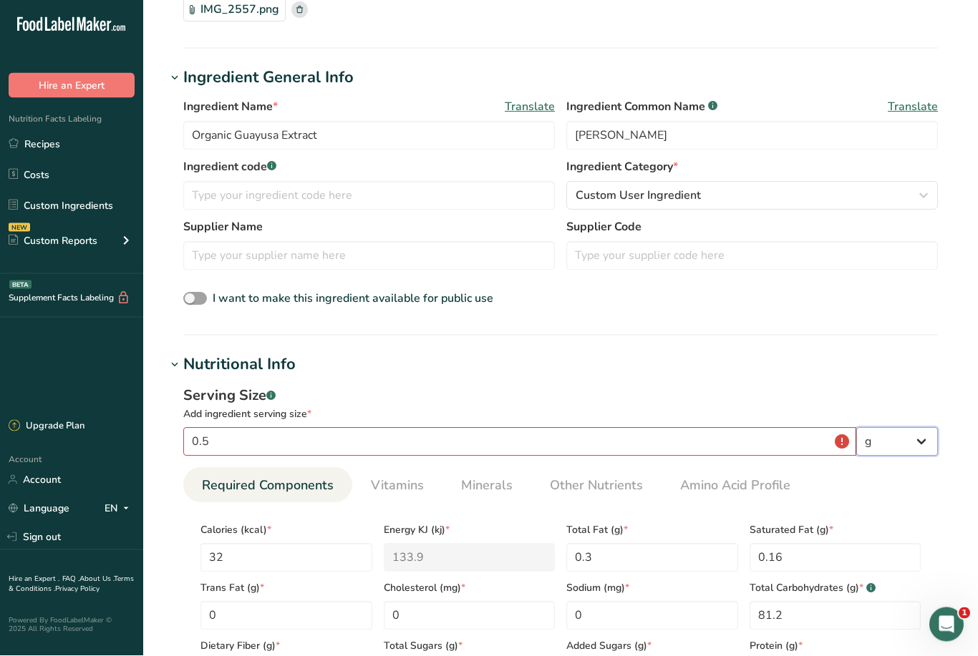
scroll to position [147, 0]
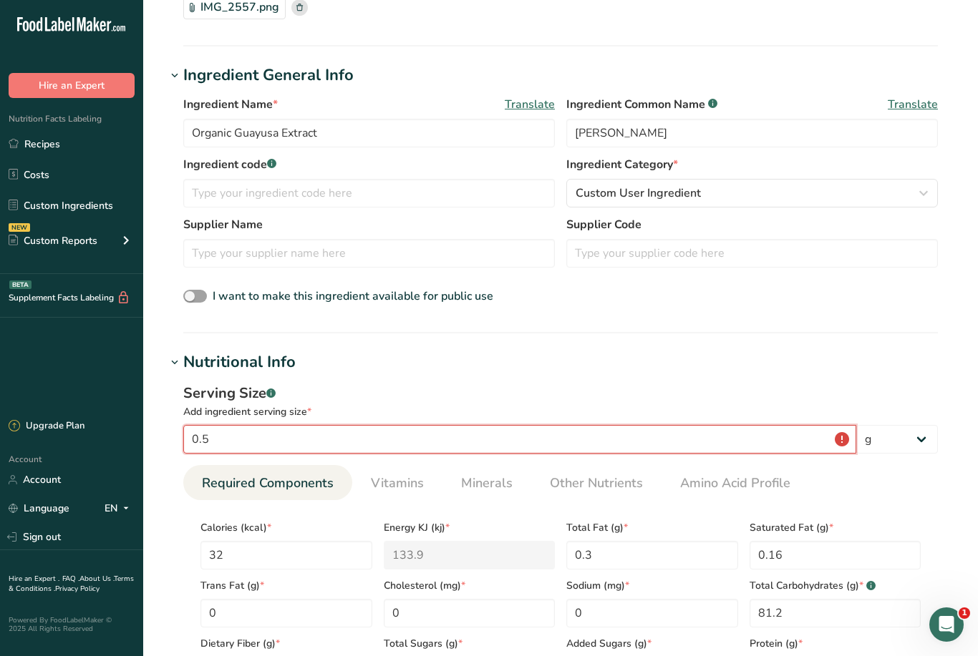
click at [768, 445] on input "0.5" at bounding box center [519, 439] width 673 height 29
click at [840, 441] on input "0.5" at bounding box center [519, 439] width 673 height 29
click at [844, 435] on input "0.5" at bounding box center [519, 439] width 673 height 29
click at [866, 363] on h1 "Nutritional Info" at bounding box center [560, 363] width 789 height 24
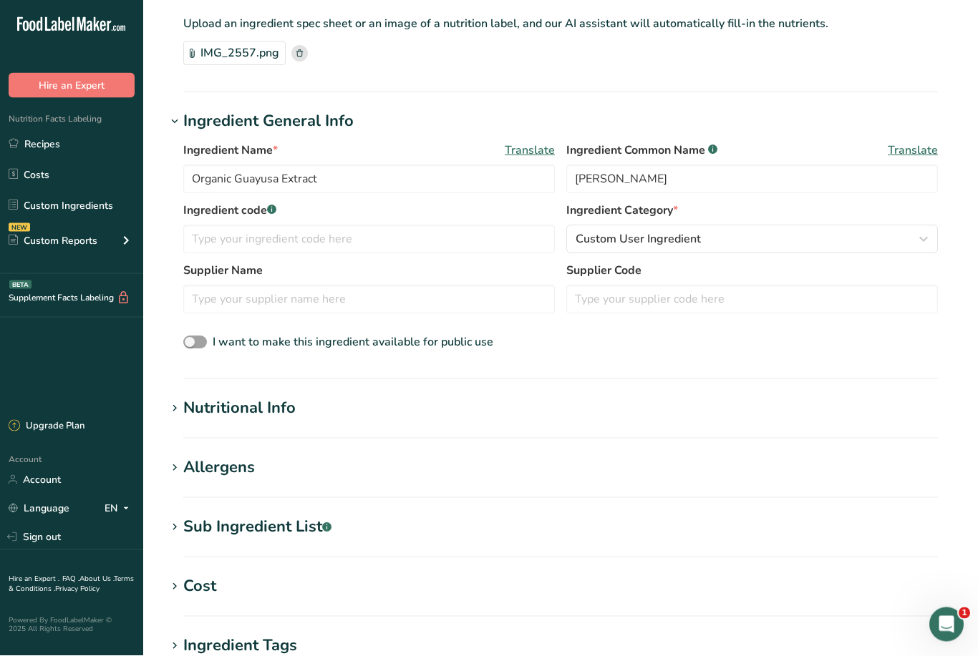
click at [268, 407] on div "Nutritional Info" at bounding box center [239, 409] width 112 height 24
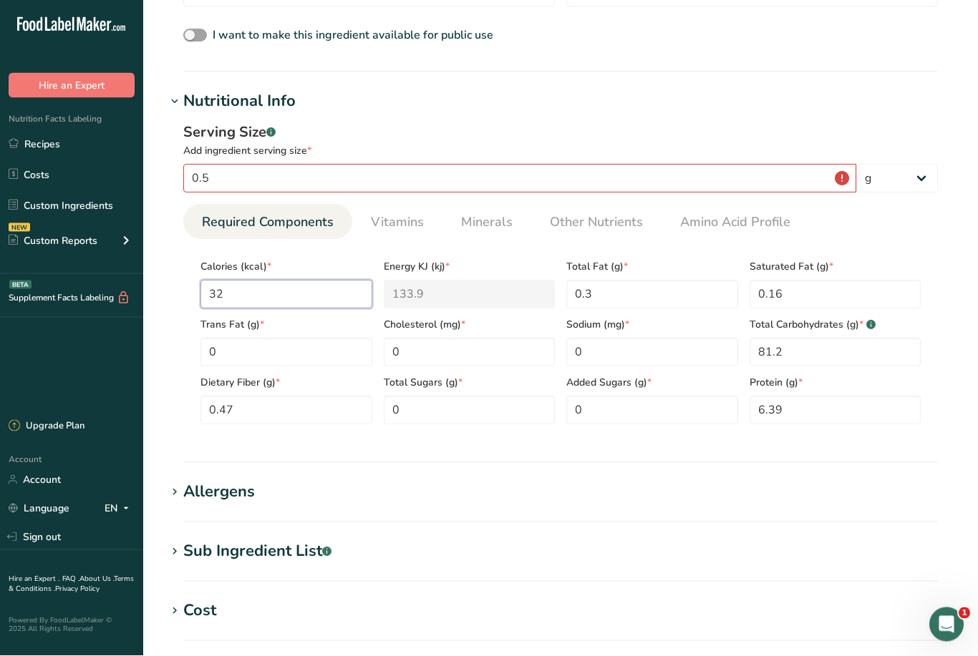
click at [314, 297] on input "32" at bounding box center [286, 295] width 172 height 29
type input "3"
type KJ "12.6"
type input "3"
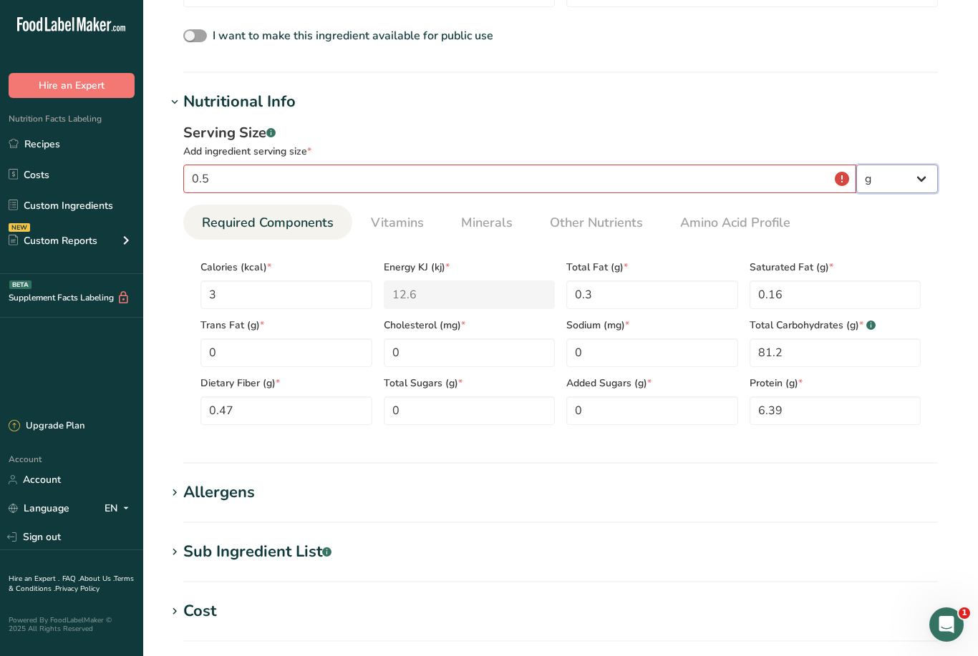
click at [898, 169] on select "g kg mg mcg lb oz l mL fl oz tbsp tsp cup qt gallon" at bounding box center [897, 179] width 82 height 29
click at [922, 171] on select "g kg mg mcg lb oz l mL fl oz tbsp tsp cup qt gallon" at bounding box center [897, 178] width 82 height 29
select select "0"
click at [839, 172] on input "0.5" at bounding box center [519, 178] width 673 height 29
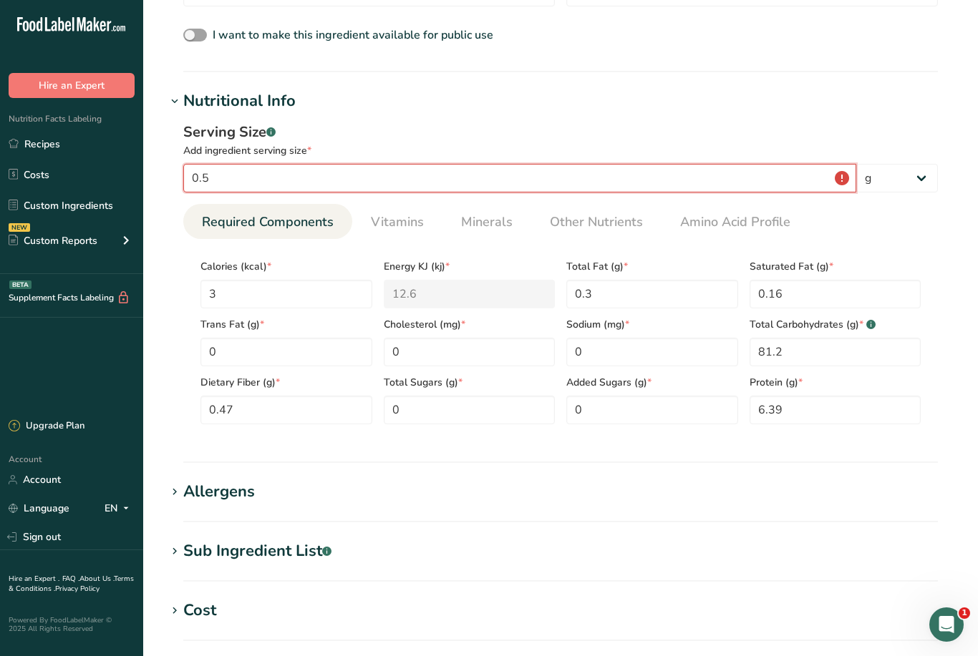
scroll to position [407, 0]
click at [848, 186] on input "0.5" at bounding box center [519, 179] width 673 height 29
click at [840, 165] on input "0.5" at bounding box center [519, 179] width 673 height 29
click at [838, 178] on input "0.5" at bounding box center [519, 179] width 673 height 29
type input "0"
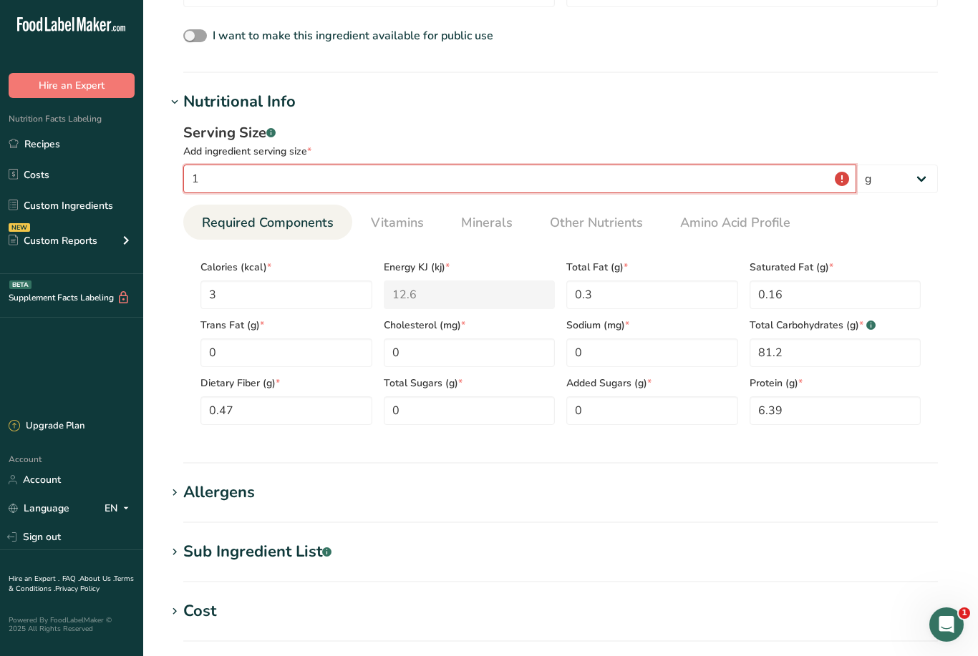
type input "1"
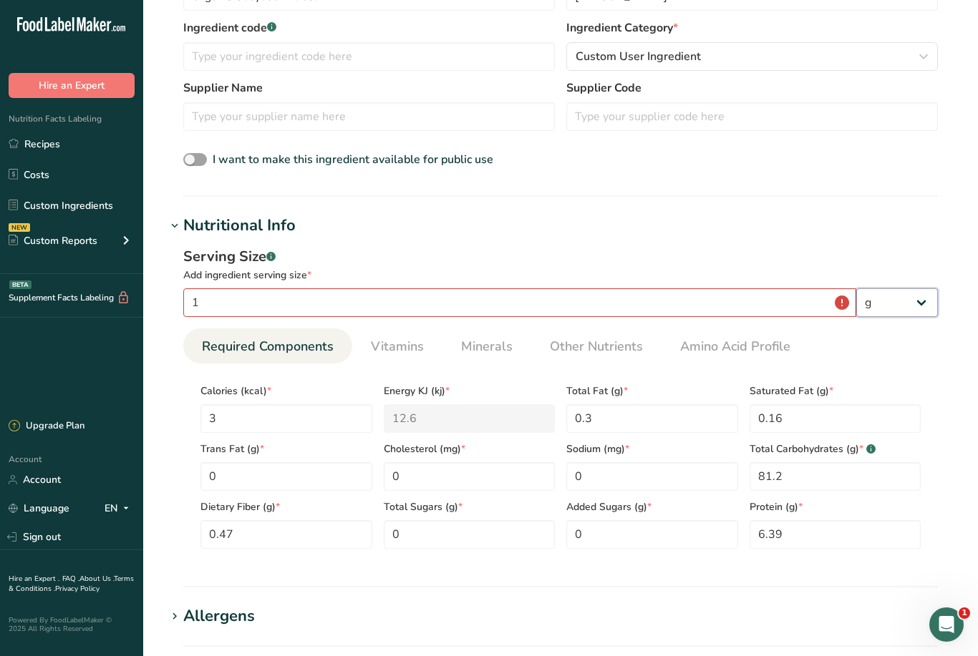
scroll to position [282, 0]
click at [462, 291] on input "1" at bounding box center [519, 304] width 673 height 29
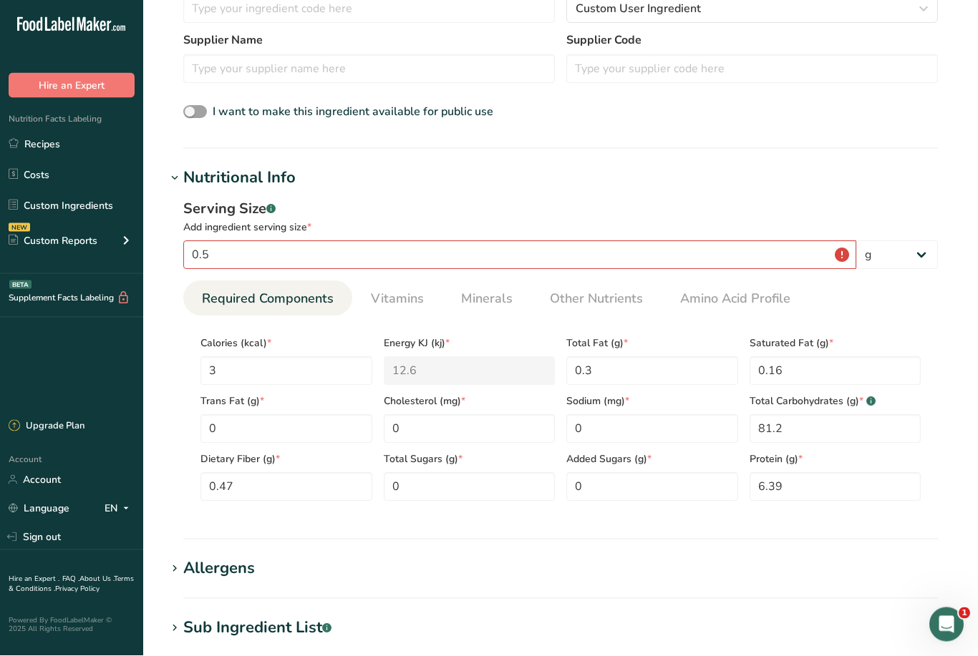
scroll to position [331, 0]
click at [367, 254] on input "0.5" at bounding box center [519, 255] width 673 height 29
type input "0"
type input "100"
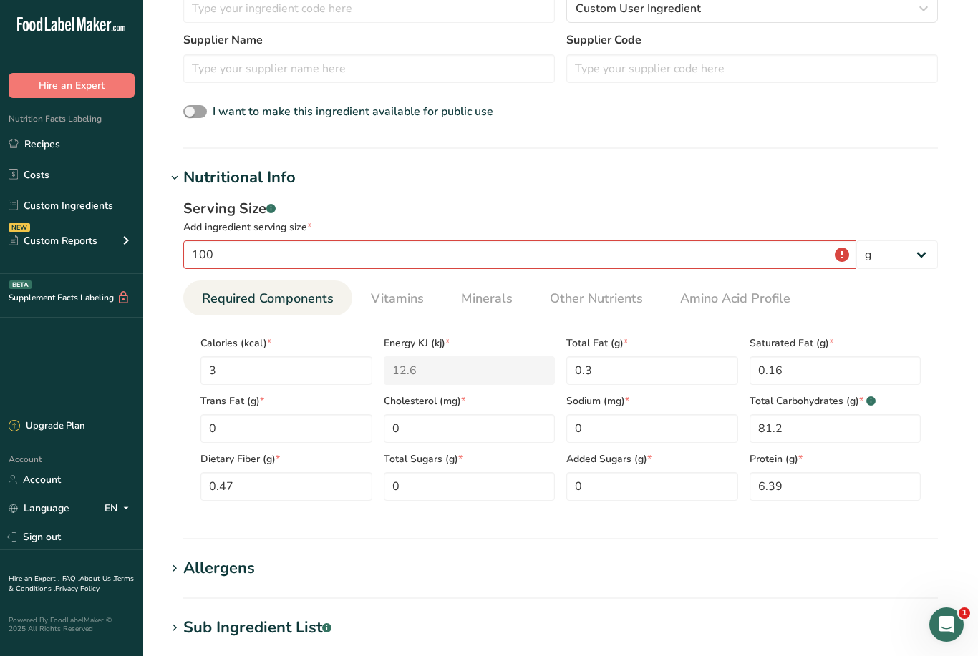
click at [656, 589] on section "Allergens Add any known allergens associated with your ingredient Soy Tree Nuts…" at bounding box center [560, 578] width 789 height 42
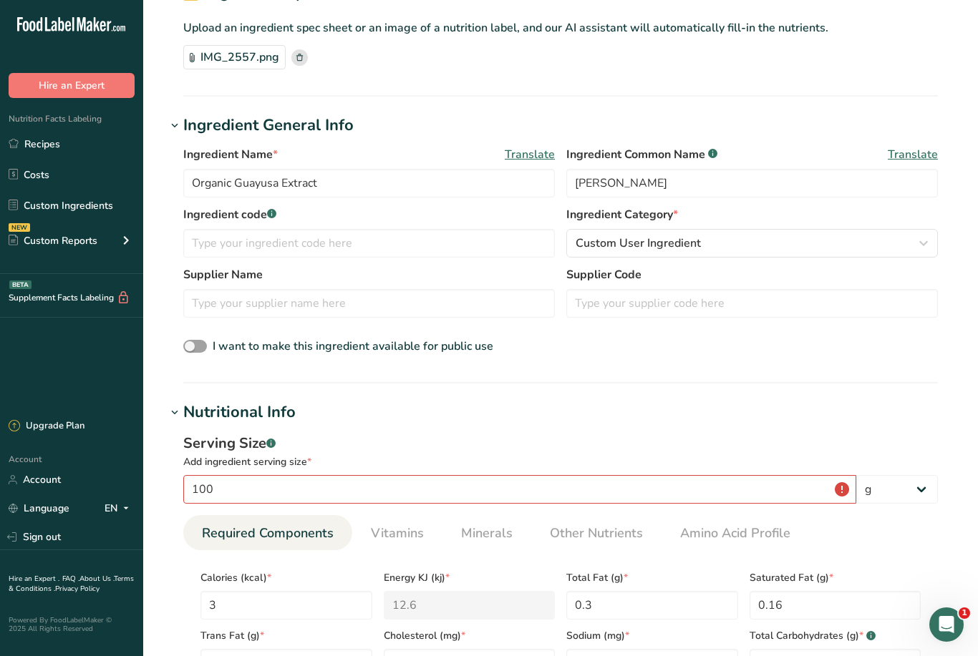
scroll to position [0, 0]
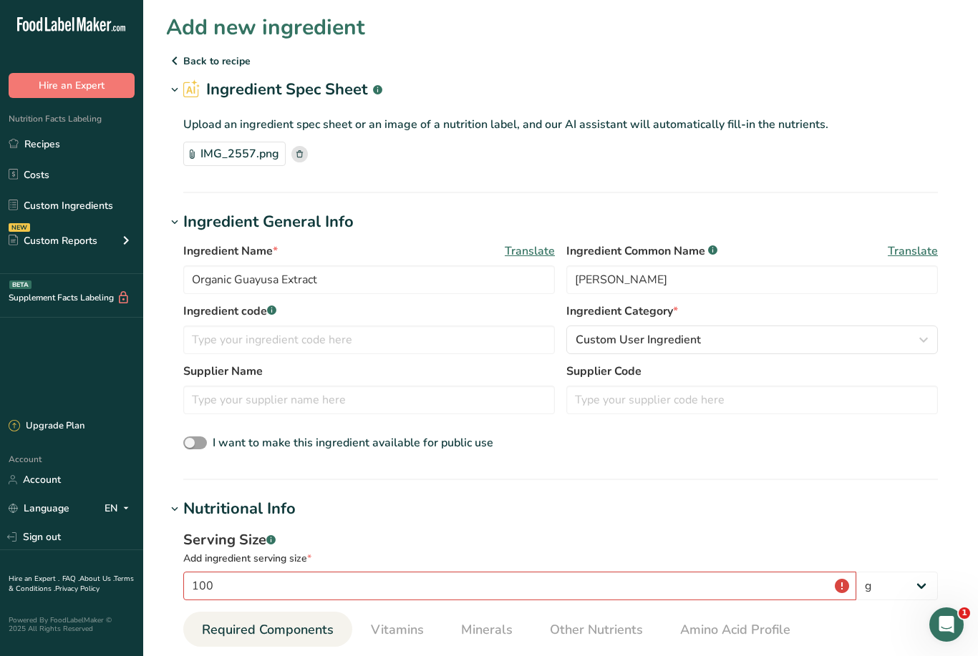
click at [309, 148] on div "IMG_2557.png" at bounding box center [560, 154] width 755 height 24
click at [296, 147] on rect at bounding box center [299, 154] width 16 height 16
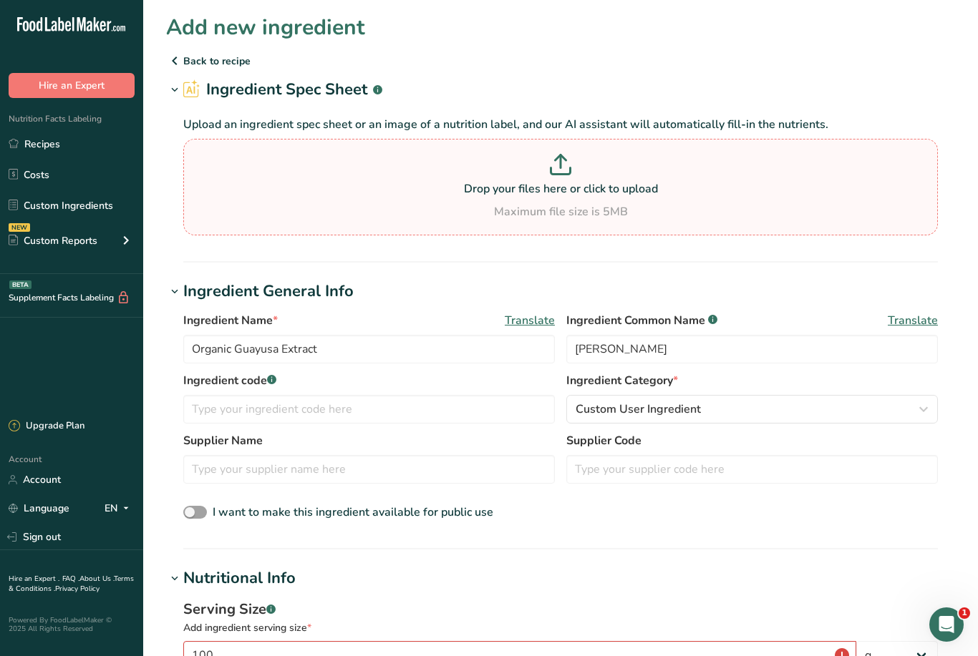
click at [566, 165] on icon at bounding box center [560, 164] width 21 height 21
click at [566, 165] on input "Drop your files here or click to upload Maximum file size is 5MB" at bounding box center [560, 187] width 755 height 97
type input "C:\fakepath\IMG_2557.png"
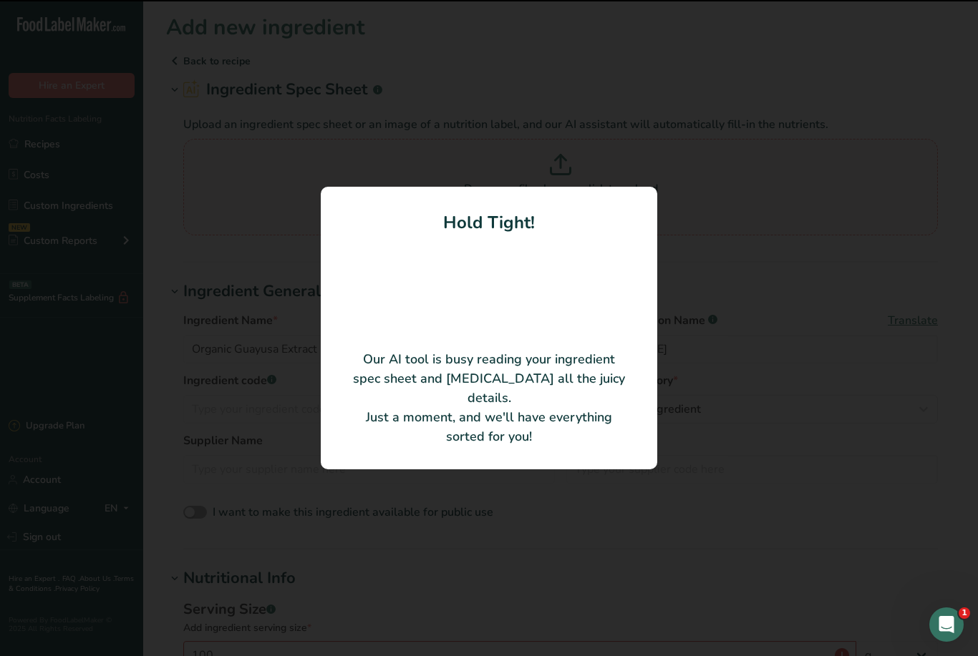
type input "355.5"
type KJ "1487.41"
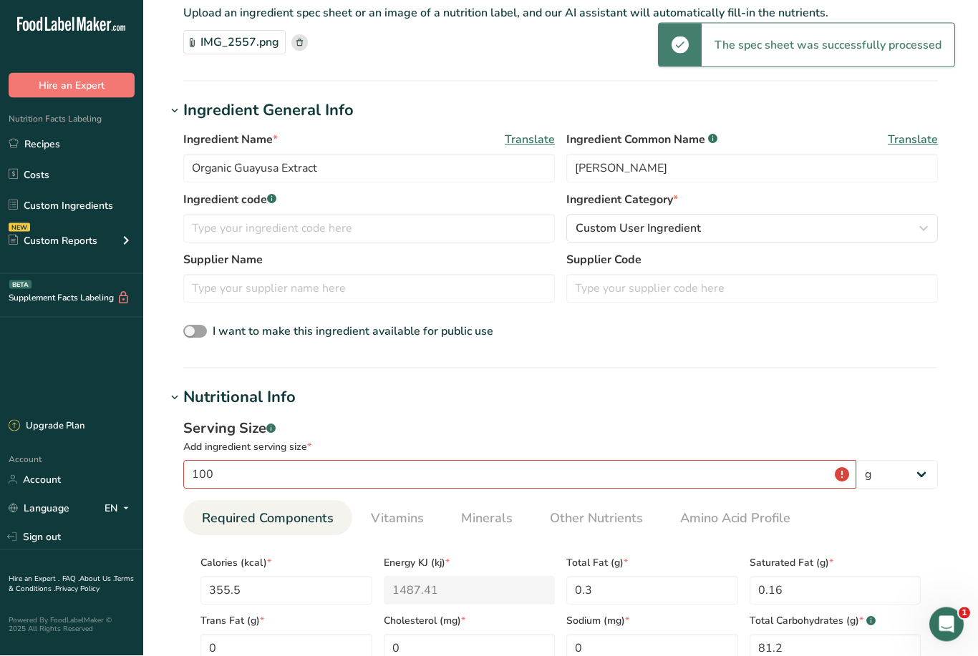
scroll to position [112, 0]
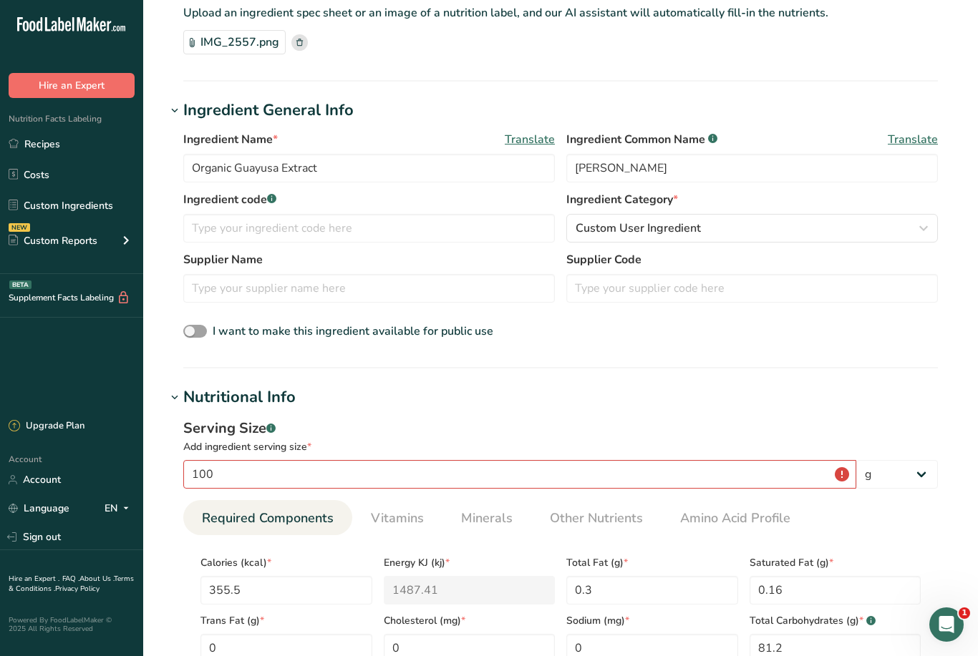
click at [96, 79] on button "Hire an Expert" at bounding box center [72, 85] width 126 height 25
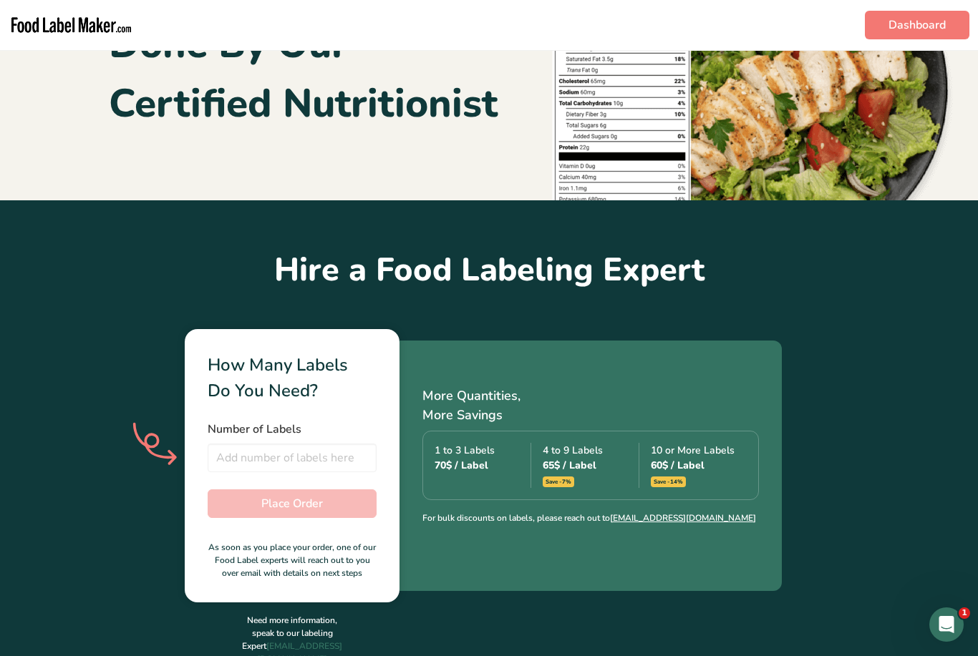
scroll to position [181, 0]
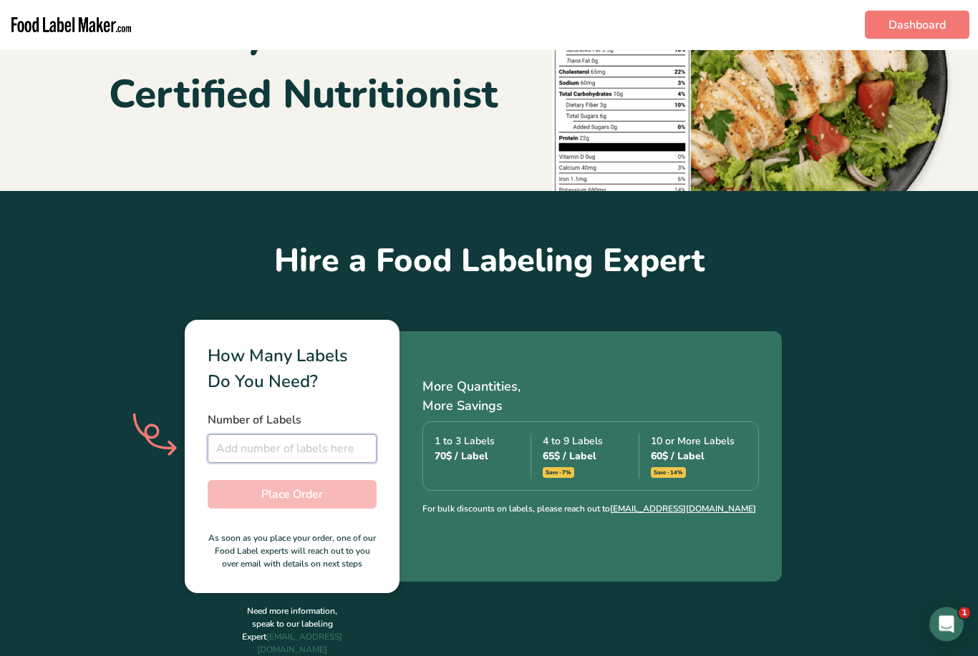
click at [324, 449] on input "number" at bounding box center [292, 449] width 169 height 29
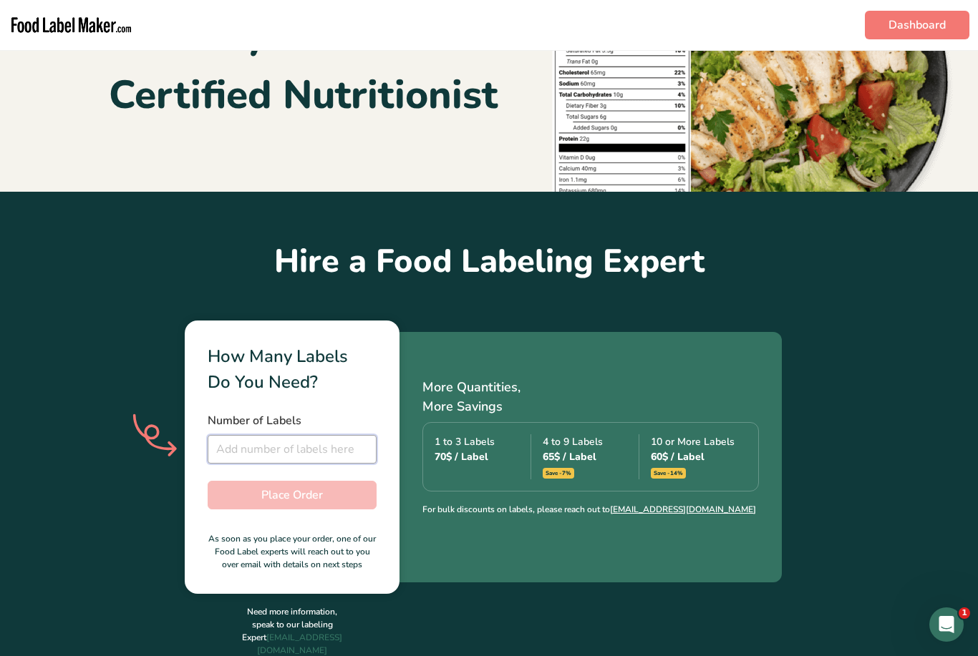
type input "1"
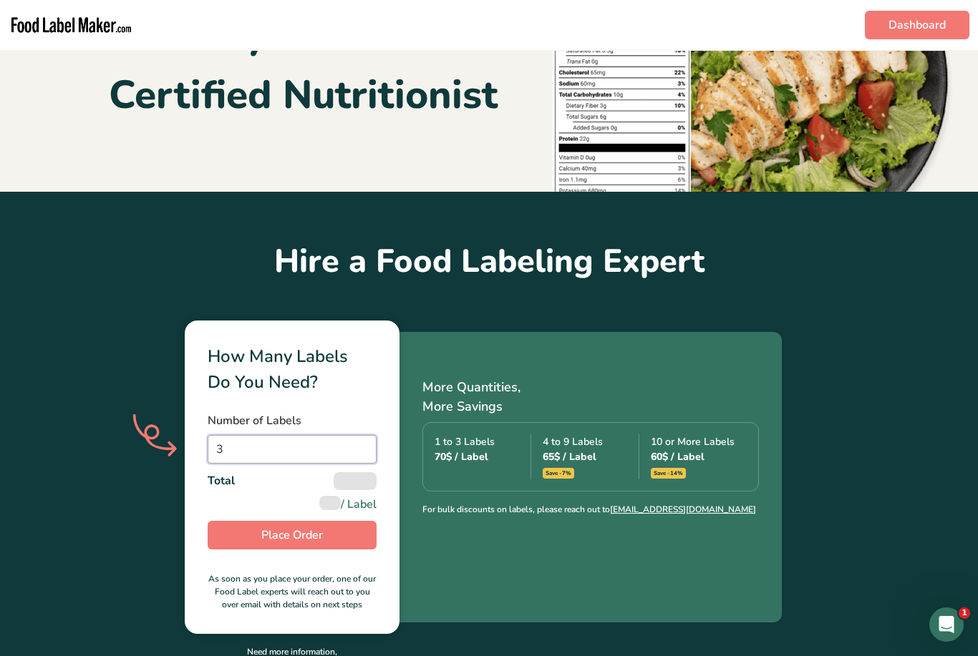
type input "3"
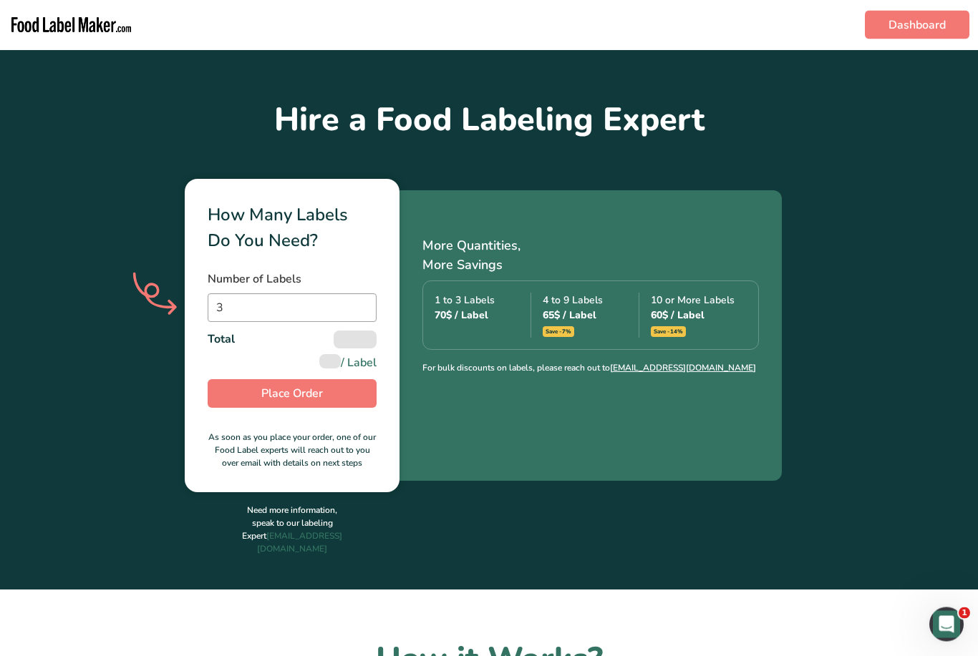
scroll to position [323, 0]
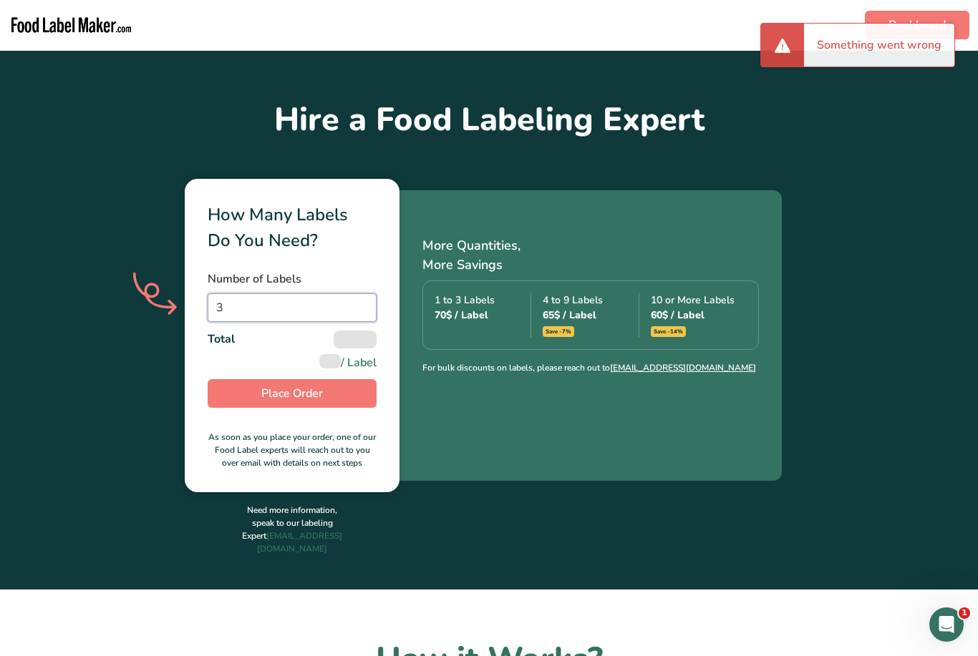
click at [271, 304] on input "3" at bounding box center [292, 308] width 169 height 29
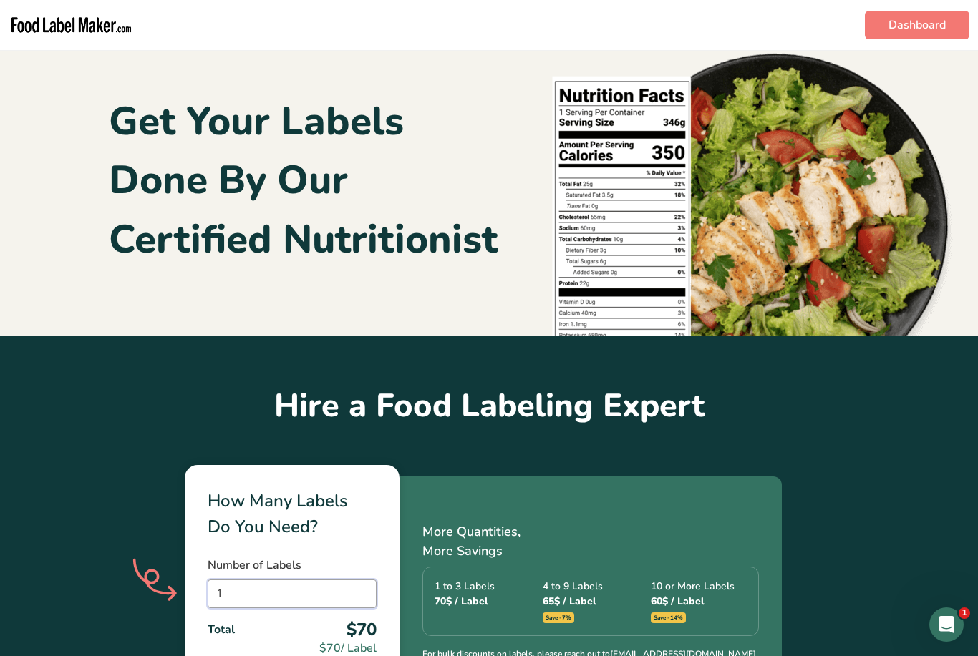
scroll to position [0, 0]
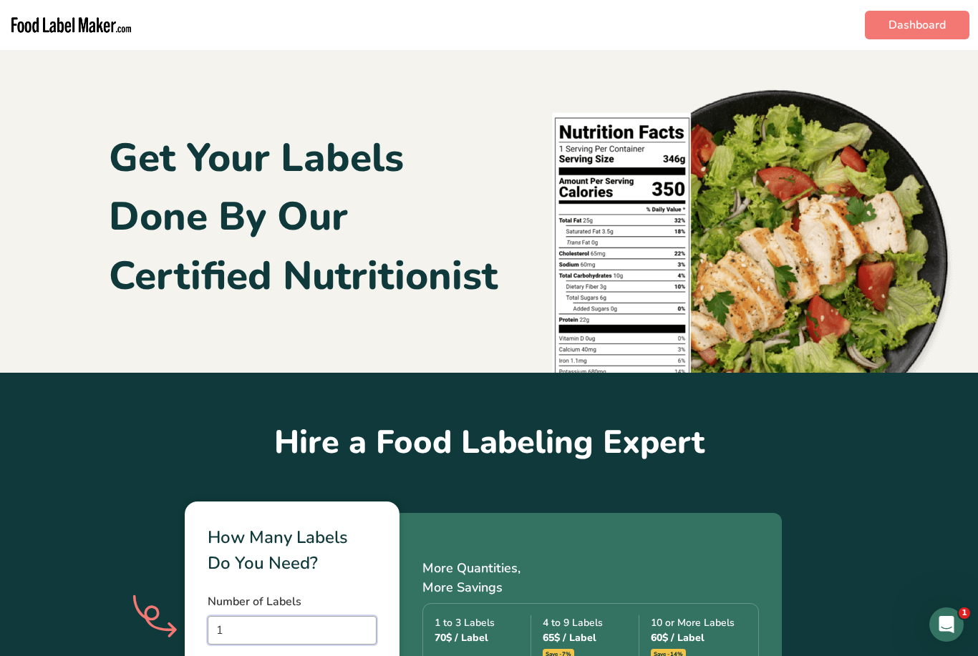
type input "1"
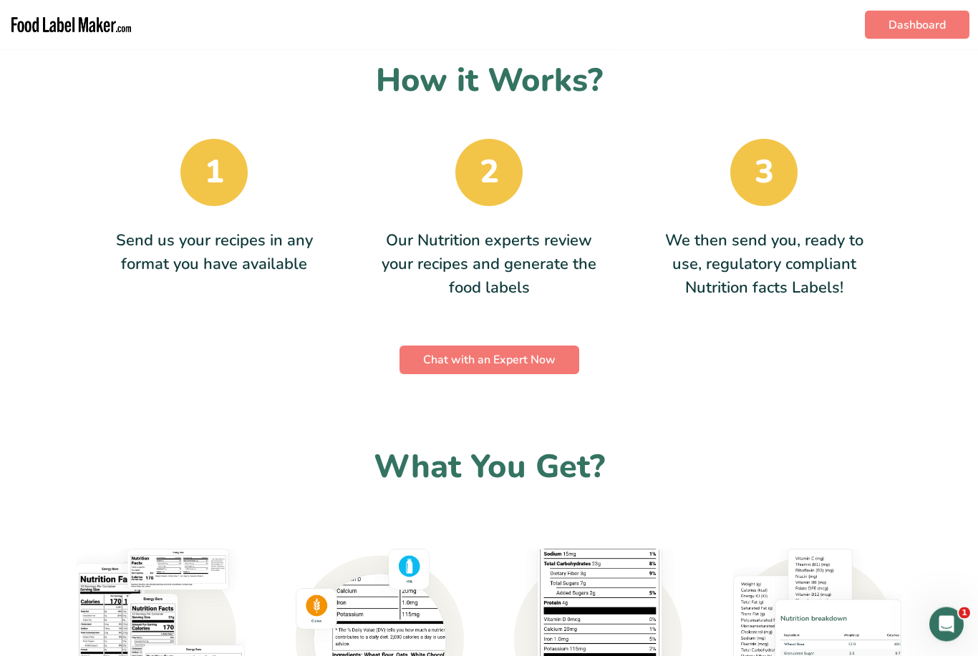
scroll to position [878, 0]
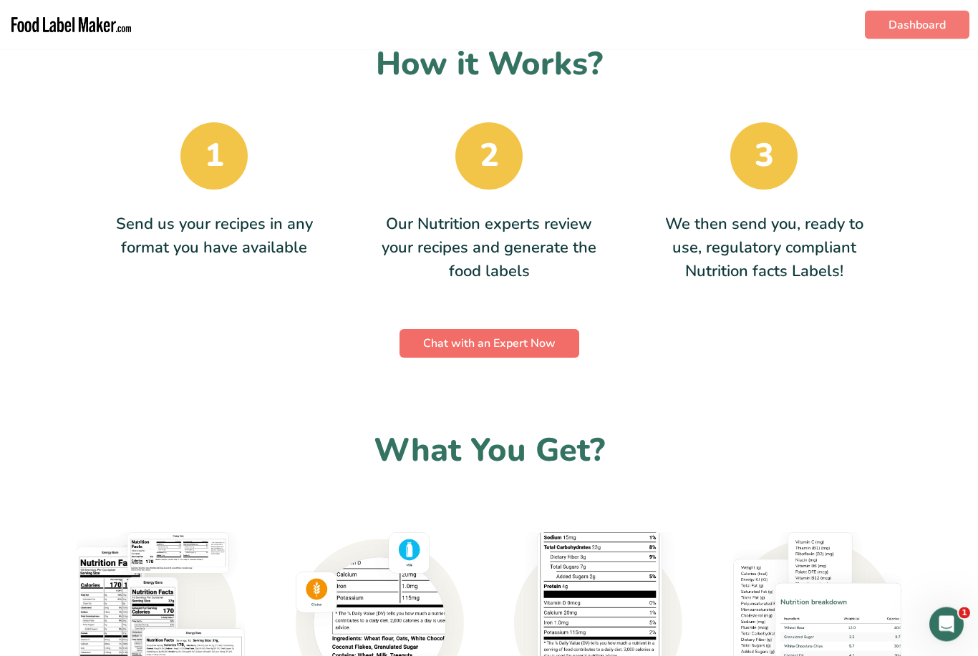
click at [502, 348] on span "Chat with an Expert Now" at bounding box center [489, 344] width 132 height 17
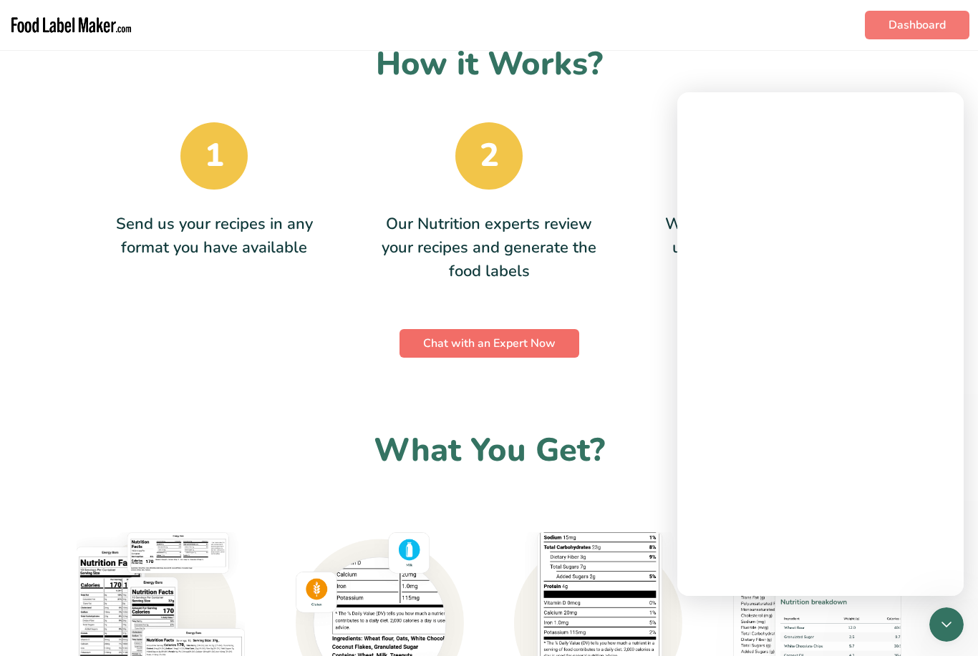
scroll to position [0, 0]
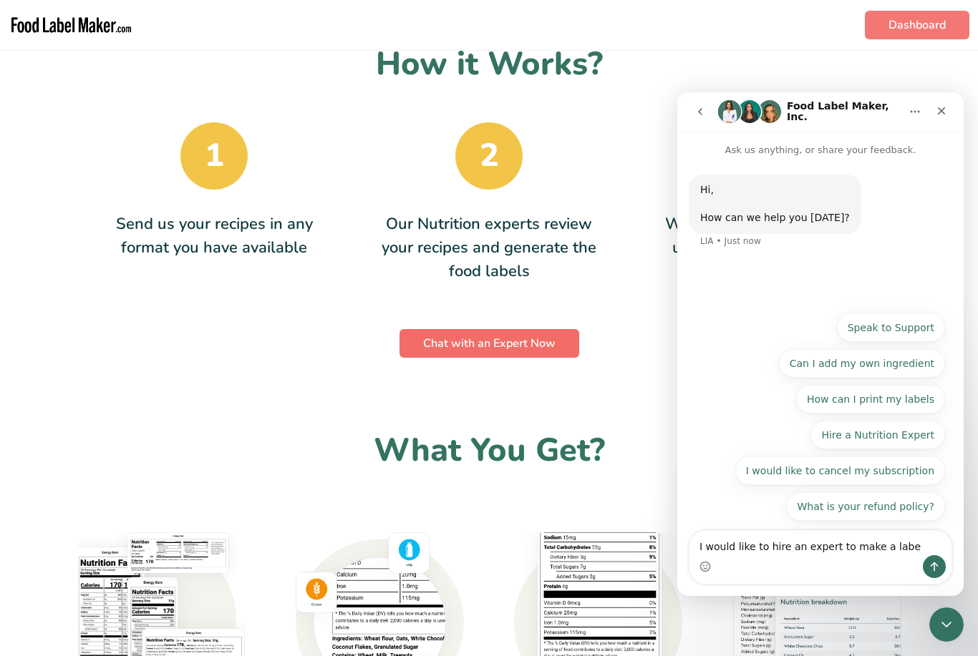
type textarea "I would like to hire an expert to make a label"
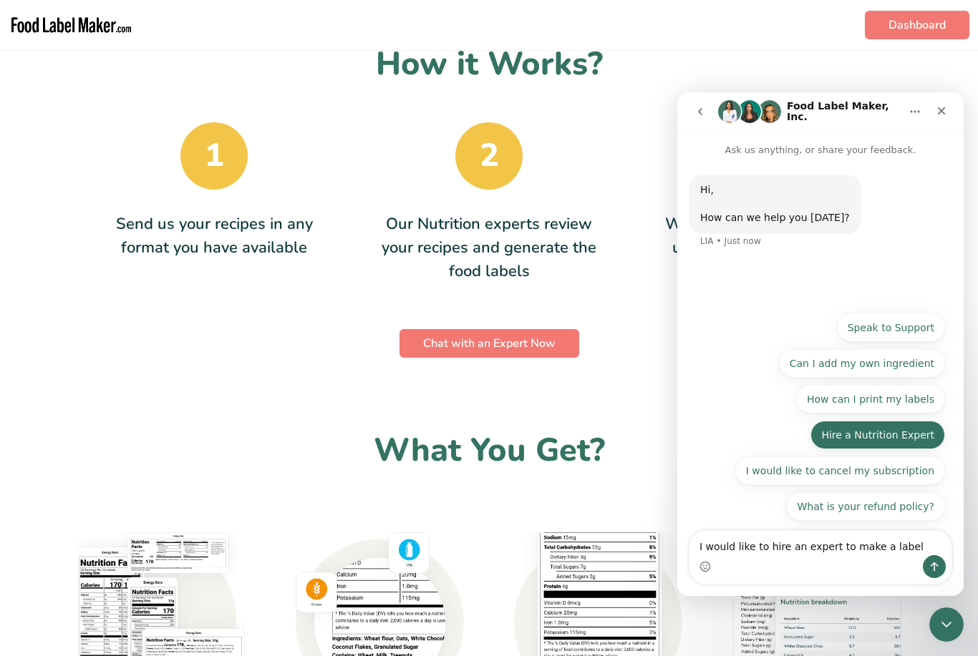
click at [872, 432] on button "Hire a Nutrition Expert" at bounding box center [877, 435] width 135 height 29
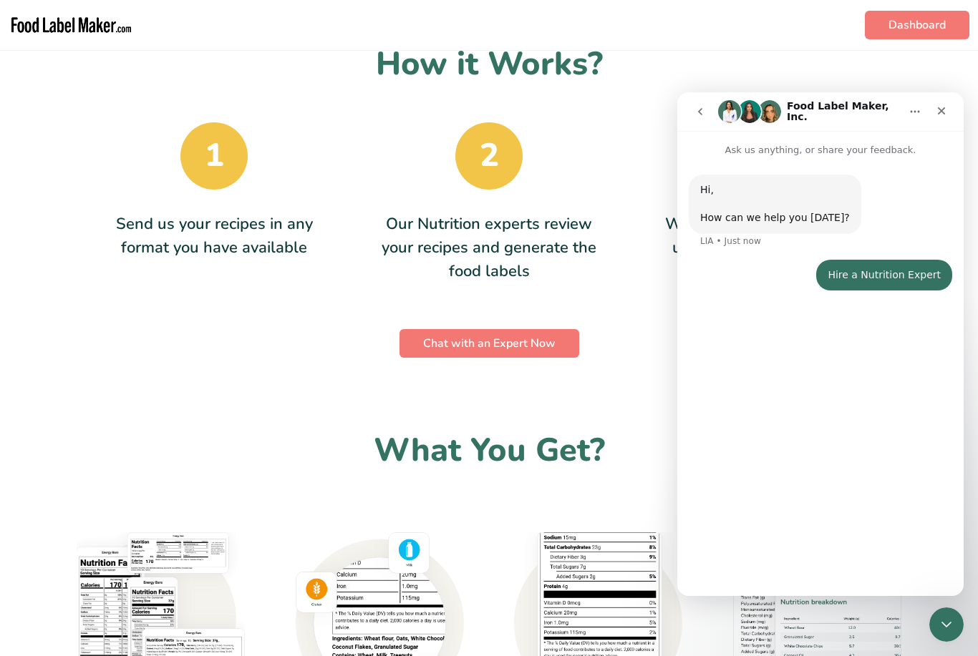
click at [855, 548] on div "Hi, ​ How can we help you today? LIA • Just now Hire a Nutrition Expert • Just …" at bounding box center [820, 370] width 286 height 427
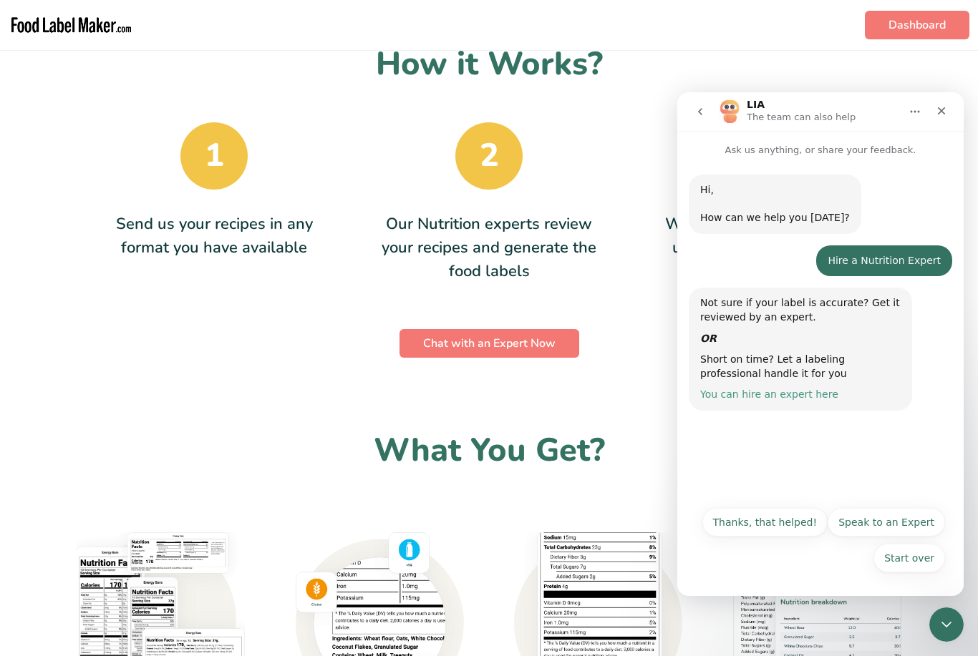
click at [741, 389] on link "You can hire an expert here" at bounding box center [769, 394] width 138 height 11
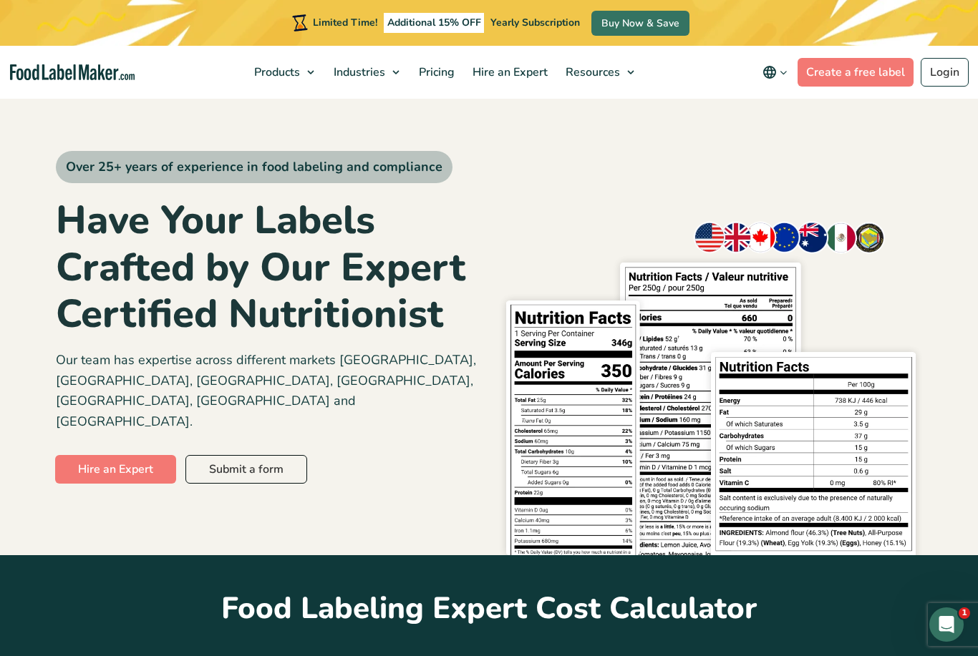
click at [274, 455] on link "Submit a form" at bounding box center [246, 469] width 122 height 29
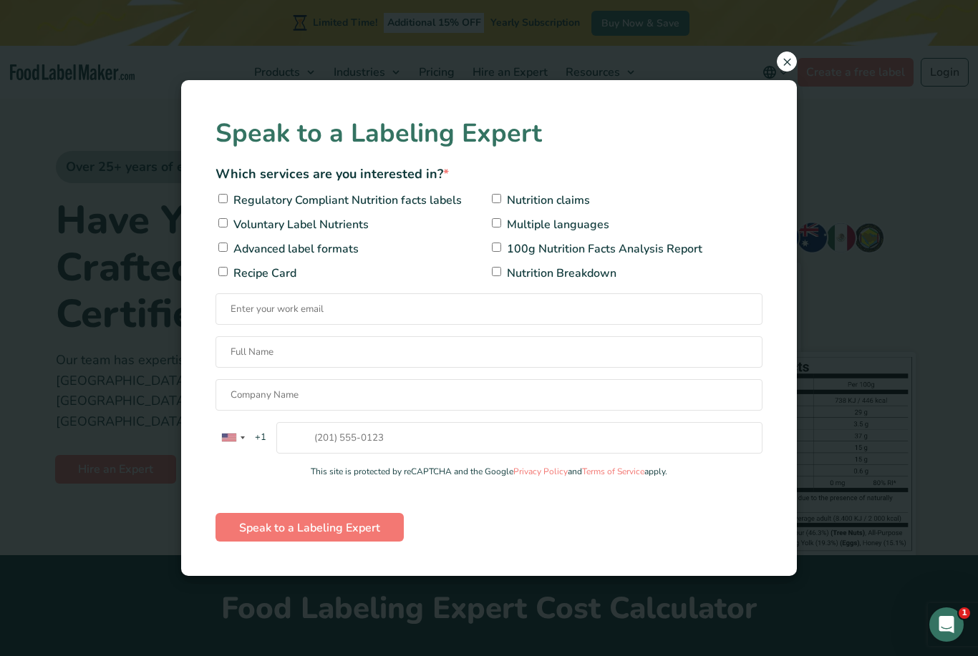
click at [782, 57] on span "×" at bounding box center [787, 62] width 20 height 20
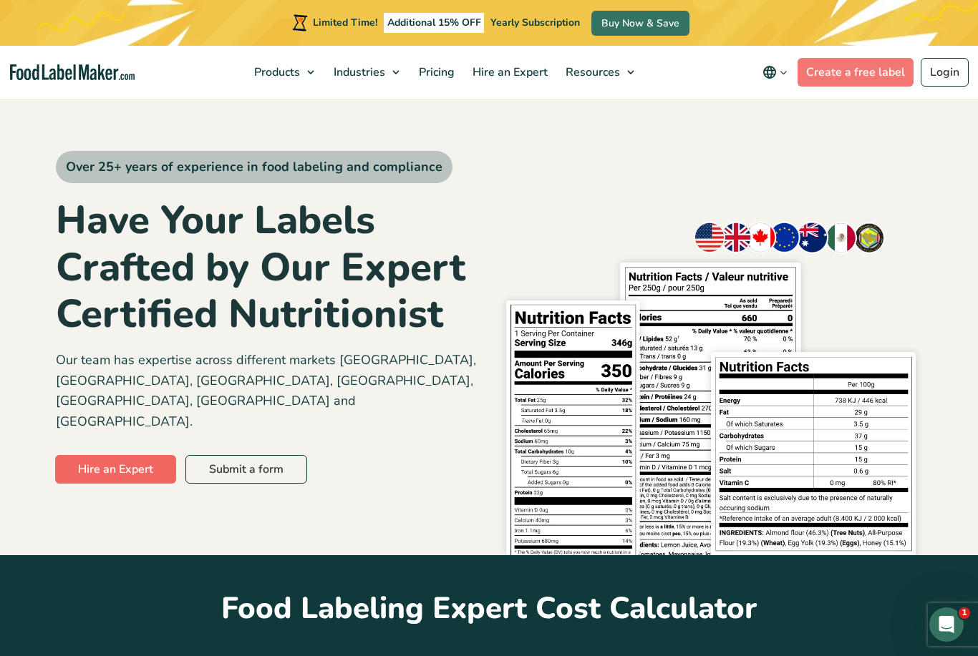
click at [112, 455] on link "Hire an Expert" at bounding box center [115, 469] width 121 height 29
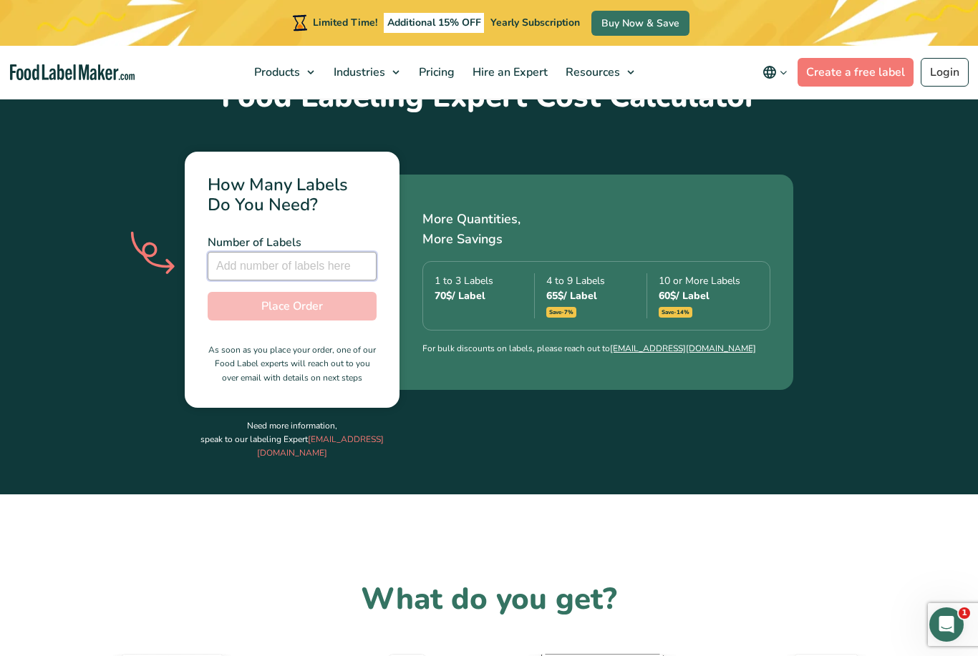
click at [311, 252] on input "number" at bounding box center [292, 266] width 169 height 29
type input "1"
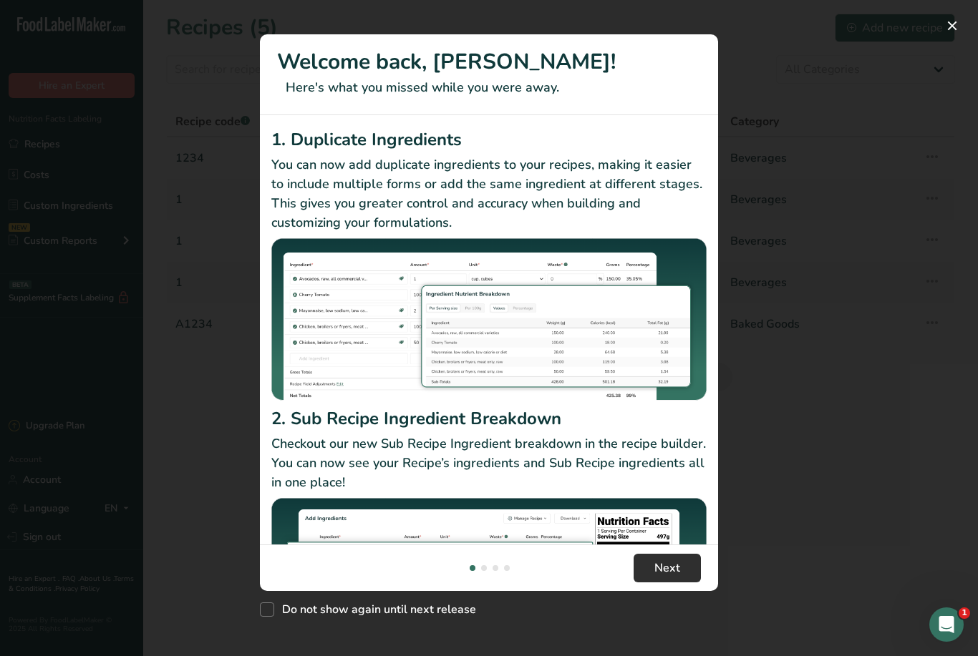
click at [678, 565] on span "Next" at bounding box center [667, 568] width 26 height 17
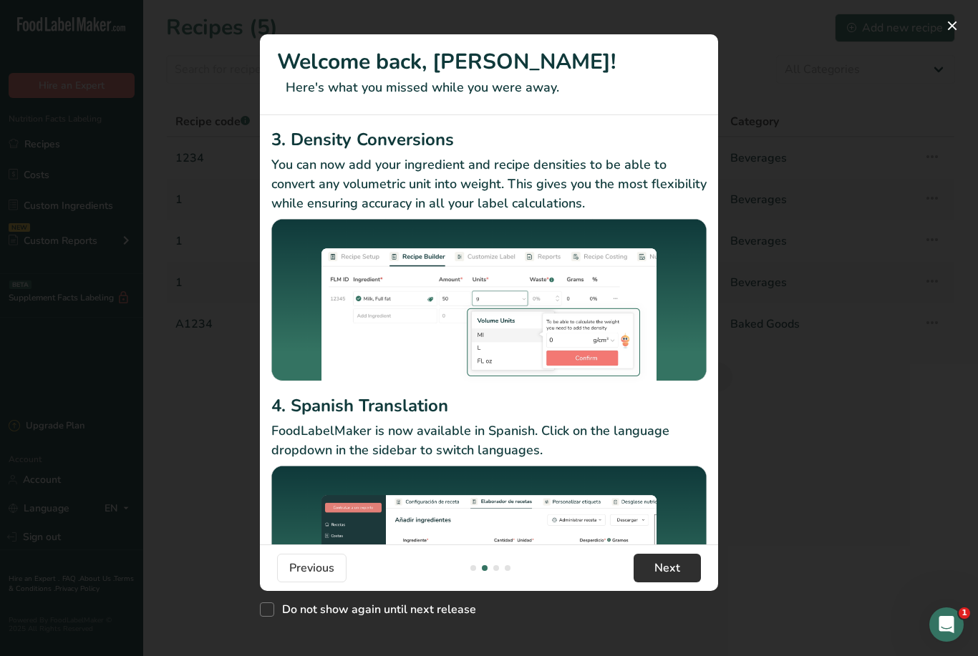
click at [678, 564] on span "Next" at bounding box center [667, 568] width 26 height 17
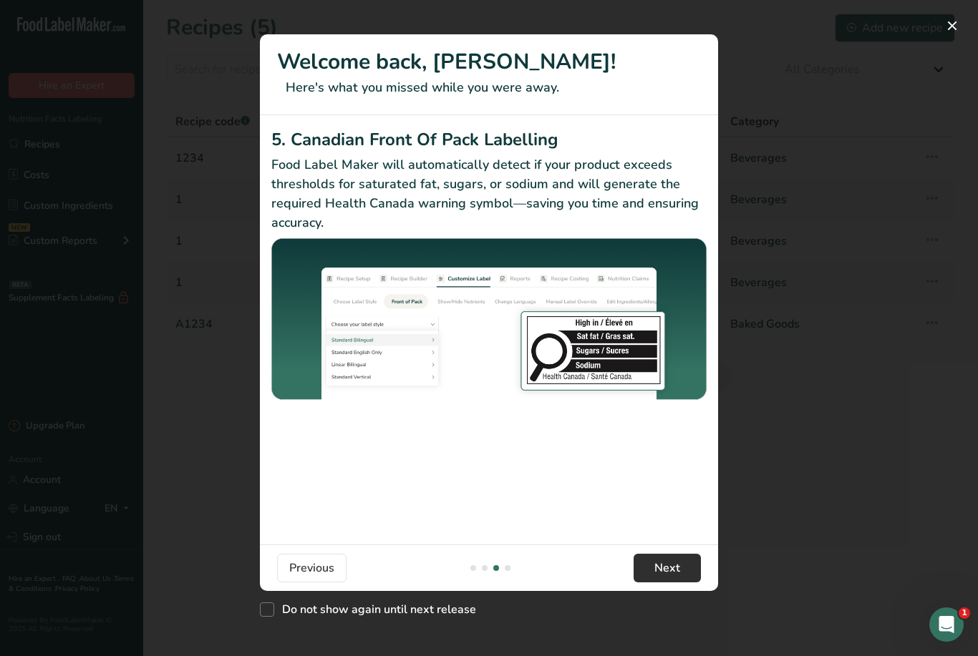
click at [680, 568] on button "Next" at bounding box center [667, 568] width 67 height 29
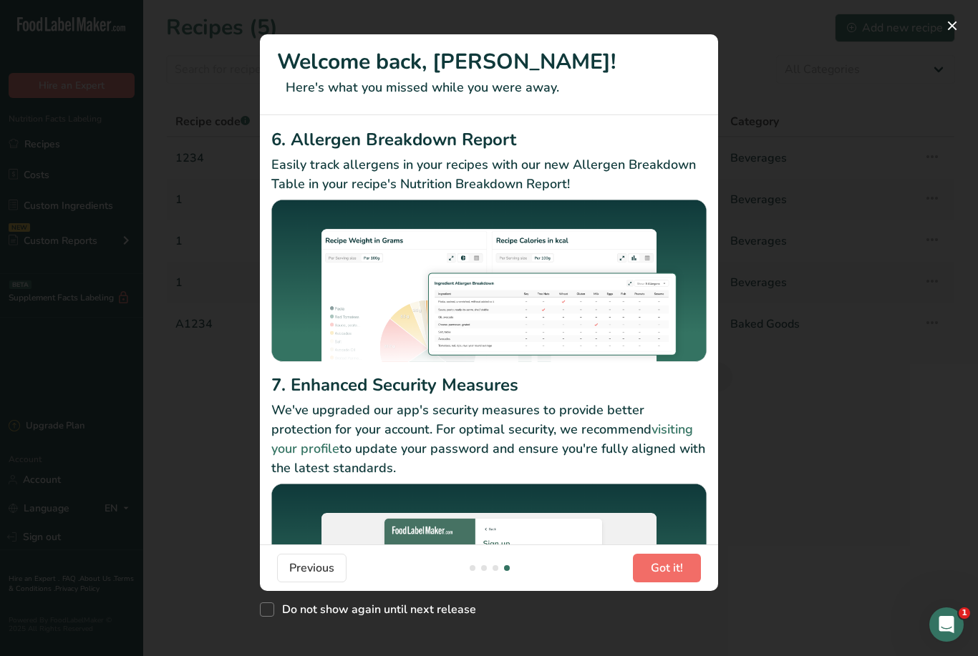
click at [682, 573] on span "Got it!" at bounding box center [667, 568] width 32 height 17
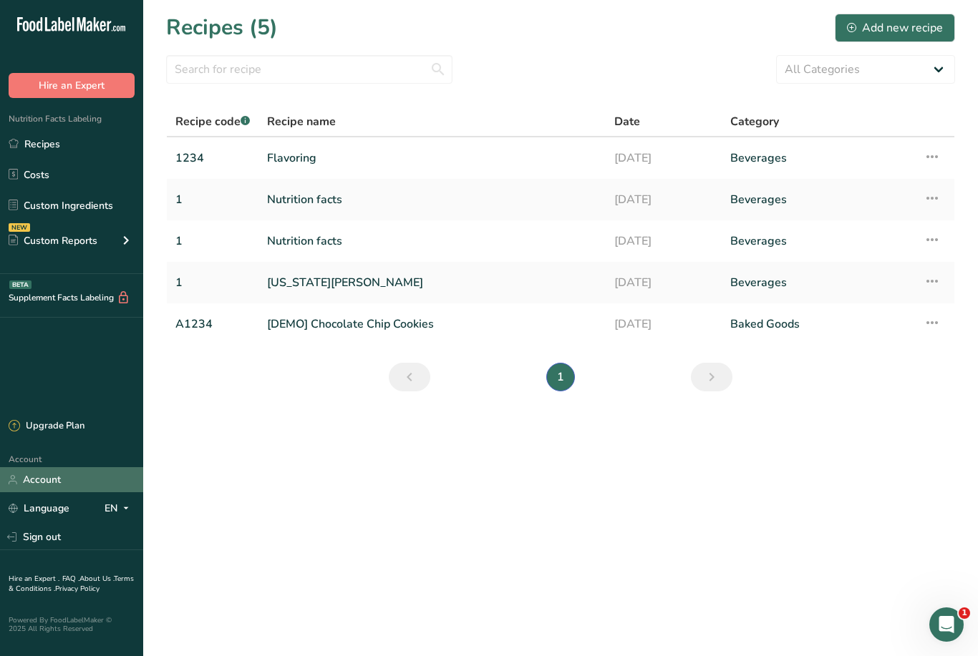
click at [57, 493] on link "Account" at bounding box center [71, 479] width 143 height 25
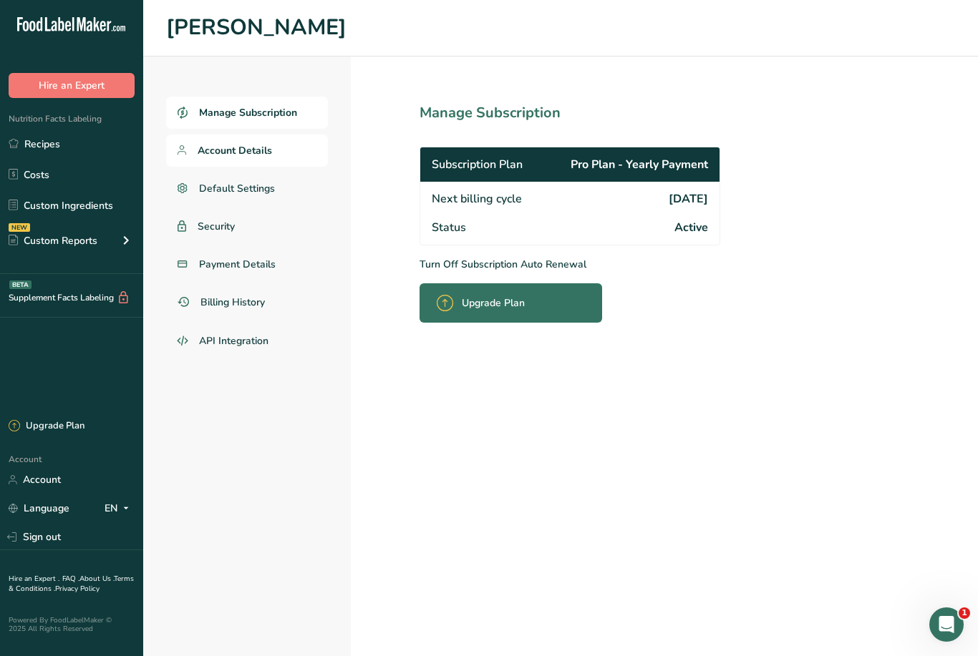
click at [234, 157] on link "Account Details" at bounding box center [247, 151] width 162 height 32
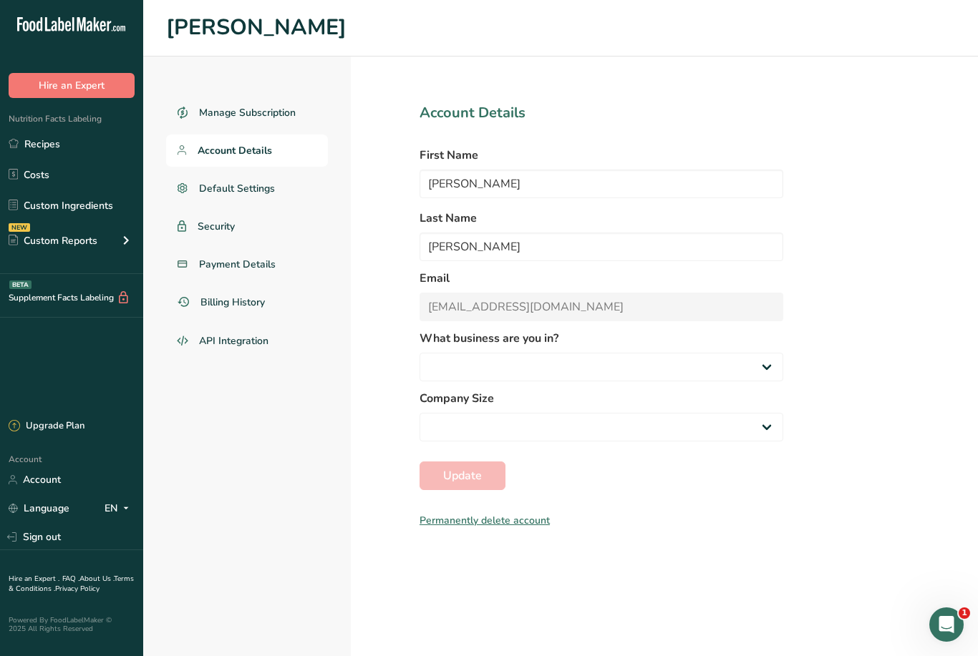
select select
click at [239, 190] on span "Default Settings" at bounding box center [237, 188] width 77 height 15
